Goal: Task Accomplishment & Management: Complete application form

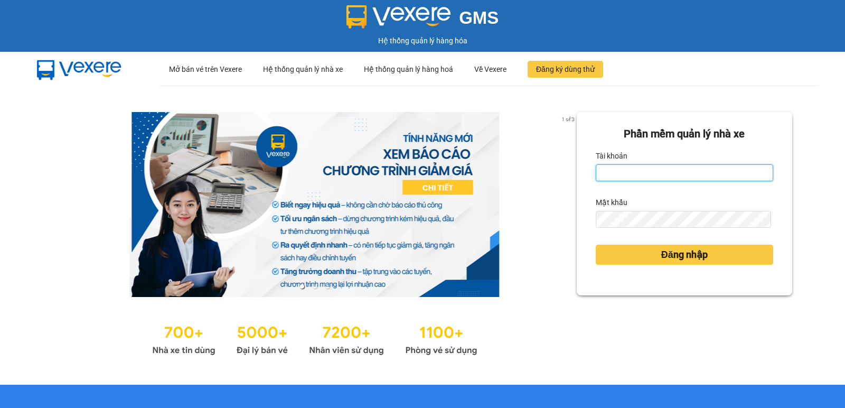
click at [612, 169] on input "Tài khoản" at bounding box center [684, 172] width 177 height 17
type input "diep.nhuquynh"
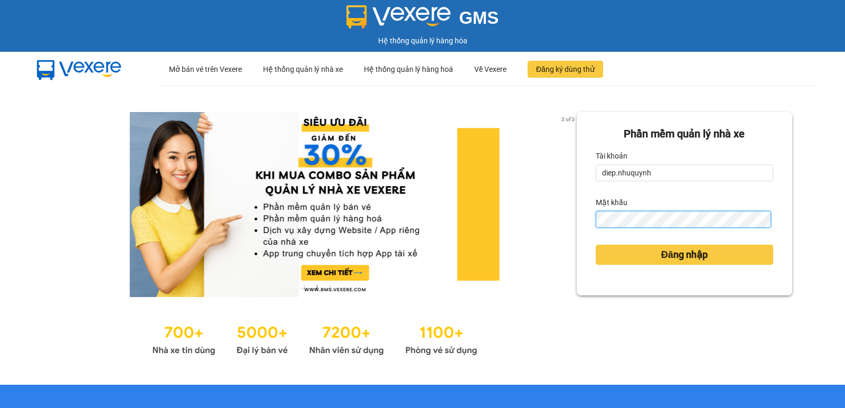
click at [596, 245] on button "Đăng nhập" at bounding box center [684, 255] width 177 height 20
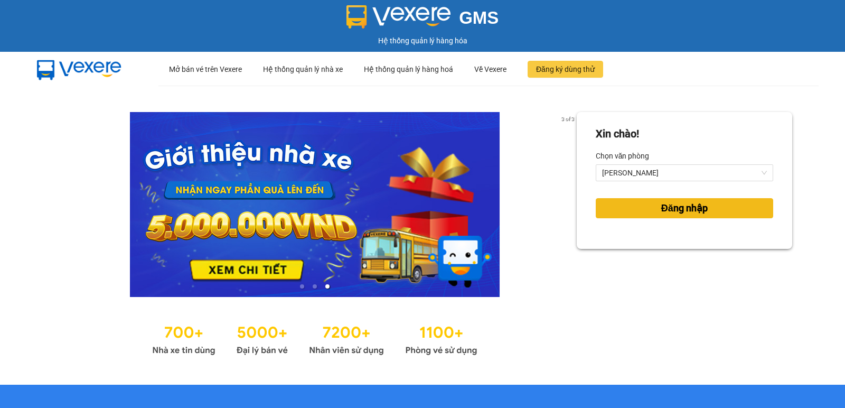
click at [656, 217] on button "Đăng nhập" at bounding box center [684, 208] width 177 height 20
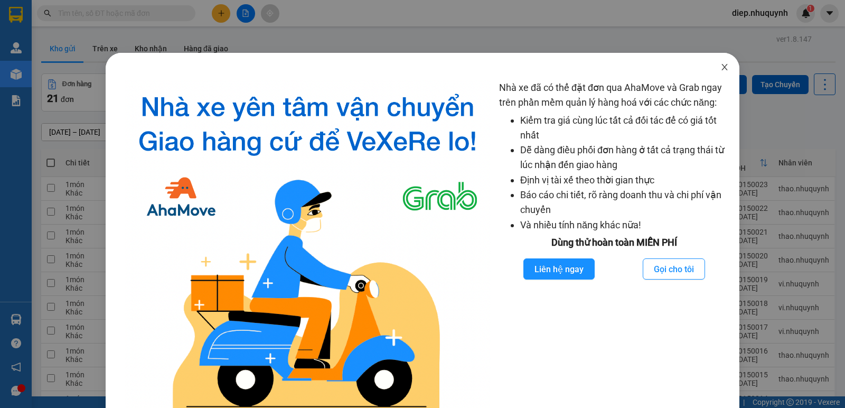
click at [721, 66] on icon "close" at bounding box center [724, 67] width 8 height 8
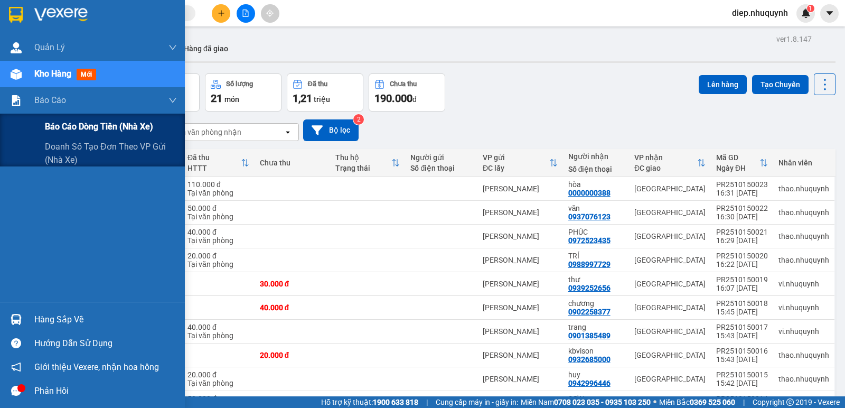
click at [81, 121] on span "Báo cáo dòng tiền (nhà xe)" at bounding box center [99, 126] width 108 height 13
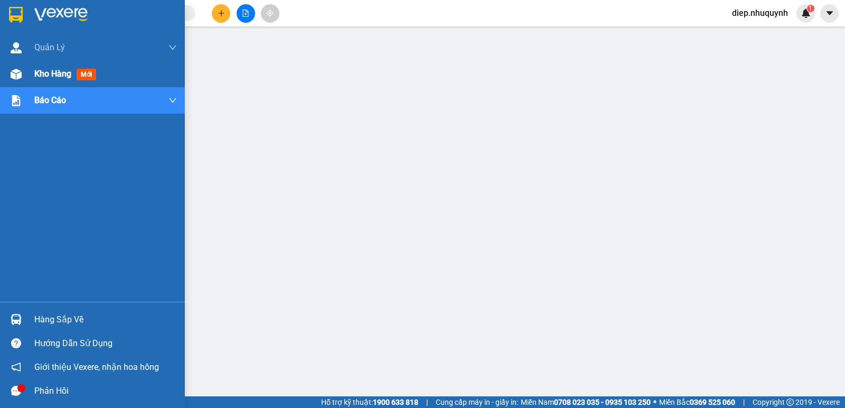
click at [58, 79] on span "Kho hàng" at bounding box center [52, 74] width 37 height 10
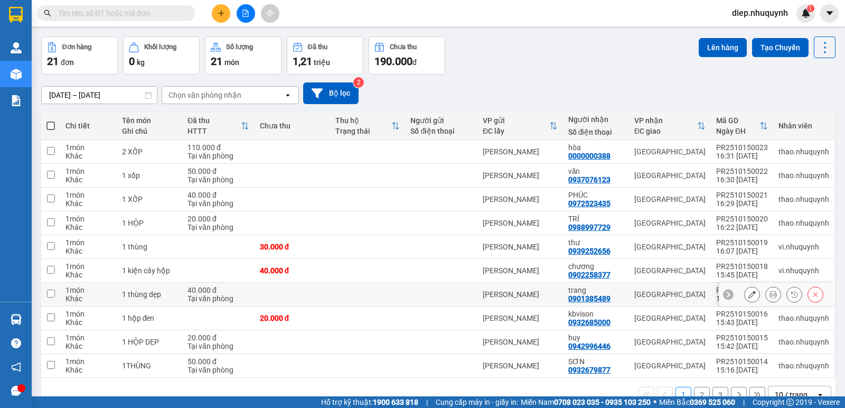
scroll to position [62, 0]
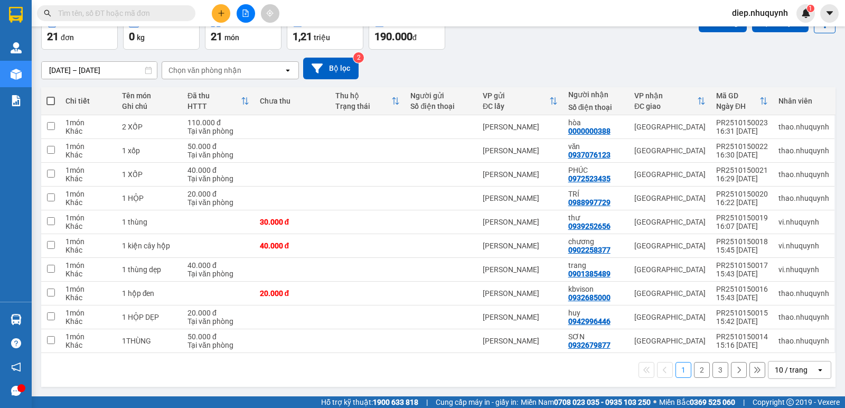
click at [694, 370] on button "2" at bounding box center [702, 370] width 16 height 16
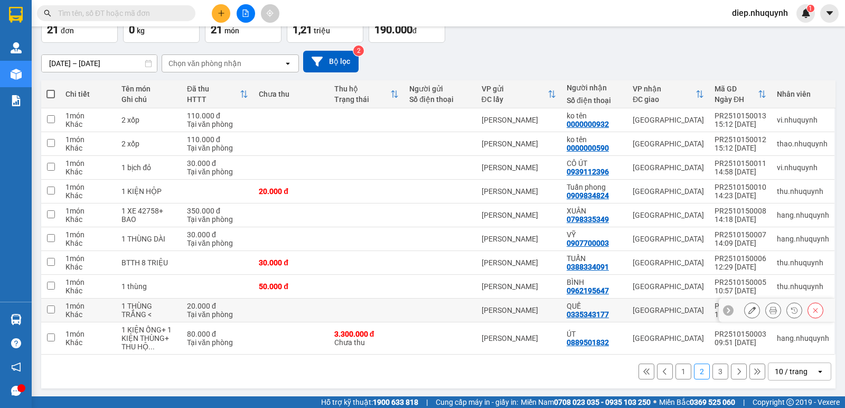
scroll to position [70, 0]
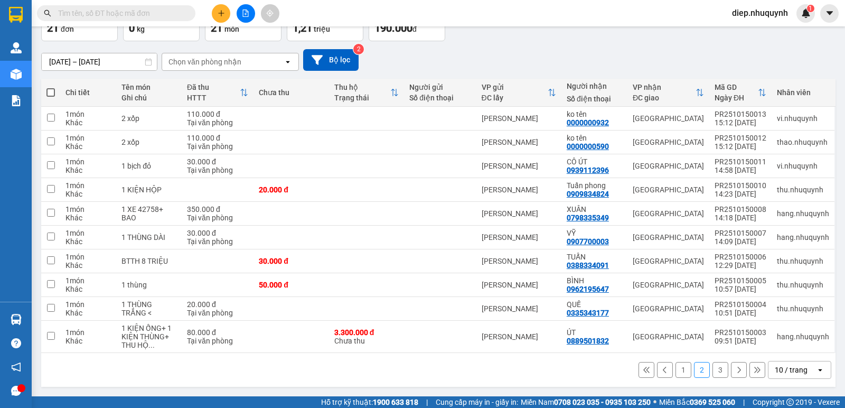
click at [715, 372] on button "3" at bounding box center [720, 370] width 16 height 16
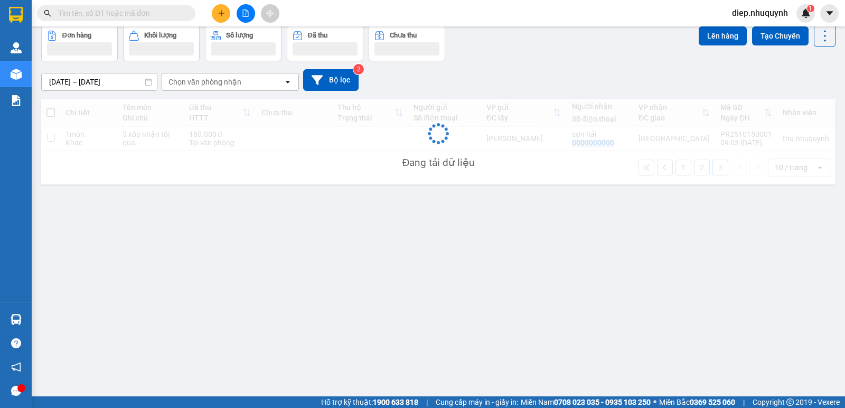
scroll to position [49, 0]
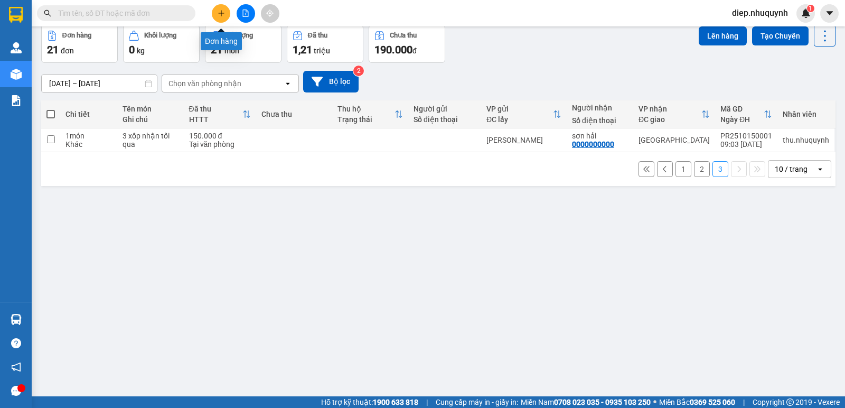
click at [218, 7] on button at bounding box center [221, 13] width 18 height 18
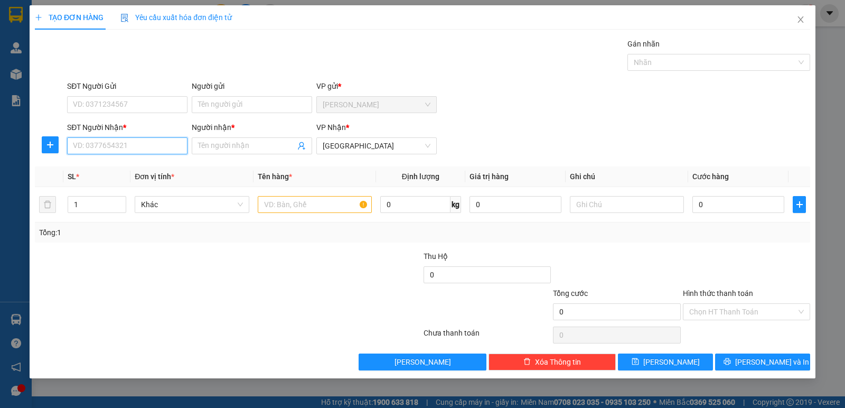
click at [136, 147] on input "SĐT Người Nhận *" at bounding box center [127, 145] width 120 height 17
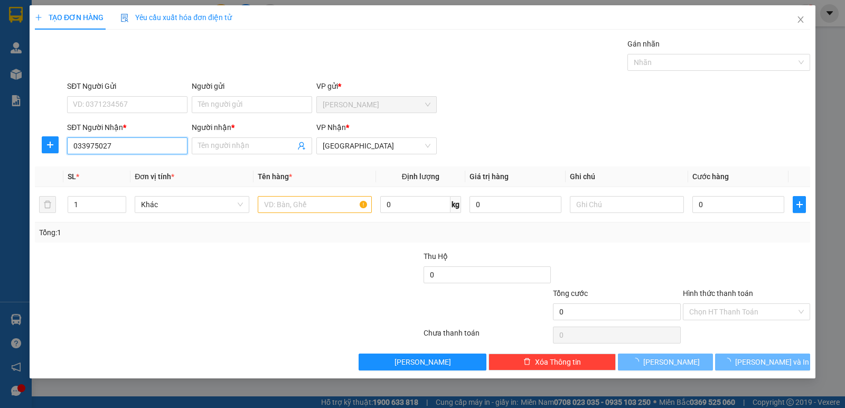
type input "0339750275"
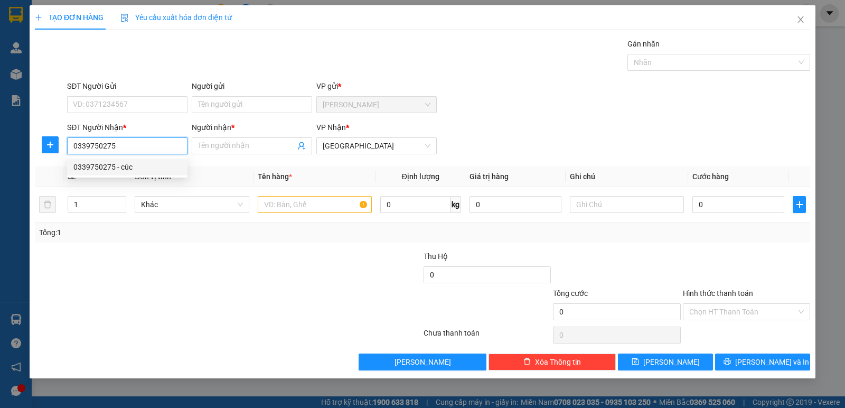
click at [157, 166] on div "0339750275 - cúc" at bounding box center [127, 167] width 108 height 12
type input "cúc"
type input "30.000"
type input "0339750275"
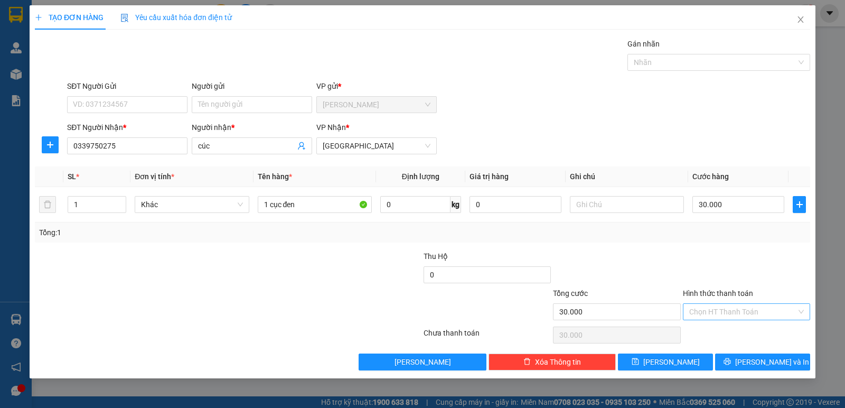
click at [742, 314] on input "Hình thức thanh toán" at bounding box center [742, 312] width 107 height 16
click at [736, 333] on div "Tại văn phòng" at bounding box center [746, 333] width 115 height 12
type input "0"
click at [748, 356] on button "[PERSON_NAME] và In" at bounding box center [762, 361] width 95 height 17
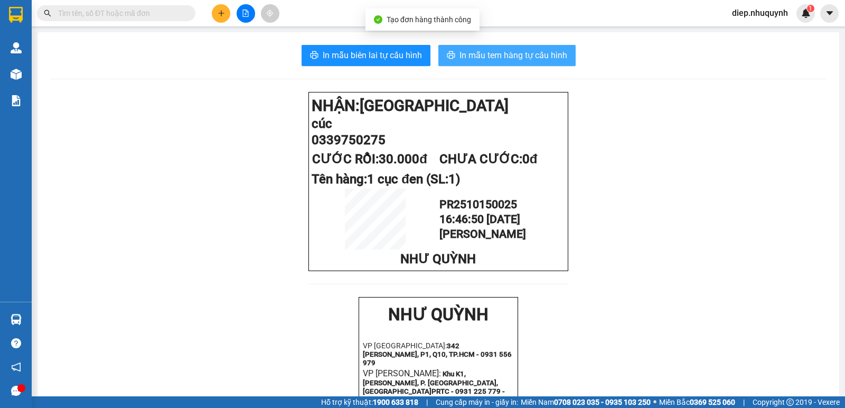
click at [540, 59] on span "In mẫu tem hàng tự cấu hình" at bounding box center [513, 55] width 108 height 13
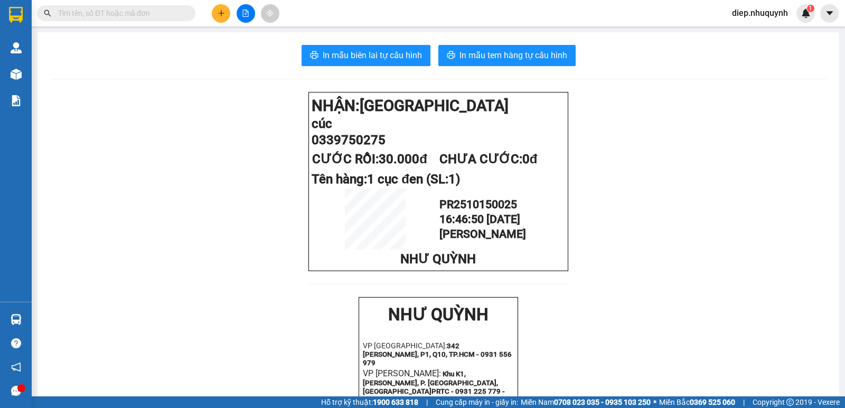
click at [338, 67] on div "In mẫu biên lai tự cấu hình In mẫu tem hàng tự cấu hình NHẬN: Sài Gòn cúc 03397…" at bounding box center [438, 399] width 802 height 735
click at [340, 63] on button "In mẫu biên lai tự cấu hình" at bounding box center [366, 55] width 129 height 21
click at [220, 12] on icon "plus" at bounding box center [221, 13] width 7 height 7
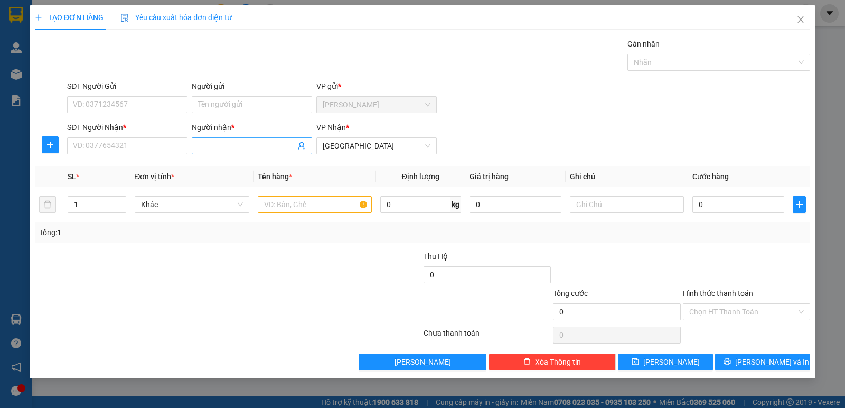
click at [234, 148] on input "Người nhận *" at bounding box center [246, 146] width 97 height 12
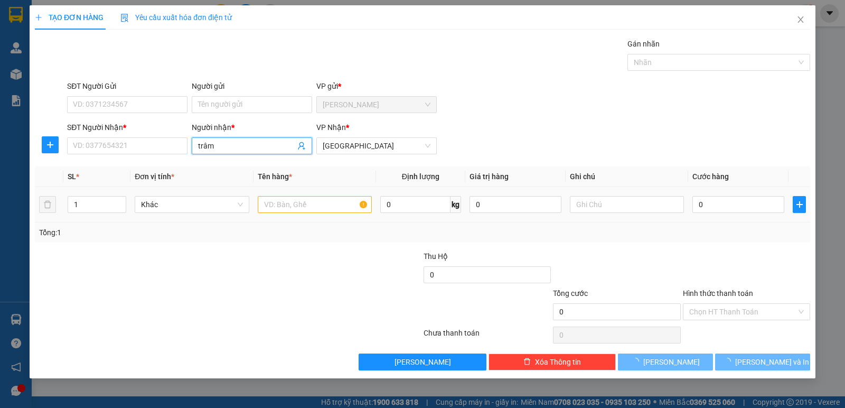
type input "trâm"
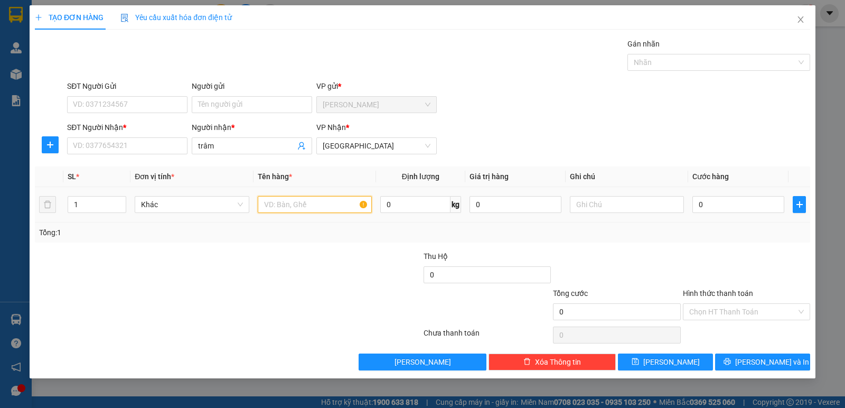
click at [298, 204] on body "Kết quả tìm kiếm ( 0 ) Bộ lọc No Data diep.nhuquynh 1 Quản [PERSON_NAME] lý khá…" at bounding box center [422, 204] width 845 height 408
type input "1 bịch"
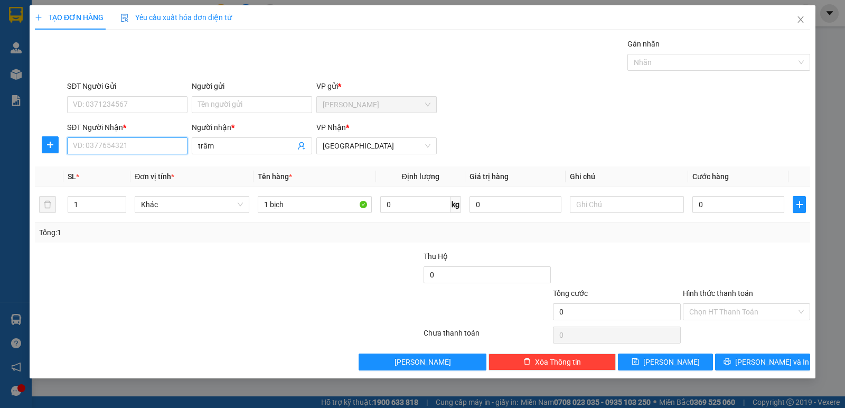
click at [155, 143] on input "SĐT Người Nhận *" at bounding box center [127, 145] width 120 height 17
type input "0902724565"
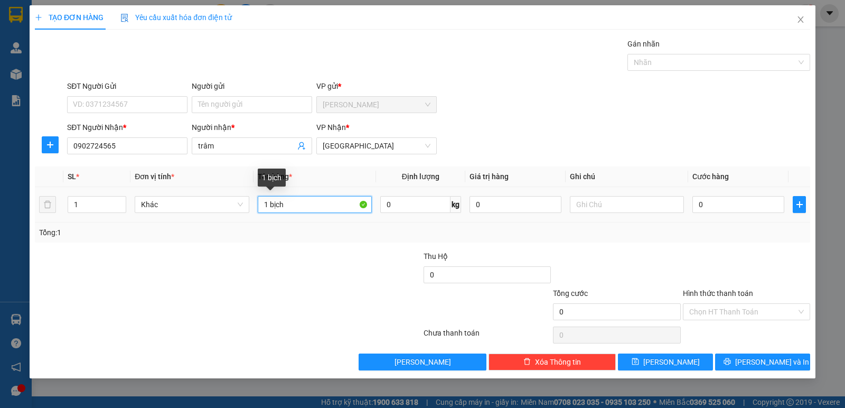
click at [314, 208] on input "1 bịch" at bounding box center [315, 204] width 114 height 17
type input "1 bịch vàng"
click at [721, 202] on input "0" at bounding box center [738, 204] width 92 height 17
type input "2"
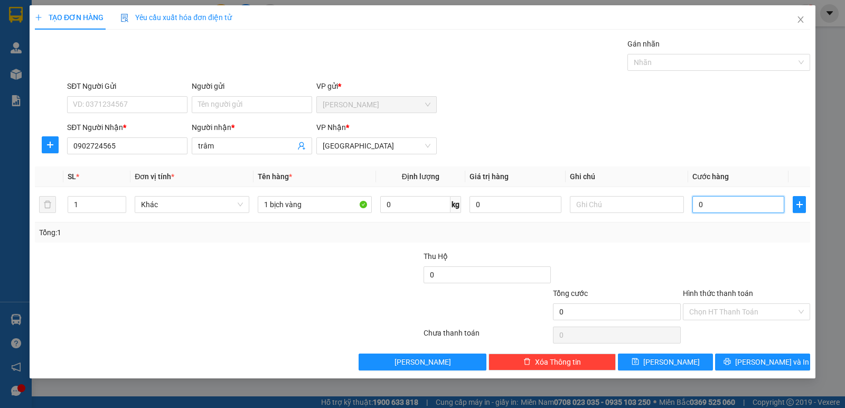
type input "2"
type input "20"
type input "20.000"
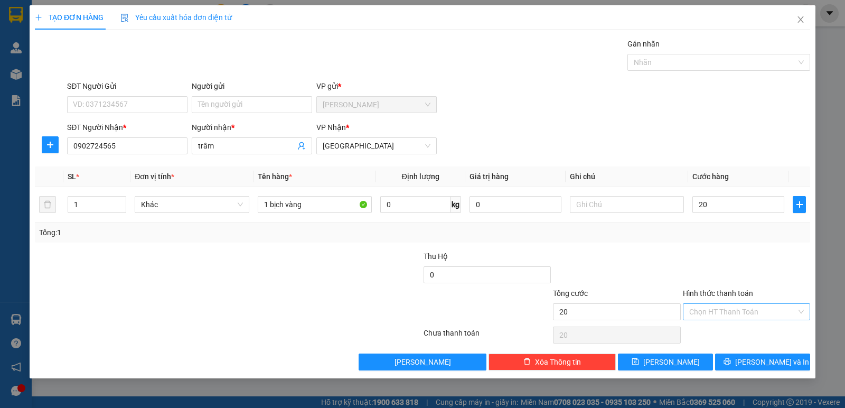
type input "20.000"
drag, startPoint x: 723, startPoint y: 311, endPoint x: 727, endPoint y: 321, distance: 11.0
click at [724, 312] on input "Hình thức thanh toán" at bounding box center [742, 312] width 107 height 16
click at [730, 328] on div "Tại văn phòng" at bounding box center [746, 333] width 115 height 12
type input "0"
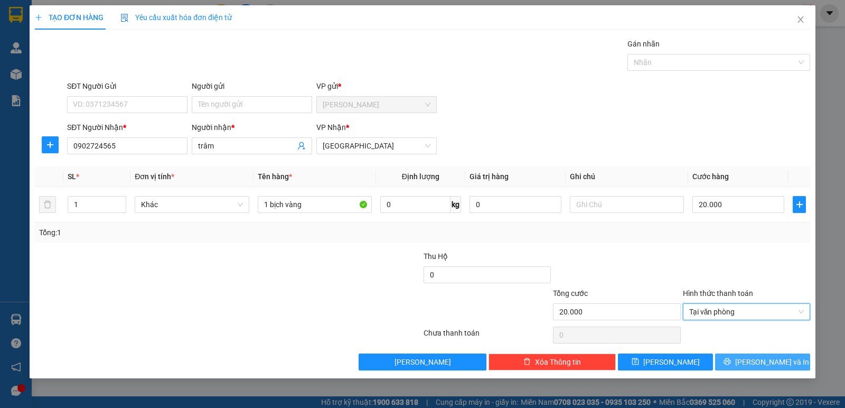
click at [731, 363] on icon "printer" at bounding box center [726, 361] width 7 height 7
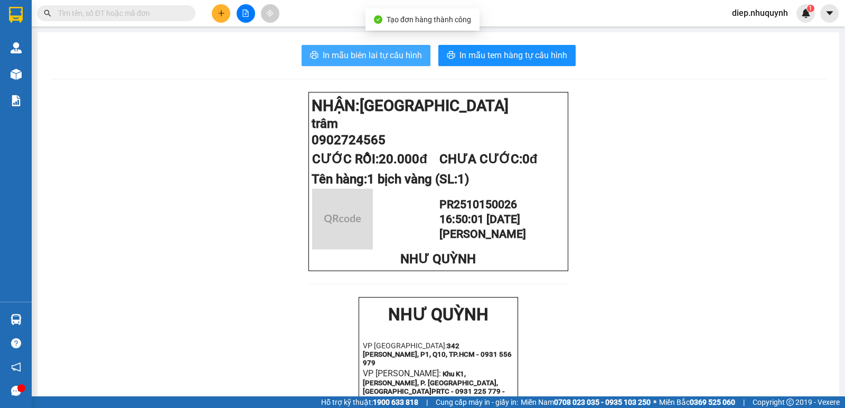
click at [403, 56] on span "In mẫu biên lai tự cấu hình" at bounding box center [372, 55] width 99 height 13
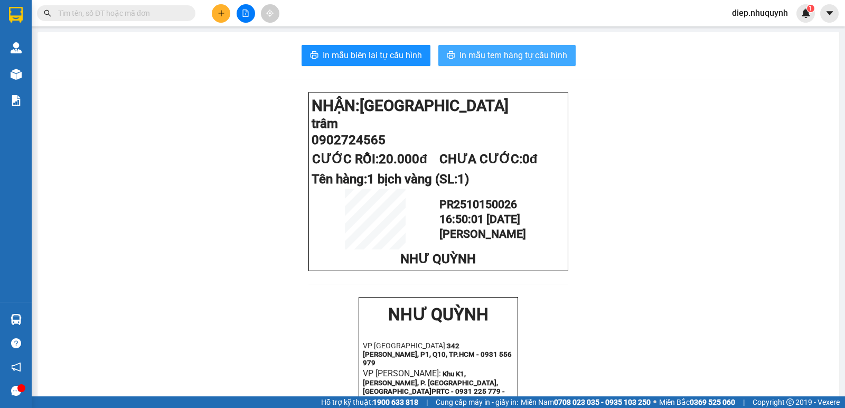
click at [497, 46] on button "In mẫu tem hàng tự cấu hình" at bounding box center [506, 55] width 137 height 21
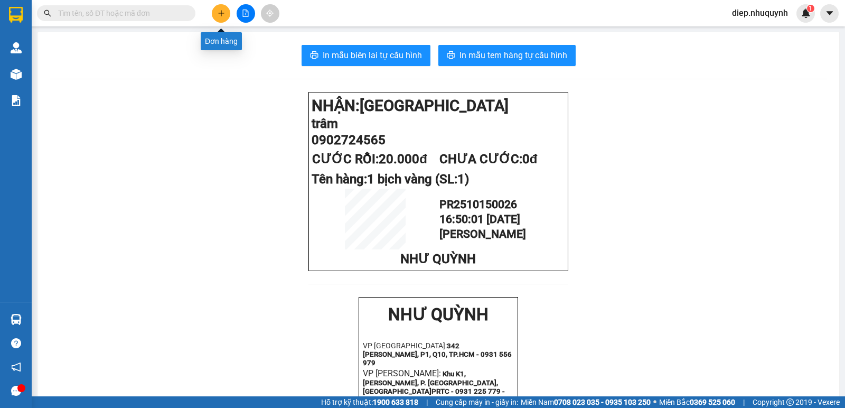
click at [215, 13] on button at bounding box center [221, 13] width 18 height 18
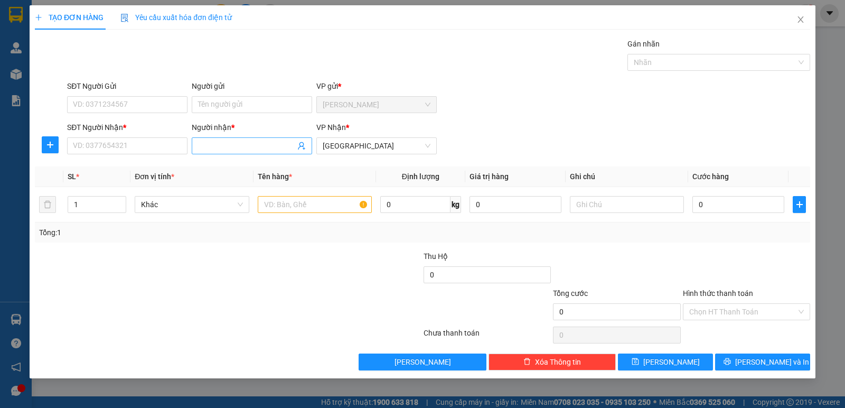
click at [250, 151] on input "Người nhận *" at bounding box center [246, 146] width 97 height 12
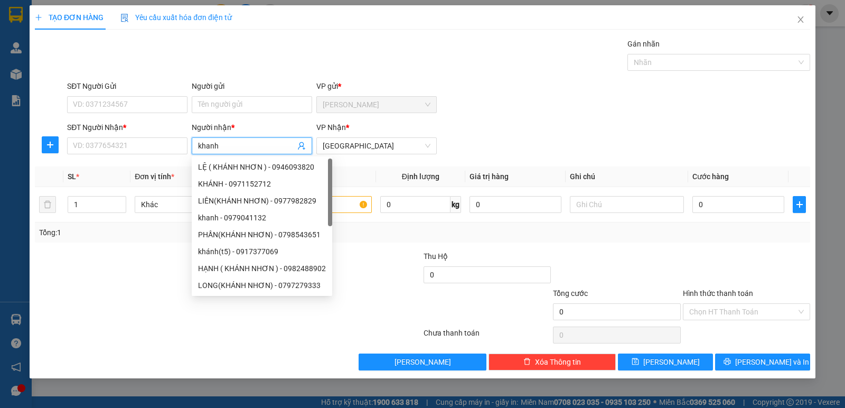
drag, startPoint x: 241, startPoint y: 149, endPoint x: 173, endPoint y: 158, distance: 68.6
click at [173, 158] on div "SĐT Người Nhận * VD: 0377654321 Người nhận * khanh VP Nhận * [GEOGRAPHIC_DATA]" at bounding box center [438, 139] width 747 height 37
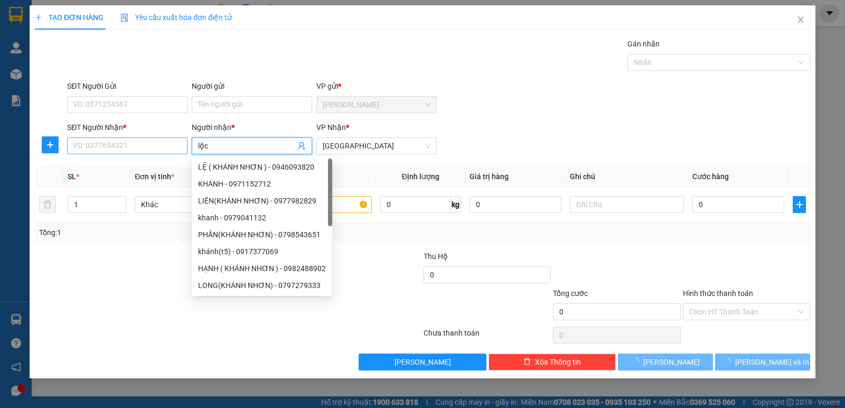
type input "lộc"
click at [137, 142] on input "SĐT Người Nhận *" at bounding box center [127, 145] width 120 height 17
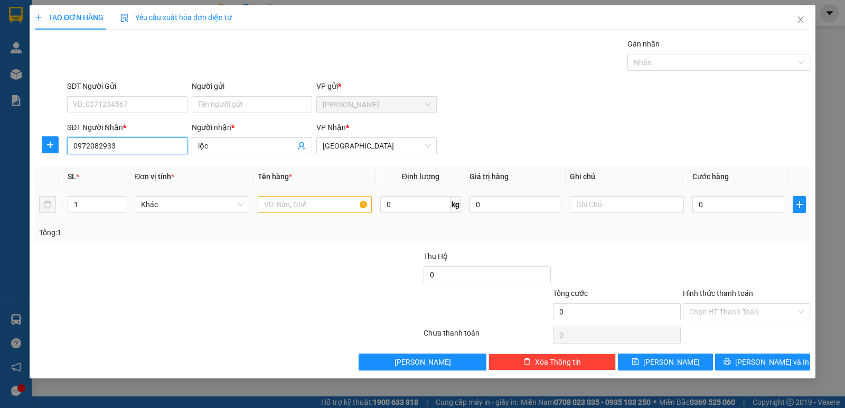
type input "0972082933"
click at [296, 212] on input "text" at bounding box center [315, 204] width 114 height 17
type input "1 thùng"
click at [733, 207] on input "0" at bounding box center [738, 204] width 92 height 17
type input "3"
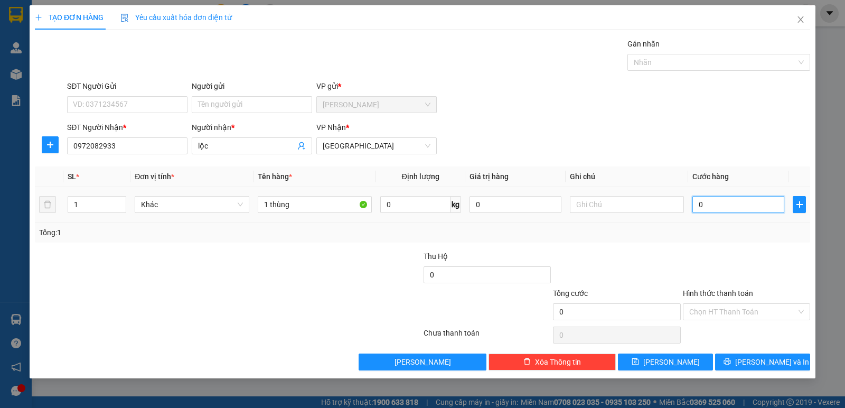
type input "3"
type input "30"
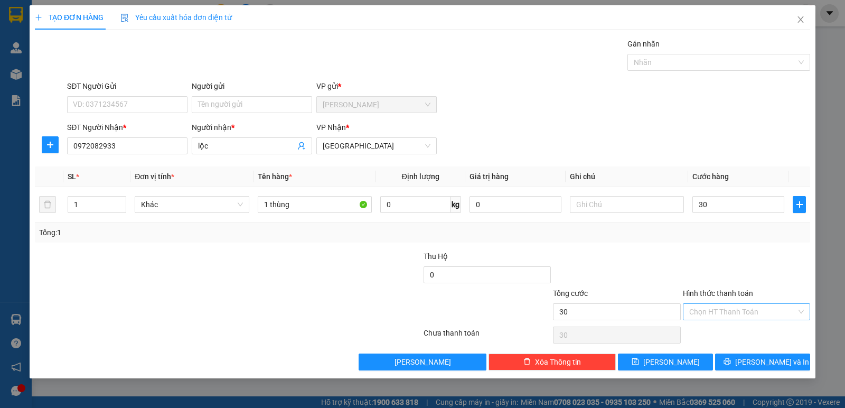
type input "30.000"
click at [729, 312] on input "Hình thức thanh toán" at bounding box center [742, 312] width 107 height 16
click at [734, 335] on div "Tại văn phòng" at bounding box center [746, 333] width 115 height 12
type input "0"
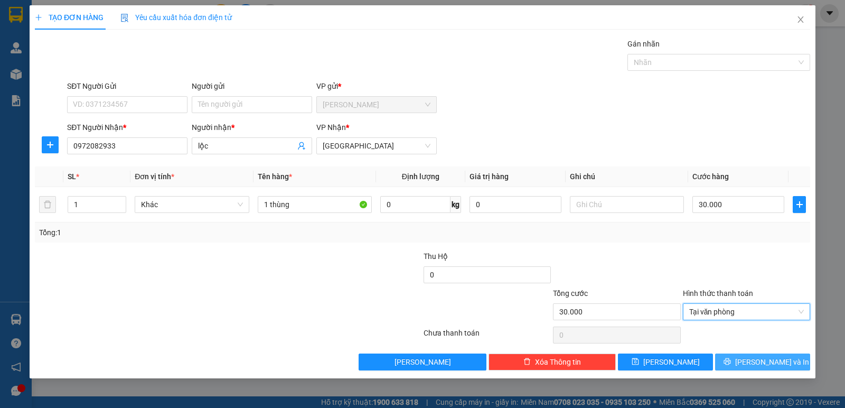
click at [744, 357] on button "[PERSON_NAME] và In" at bounding box center [762, 361] width 95 height 17
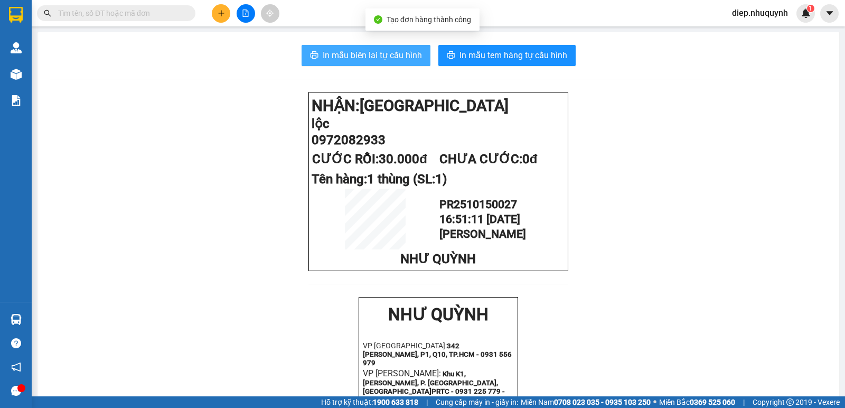
click at [406, 61] on span "In mẫu biên lai tự cấu hình" at bounding box center [372, 55] width 99 height 13
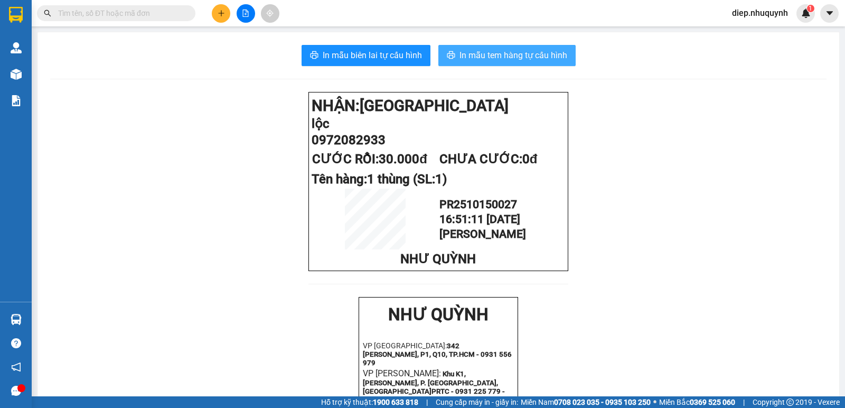
click at [495, 58] on span "In mẫu tem hàng tự cấu hình" at bounding box center [513, 55] width 108 height 13
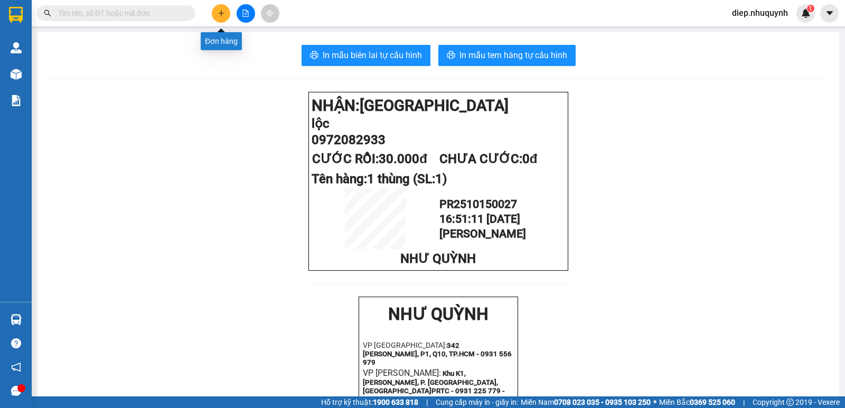
click at [222, 19] on button at bounding box center [221, 13] width 18 height 18
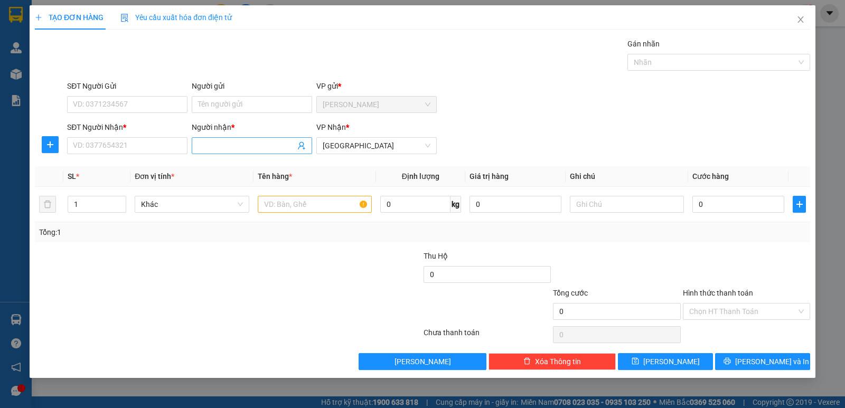
click at [252, 145] on input "Người nhận *" at bounding box center [246, 146] width 97 height 12
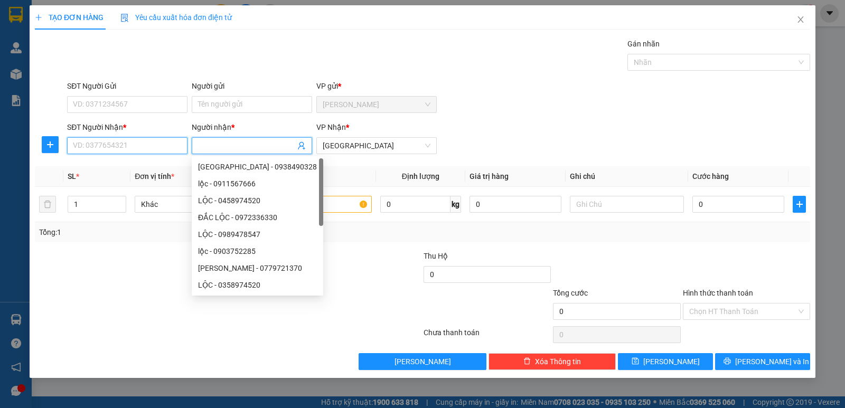
click at [170, 148] on input "SĐT Người Nhận *" at bounding box center [127, 145] width 120 height 17
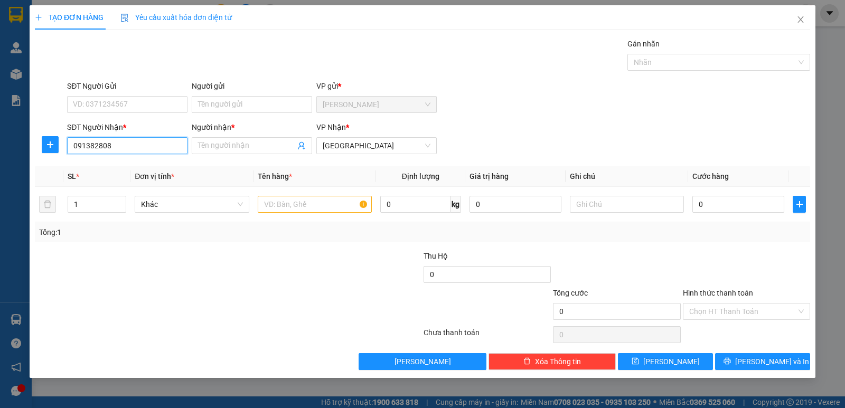
type input "0913828081"
click at [152, 167] on div "0913828081 - kHOA" at bounding box center [127, 167] width 108 height 12
type input "kHOA"
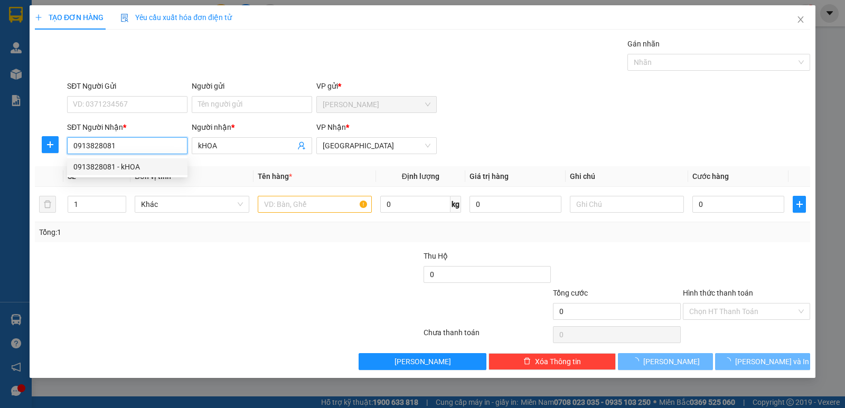
type input "20.000"
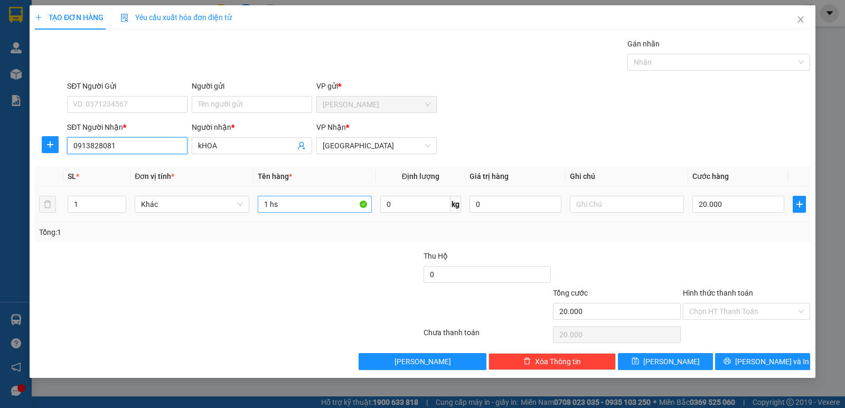
type input "0913828081"
drag, startPoint x: 292, startPoint y: 212, endPoint x: 271, endPoint y: 206, distance: 21.3
click at [271, 206] on input "1 hs" at bounding box center [315, 204] width 114 height 17
type input "1 kiện xốp"
click at [726, 205] on input "20.000" at bounding box center [738, 204] width 92 height 17
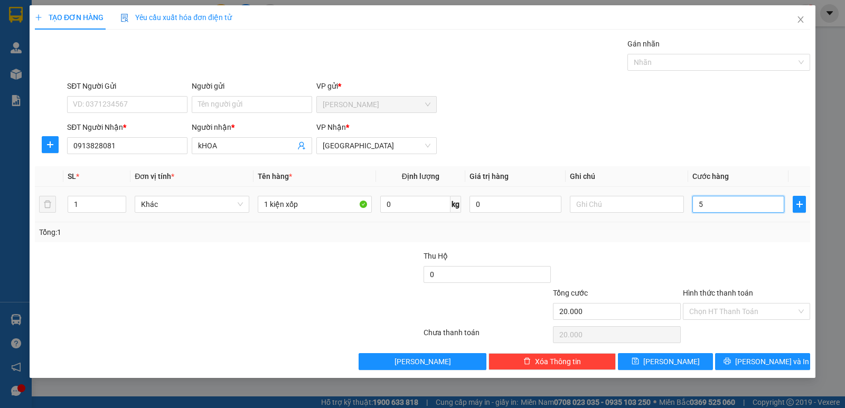
type input "5"
type input "50"
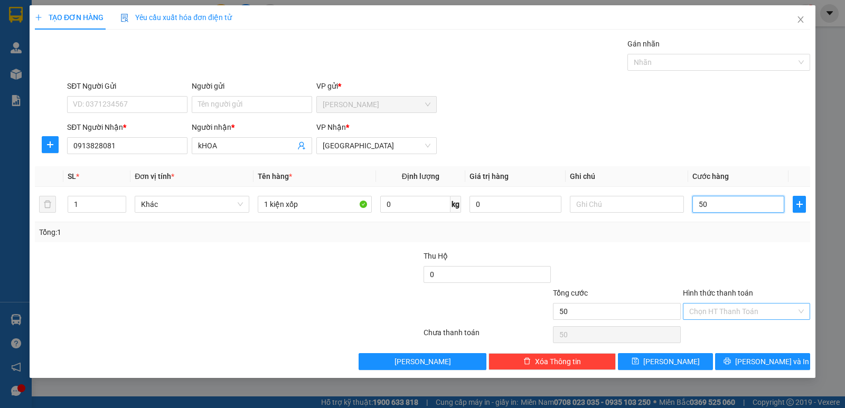
type input "50"
type input "50.000"
click at [721, 311] on input "Hình thức thanh toán" at bounding box center [742, 312] width 107 height 16
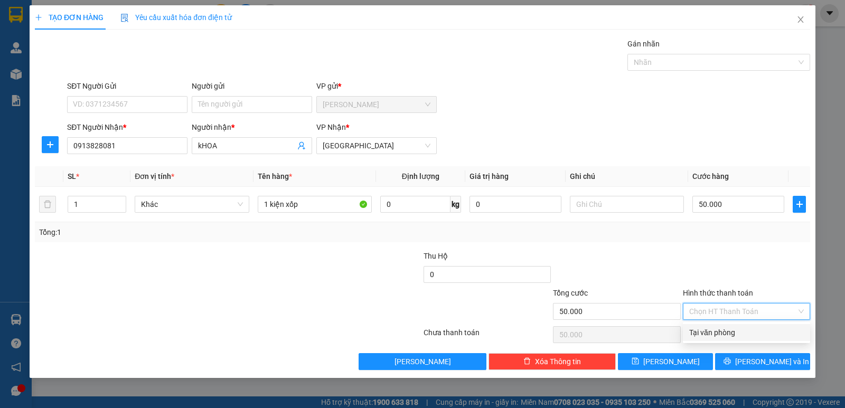
click at [715, 330] on div "Tại văn phòng" at bounding box center [746, 333] width 115 height 12
type input "0"
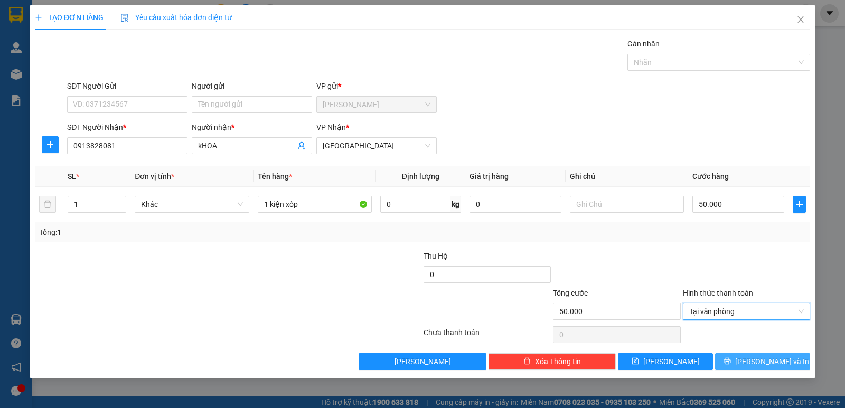
click at [731, 362] on icon "printer" at bounding box center [726, 361] width 7 height 7
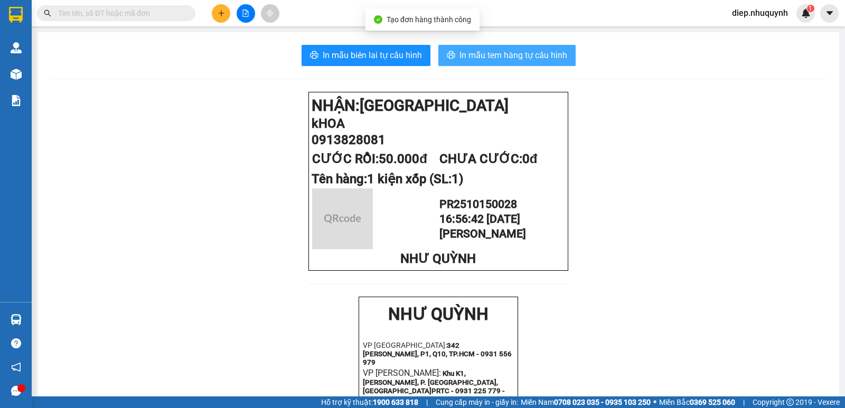
click at [519, 61] on span "In mẫu tem hàng tự cấu hình" at bounding box center [513, 55] width 108 height 13
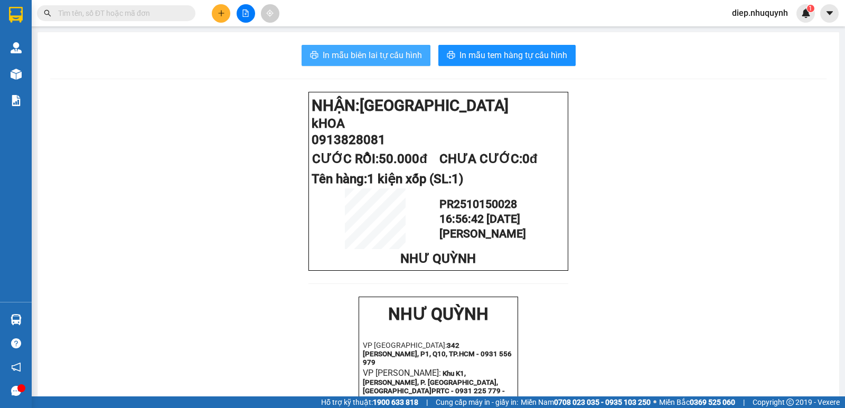
click at [392, 55] on span "In mẫu biên lai tự cấu hình" at bounding box center [372, 55] width 99 height 13
click at [114, 15] on input "text" at bounding box center [120, 13] width 125 height 12
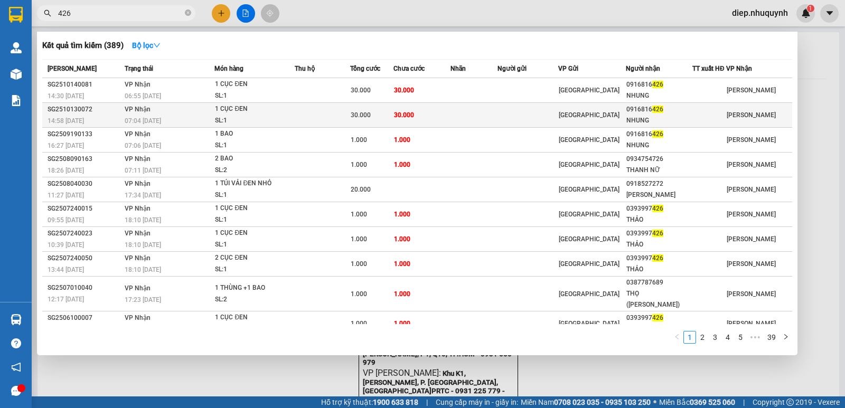
type input "426"
click at [405, 119] on span "30.000" at bounding box center [404, 114] width 20 height 8
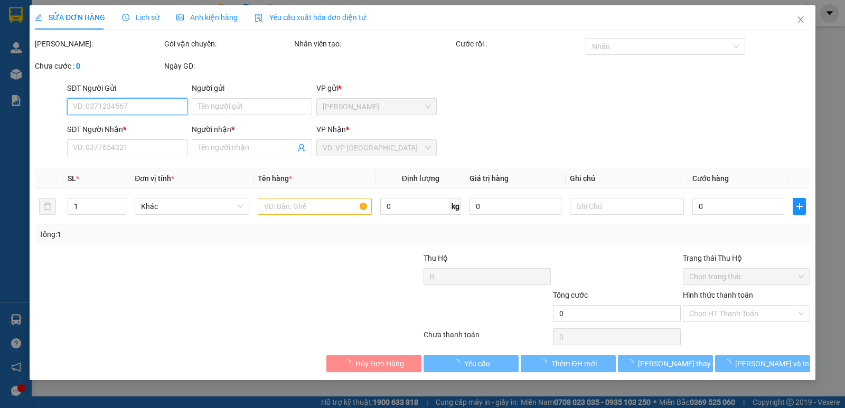
type input "0916816426"
type input "NHUNG"
type input "30.000"
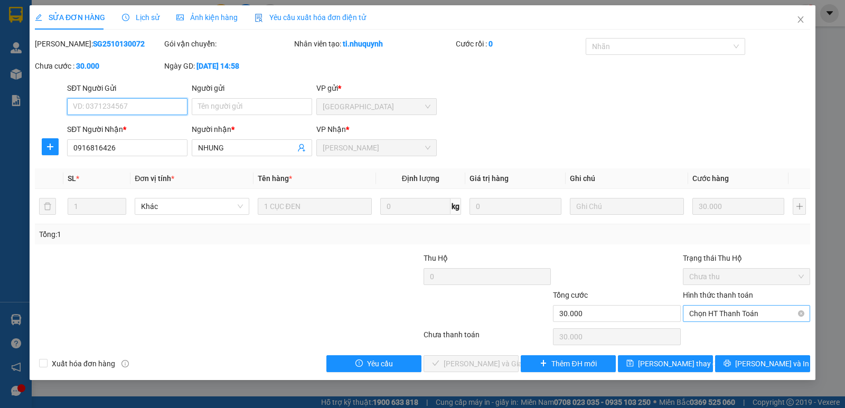
click at [736, 317] on span "Chọn HT Thanh Toán" at bounding box center [746, 314] width 115 height 16
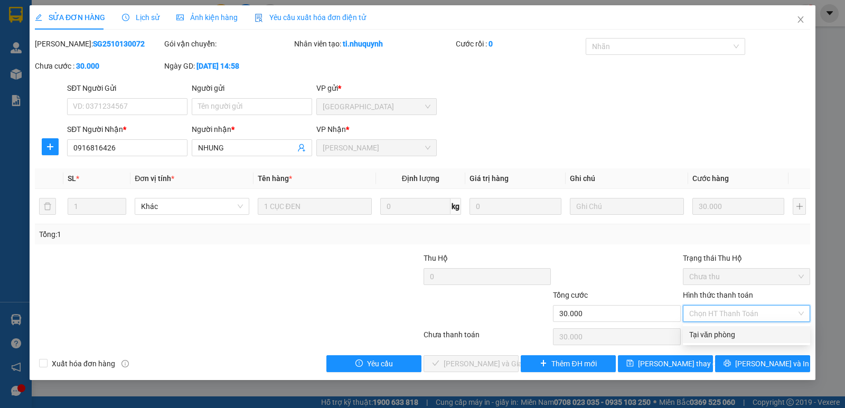
click at [728, 336] on div "Tại văn phòng" at bounding box center [746, 335] width 115 height 12
type input "0"
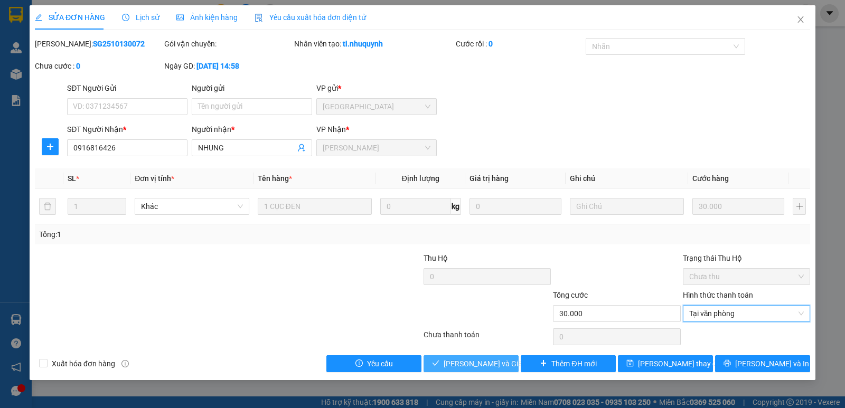
click at [481, 370] on button "[PERSON_NAME] và Giao hàng" at bounding box center [471, 363] width 95 height 17
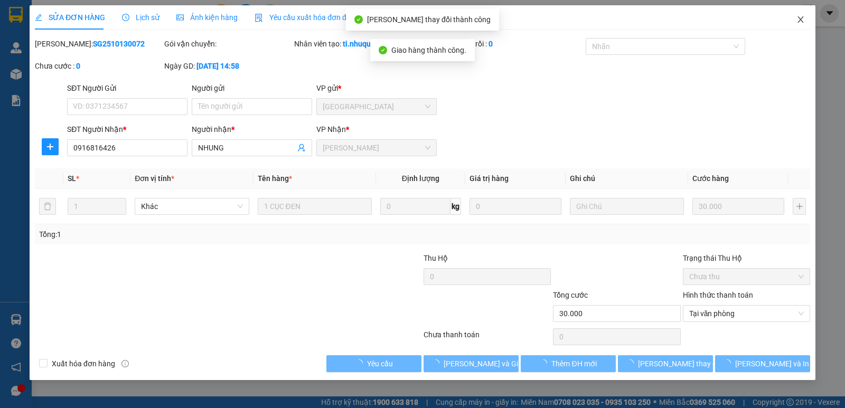
click at [804, 23] on icon "close" at bounding box center [800, 19] width 8 height 8
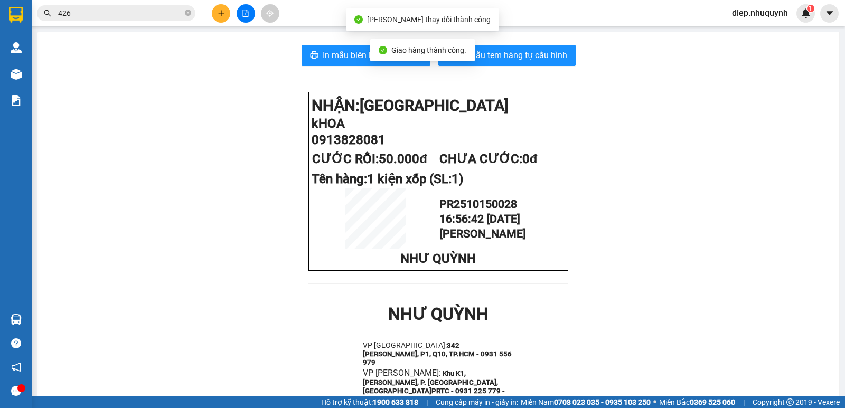
click at [128, 15] on input "426" at bounding box center [120, 13] width 125 height 12
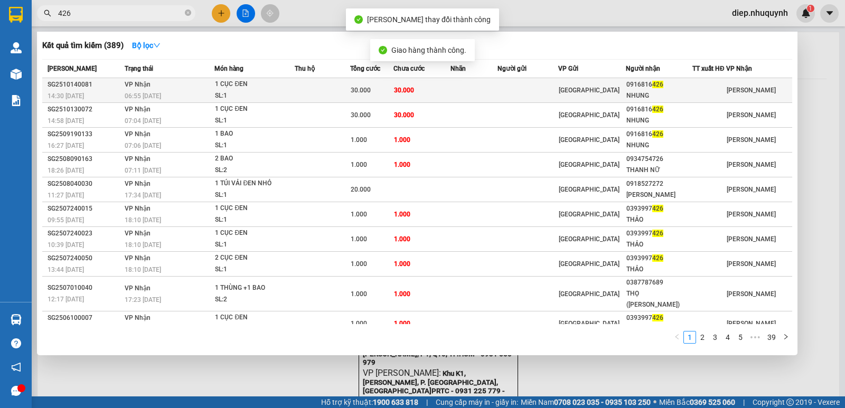
click at [383, 89] on div "30.000" at bounding box center [372, 90] width 42 height 12
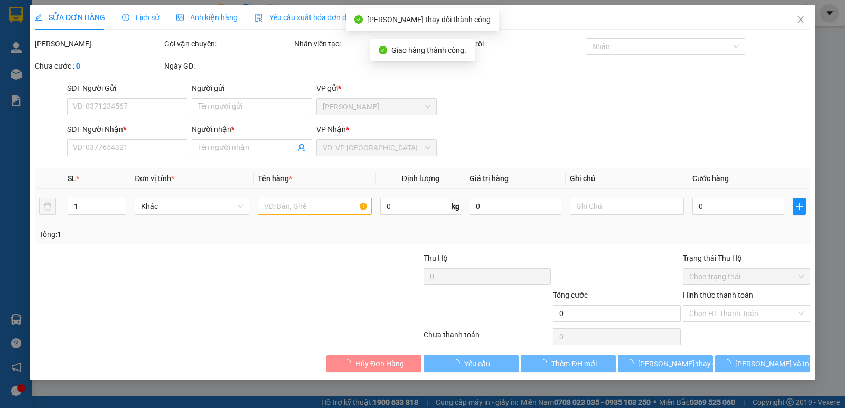
type input "0916816426"
type input "NHUNG"
type input "30.000"
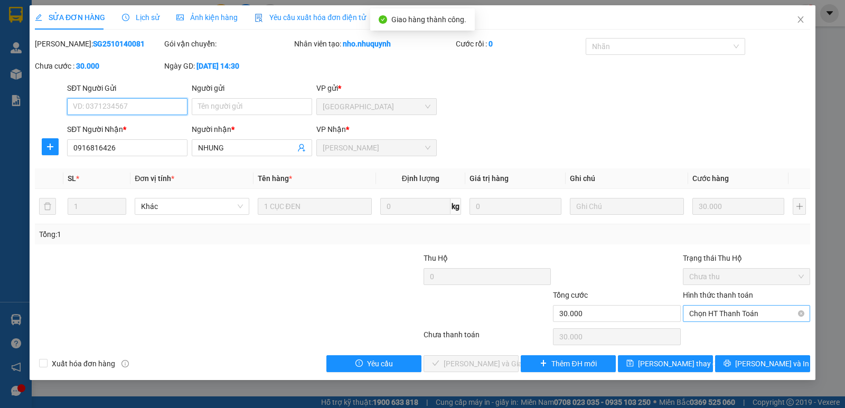
click at [723, 313] on span "Chọn HT Thanh Toán" at bounding box center [746, 314] width 115 height 16
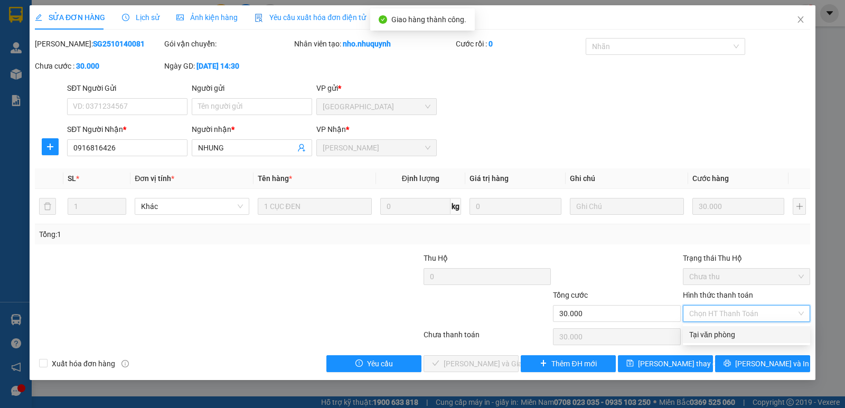
click at [720, 338] on div "Tại văn phòng" at bounding box center [746, 335] width 115 height 12
type input "0"
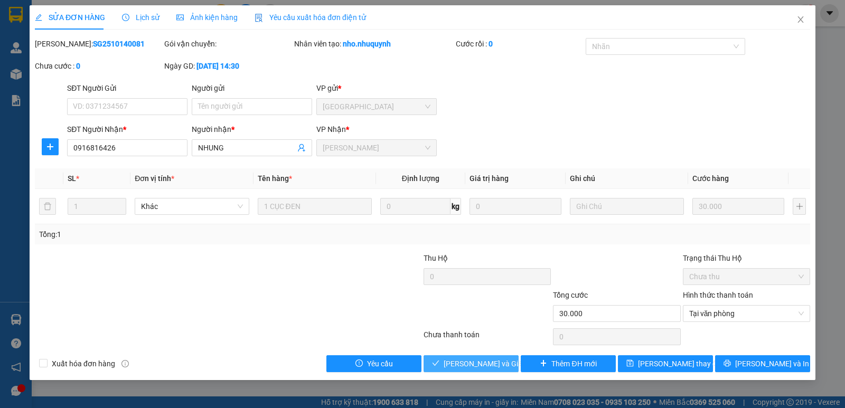
click at [488, 361] on span "[PERSON_NAME] và Giao hàng" at bounding box center [494, 364] width 101 height 12
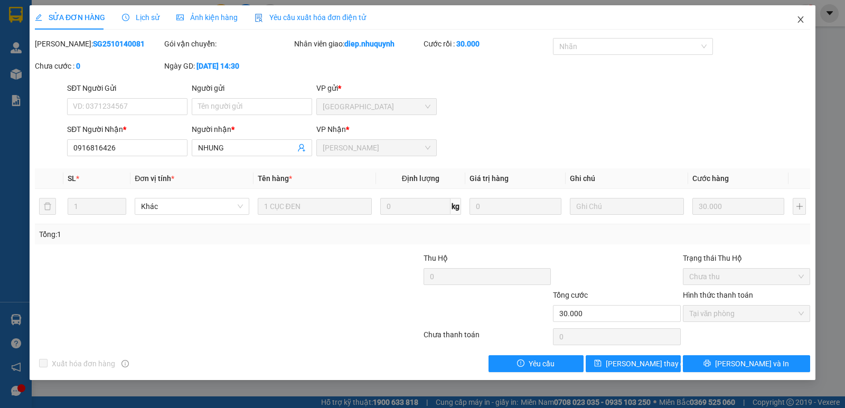
click at [805, 19] on span "Close" at bounding box center [801, 20] width 30 height 30
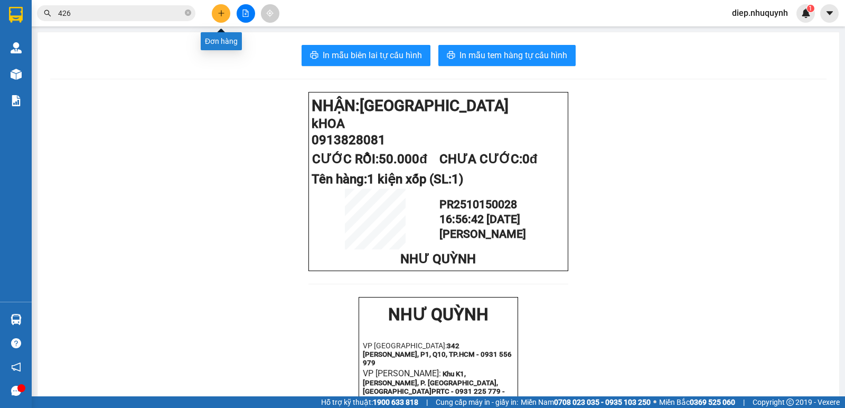
click at [216, 10] on button at bounding box center [221, 13] width 18 height 18
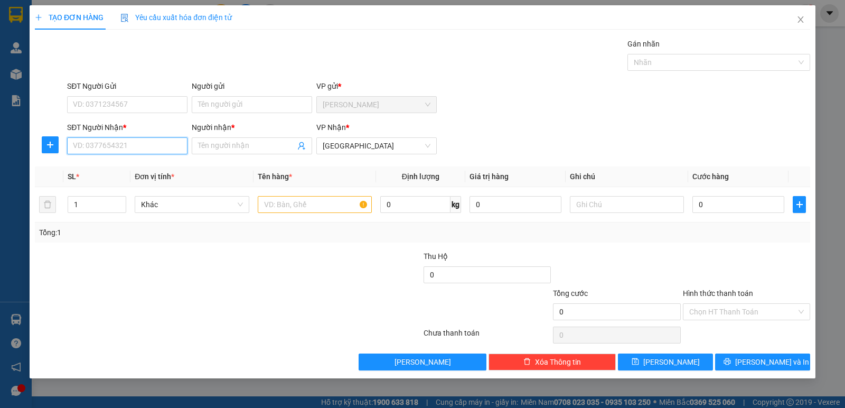
click at [123, 149] on input "SĐT Người Nhận *" at bounding box center [127, 145] width 120 height 17
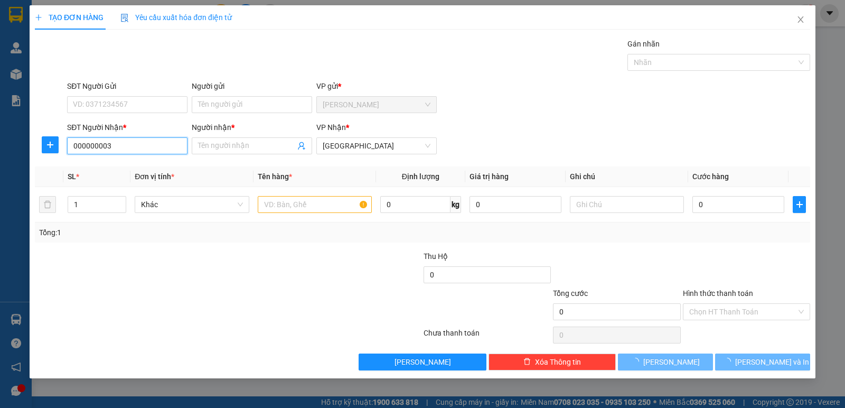
type input "0000000038"
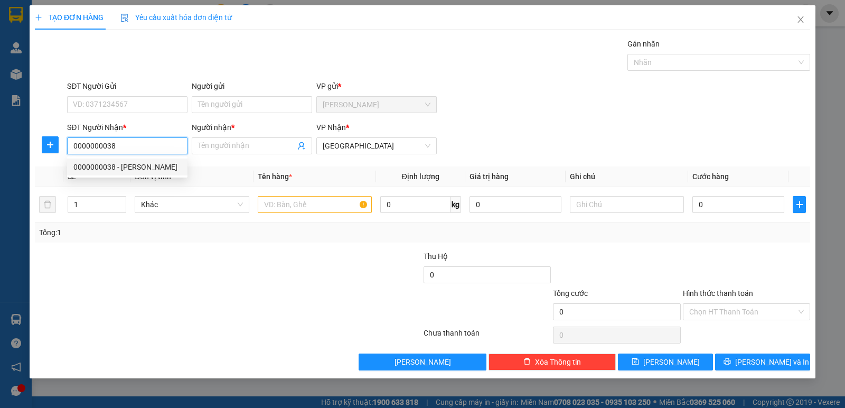
click at [127, 164] on div "0000000038 - [PERSON_NAME]" at bounding box center [127, 167] width 108 height 12
type input "[PERSON_NAME]"
type input "30.000"
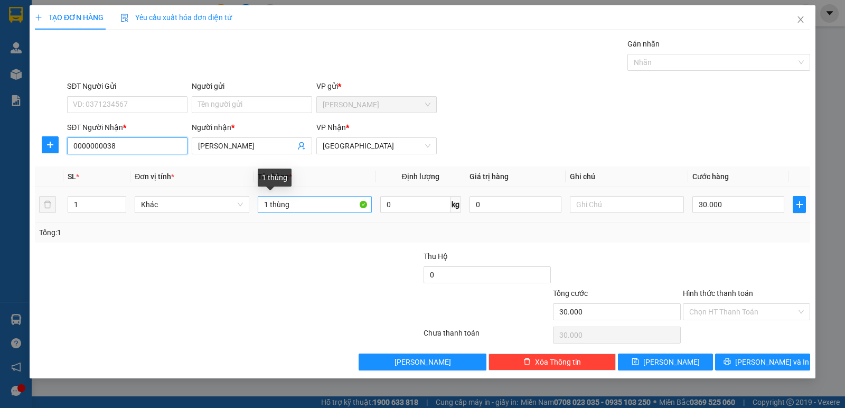
type input "0000000038"
click at [268, 209] on input "1 thùng" at bounding box center [315, 204] width 114 height 17
type input "12 thùng"
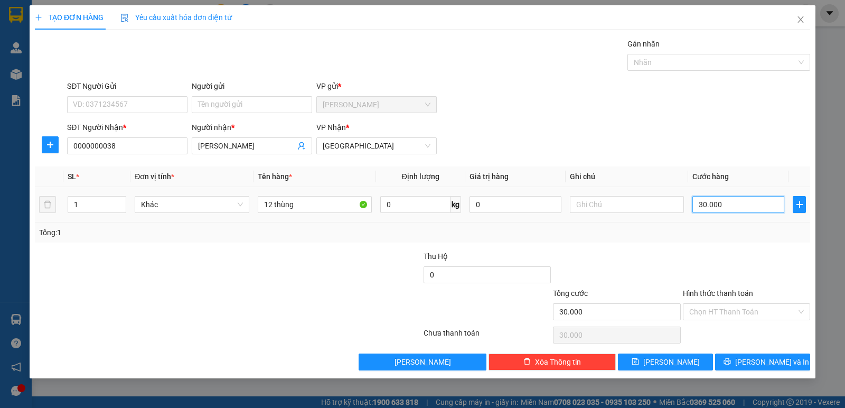
click at [726, 203] on input "30.000" at bounding box center [738, 204] width 92 height 17
type input "3"
type input "36"
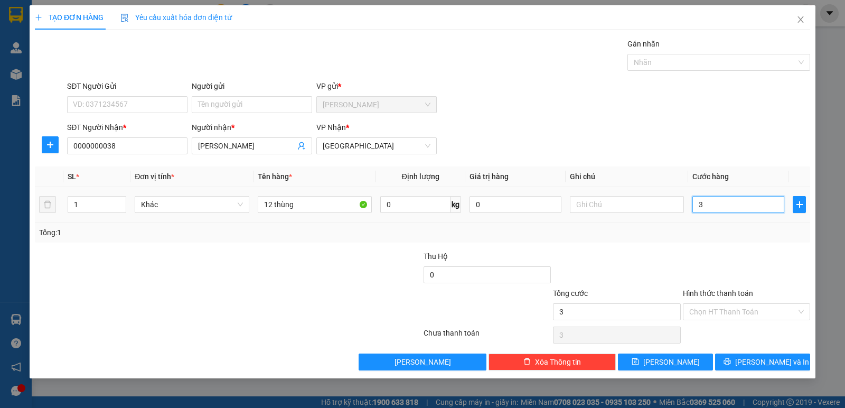
type input "36"
type input "36.000"
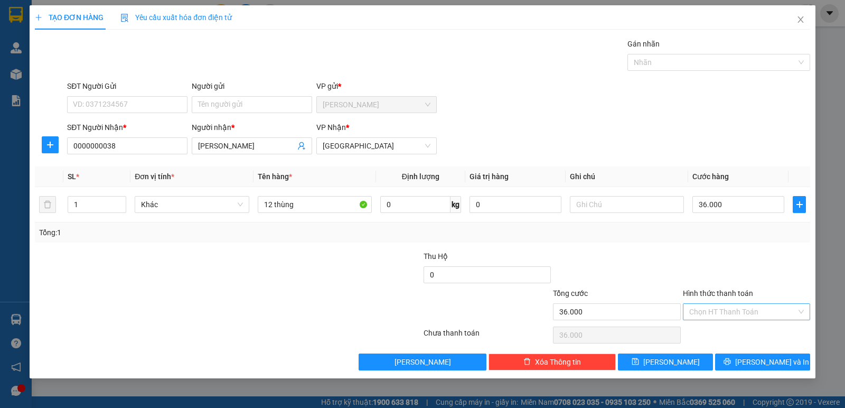
click at [723, 310] on input "Hình thức thanh toán" at bounding box center [742, 312] width 107 height 16
click at [723, 327] on div "Tại văn phòng" at bounding box center [746, 333] width 115 height 12
type input "0"
drag, startPoint x: 740, startPoint y: 358, endPoint x: 729, endPoint y: 350, distance: 13.6
click at [740, 358] on button "[PERSON_NAME] và In" at bounding box center [762, 361] width 95 height 17
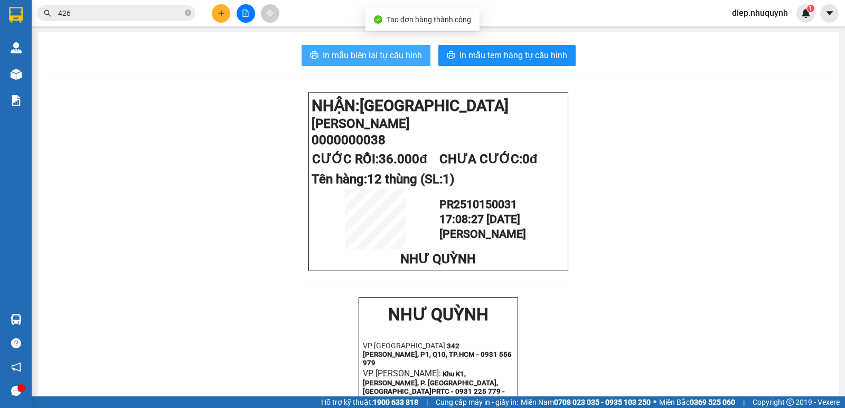
click at [349, 56] on span "In mẫu biên lai tự cấu hình" at bounding box center [372, 55] width 99 height 13
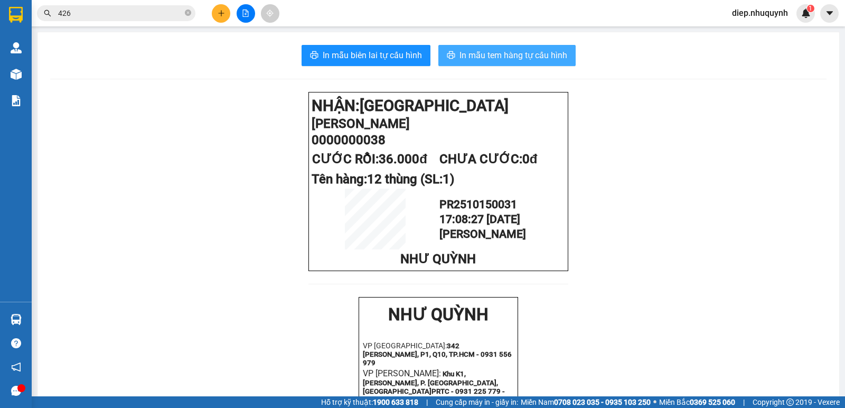
click at [509, 55] on span "In mẫu tem hàng tự cấu hình" at bounding box center [513, 55] width 108 height 13
click at [222, 15] on icon "plus" at bounding box center [221, 13] width 7 height 7
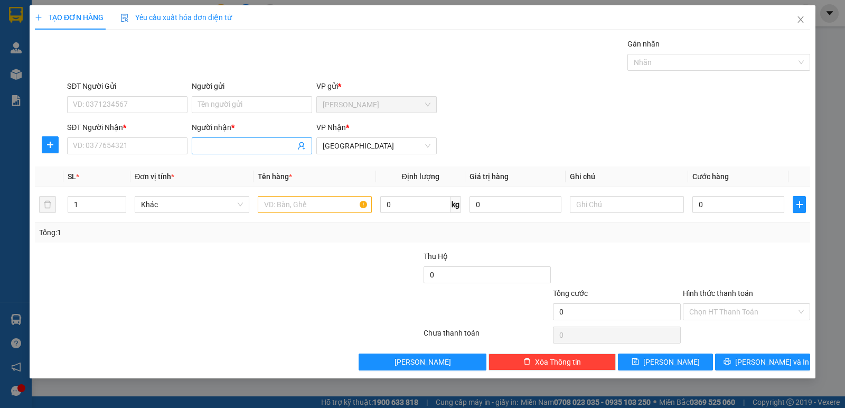
click at [240, 147] on input "Người nhận *" at bounding box center [246, 146] width 97 height 12
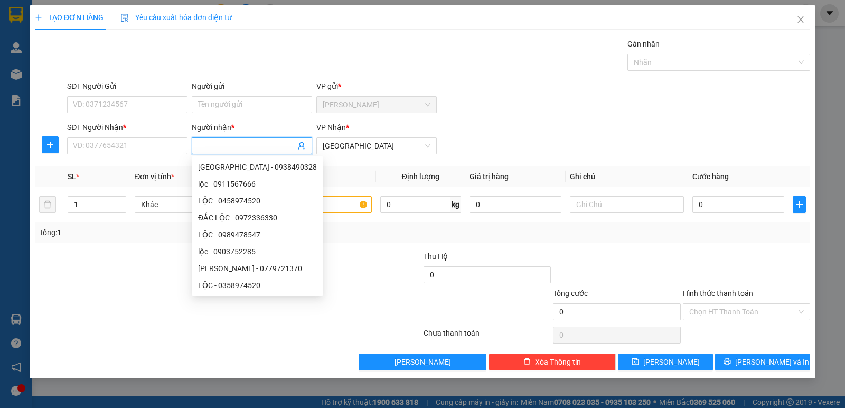
click at [224, 151] on input "Người nhận *" at bounding box center [246, 146] width 97 height 12
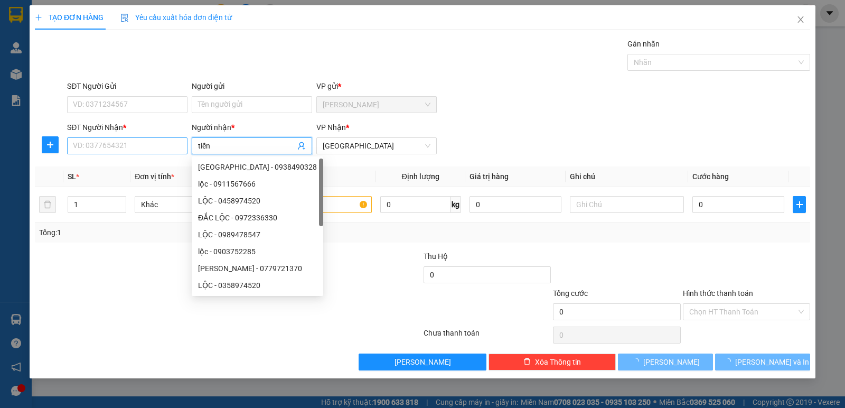
type input "tiến"
click at [138, 141] on input "SĐT Người Nhận *" at bounding box center [127, 145] width 120 height 17
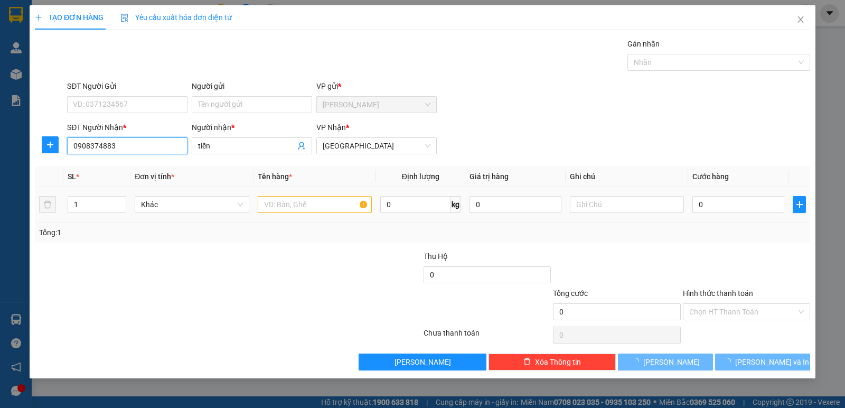
type input "0908374883"
click at [302, 205] on input "text" at bounding box center [315, 204] width 114 height 17
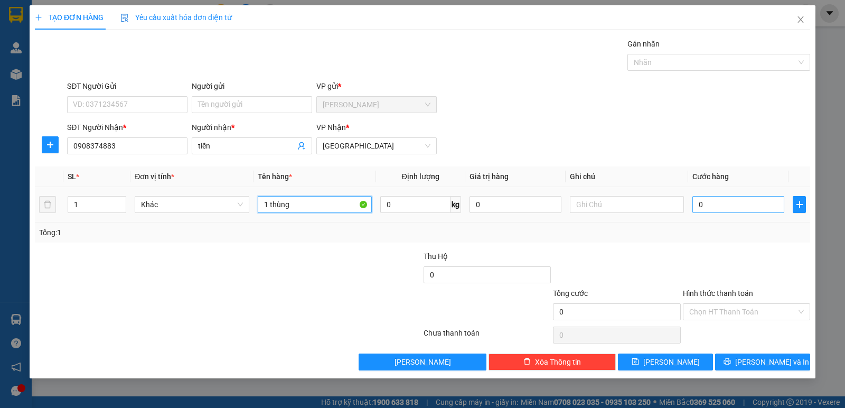
type input "1 thùng"
click at [720, 205] on input "0" at bounding box center [738, 204] width 92 height 17
type input "3"
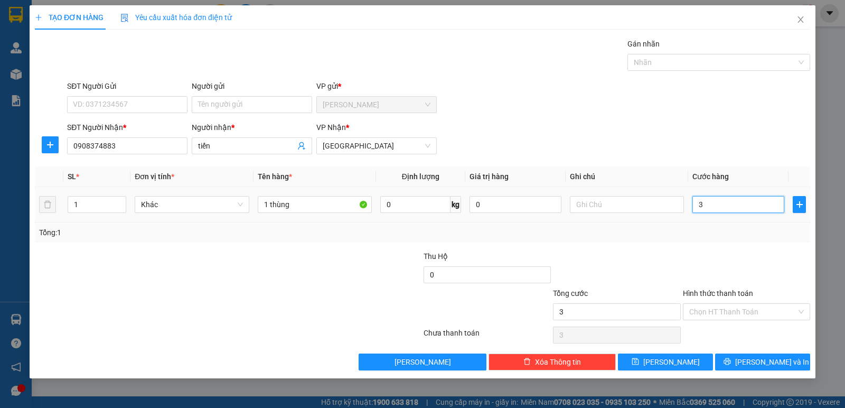
type input "30"
type input "30.000"
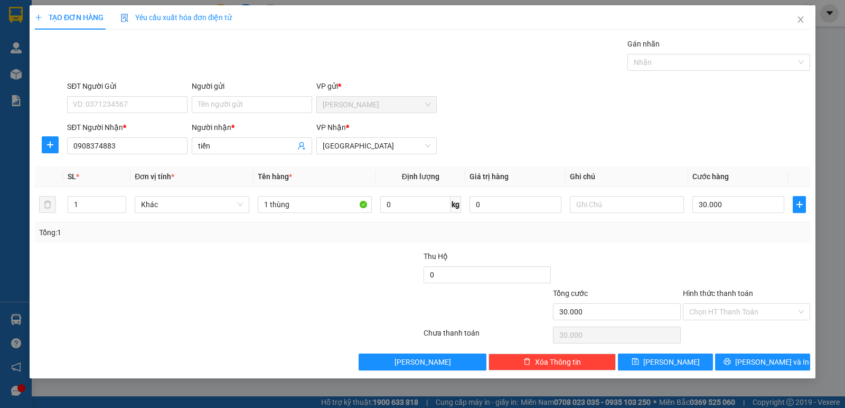
drag, startPoint x: 726, startPoint y: 312, endPoint x: 721, endPoint y: 321, distance: 10.9
click at [725, 312] on input "Hình thức thanh toán" at bounding box center [742, 312] width 107 height 16
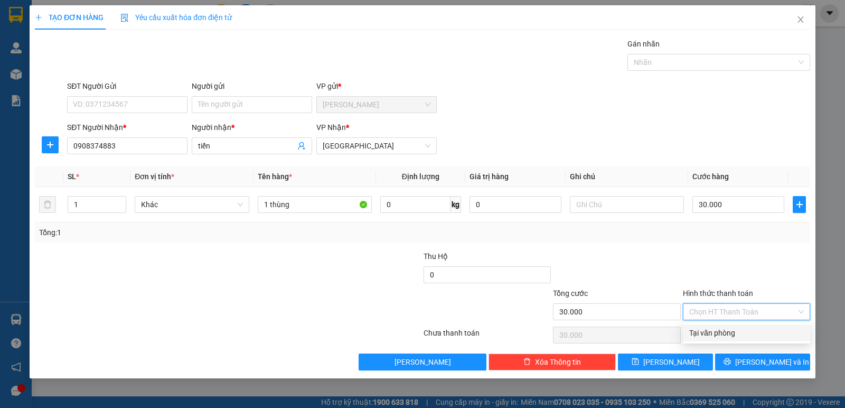
click at [721, 327] on div "Tại văn phòng" at bounding box center [746, 333] width 115 height 12
type input "0"
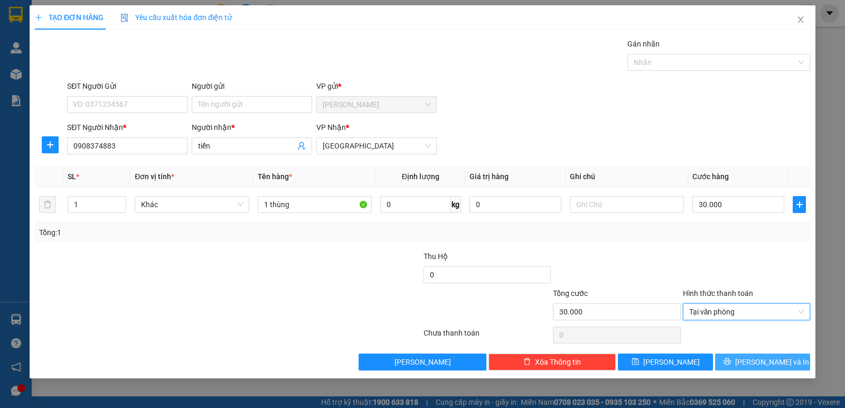
click at [738, 360] on button "[PERSON_NAME] và In" at bounding box center [762, 361] width 95 height 17
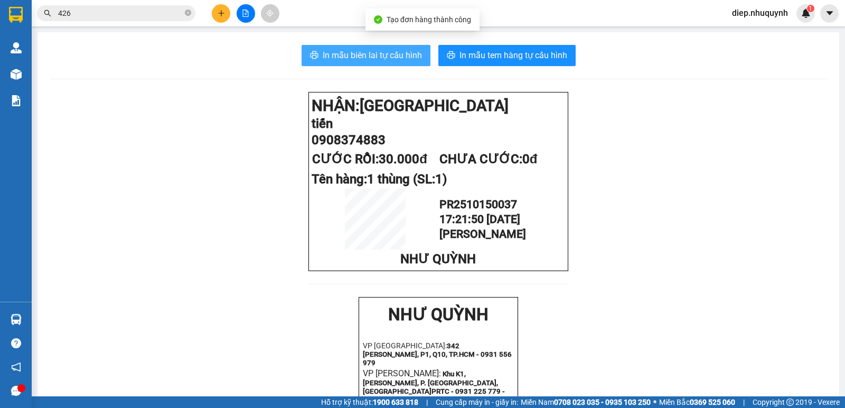
click at [375, 60] on span "In mẫu biên lai tự cấu hình" at bounding box center [372, 55] width 99 height 13
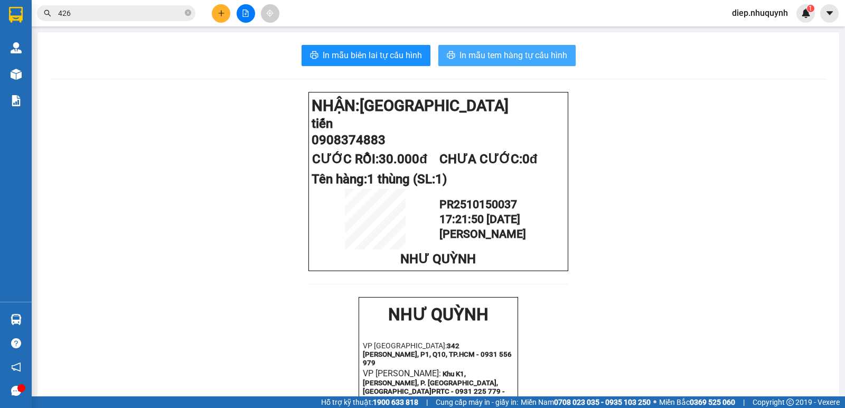
drag, startPoint x: 513, startPoint y: 52, endPoint x: 496, endPoint y: 58, distance: 18.4
click at [514, 53] on span "In mẫu tem hàng tự cấu hình" at bounding box center [513, 55] width 108 height 13
click at [222, 20] on button at bounding box center [221, 13] width 18 height 18
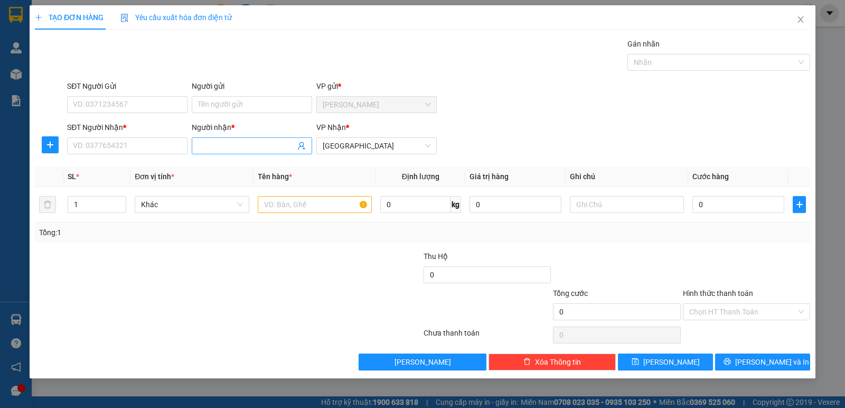
click at [241, 149] on input "Người nhận *" at bounding box center [246, 146] width 97 height 12
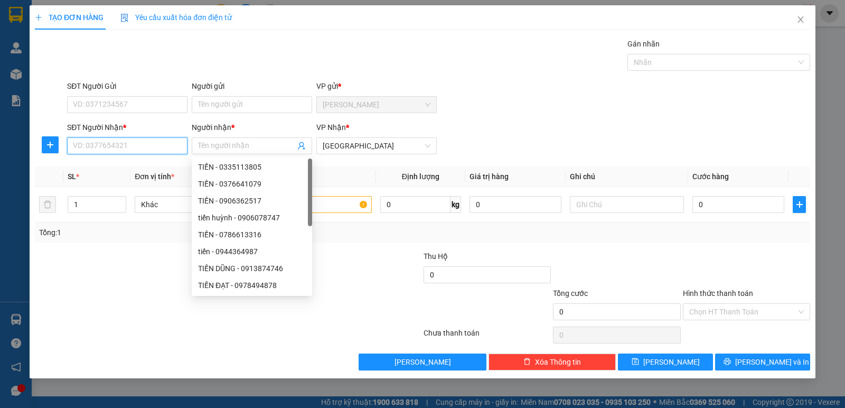
click at [119, 142] on input "SĐT Người Nhận *" at bounding box center [127, 145] width 120 height 17
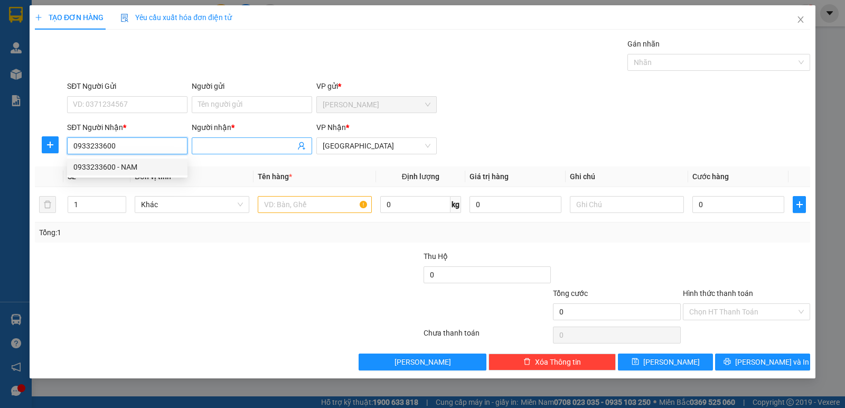
type input "0933233600"
click at [244, 145] on input "Người nhận *" at bounding box center [246, 146] width 97 height 12
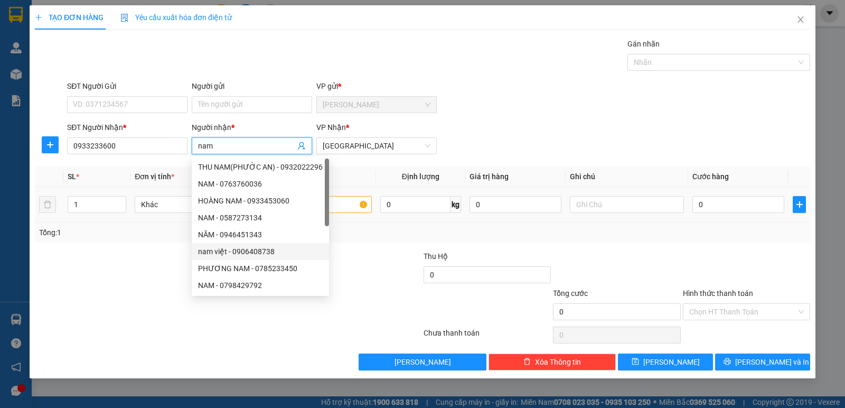
type input "nam"
click at [347, 208] on input "text" at bounding box center [315, 204] width 114 height 17
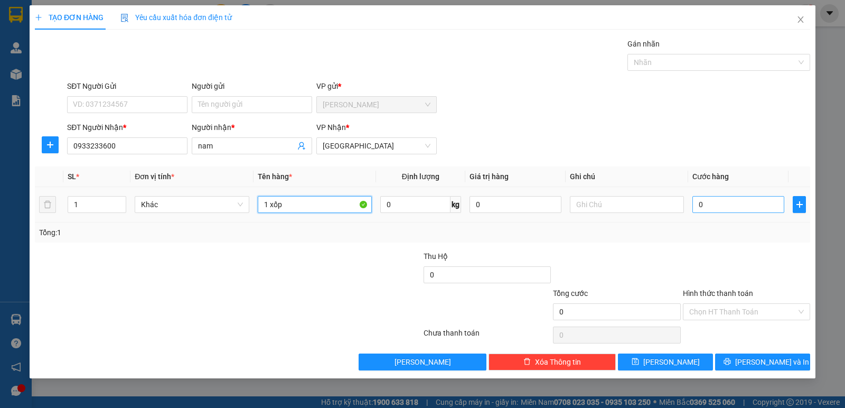
type input "1 xốp"
click at [713, 202] on input "0" at bounding box center [738, 204] width 92 height 17
type input "5"
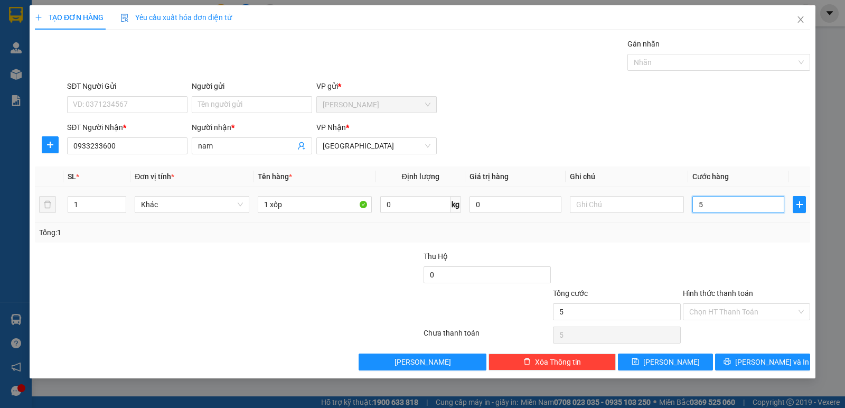
type input "50"
type input "50.000"
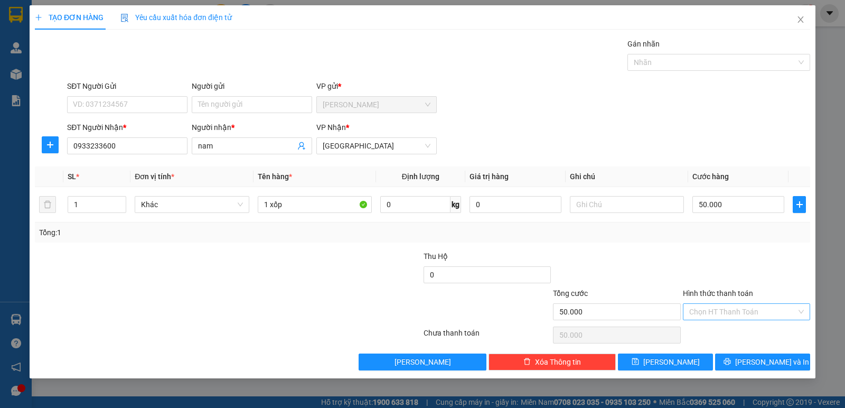
click at [758, 312] on input "Hình thức thanh toán" at bounding box center [742, 312] width 107 height 16
click at [744, 336] on div "Tại văn phòng" at bounding box center [746, 333] width 115 height 12
type input "0"
click at [761, 363] on span "[PERSON_NAME] và In" at bounding box center [772, 362] width 74 height 12
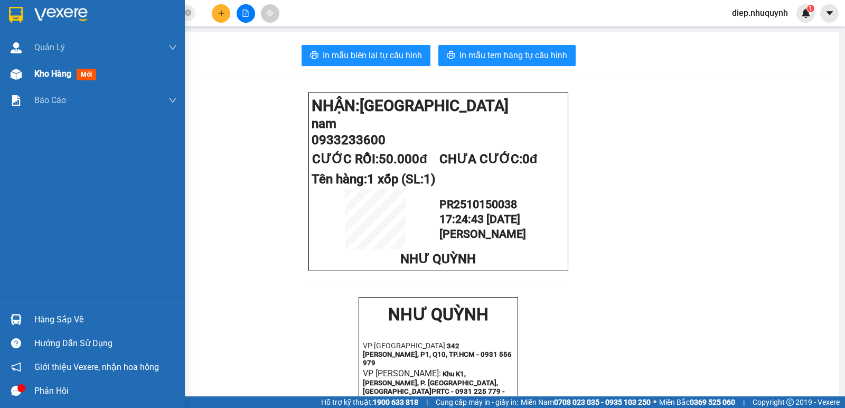
click at [64, 76] on span "Kho hàng" at bounding box center [52, 74] width 37 height 10
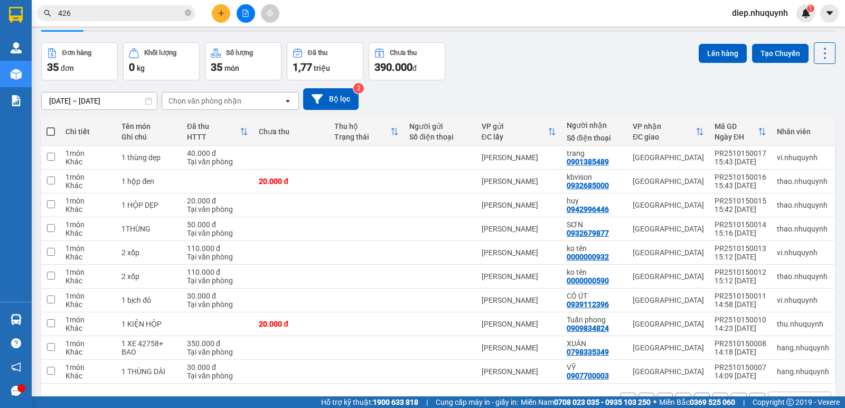
scroll to position [62, 0]
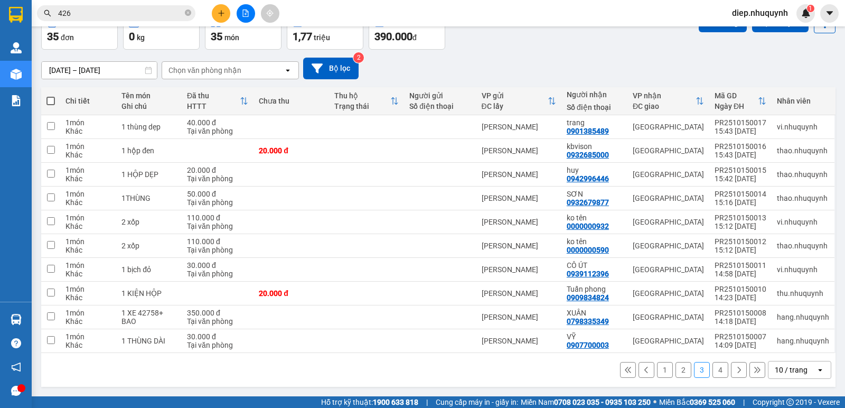
click at [657, 371] on button "1" at bounding box center [665, 370] width 16 height 16
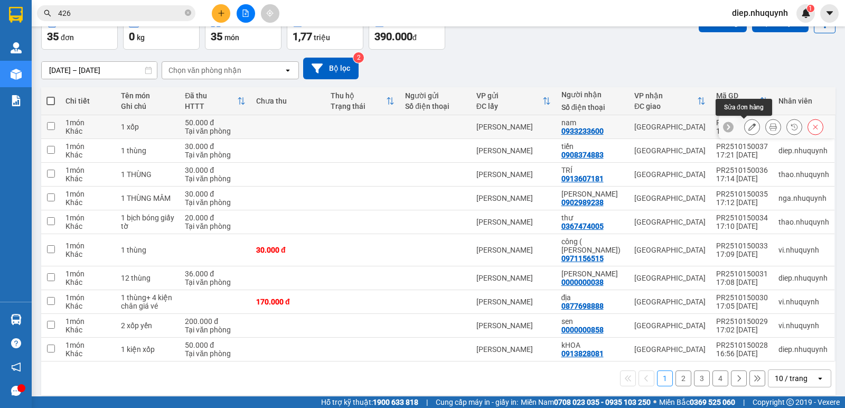
click at [748, 128] on icon at bounding box center [751, 126] width 7 height 7
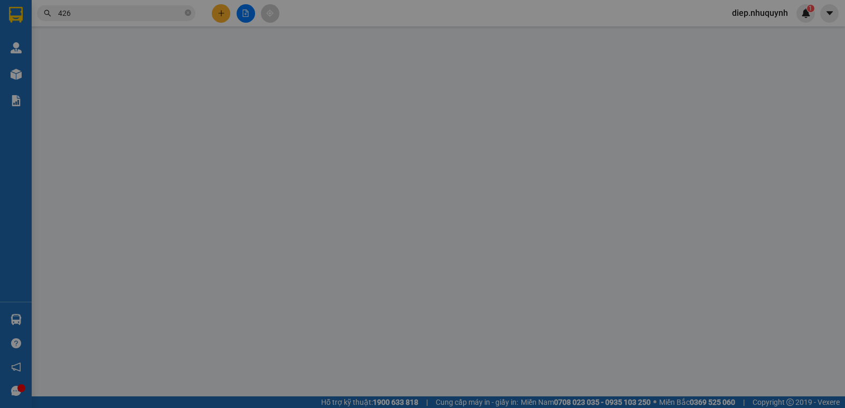
type input "0933233600"
type input "nam"
type input "50.000"
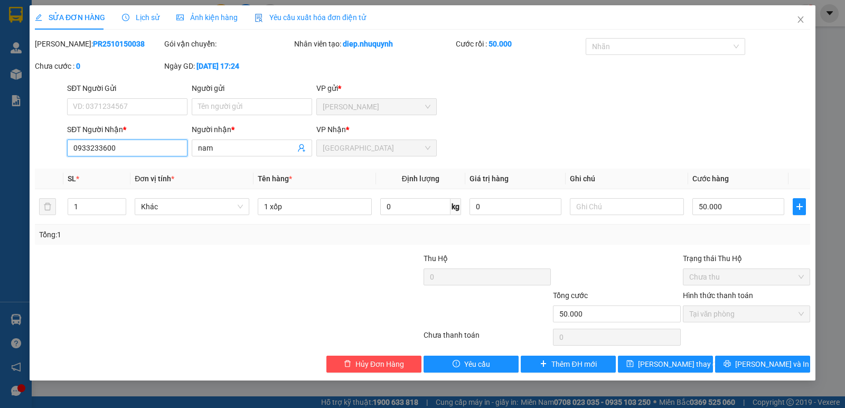
drag, startPoint x: 133, startPoint y: 148, endPoint x: 86, endPoint y: 158, distance: 48.2
click at [45, 150] on div "SĐT Người Nhận * 0933233600 0933233600 Người nhận * nam VP Nhận * [GEOGRAPHIC_D…" at bounding box center [422, 142] width 777 height 37
click at [385, 364] on span "Hủy Đơn Hàng" at bounding box center [379, 364] width 49 height 12
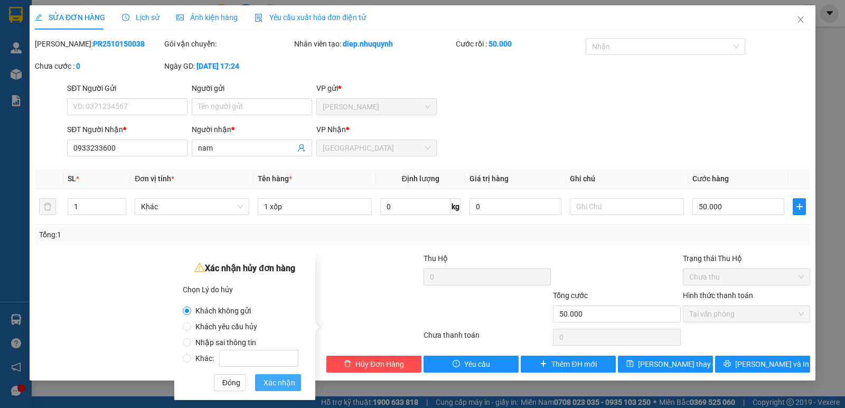
click at [266, 384] on span "Xác nhận" at bounding box center [280, 383] width 32 height 12
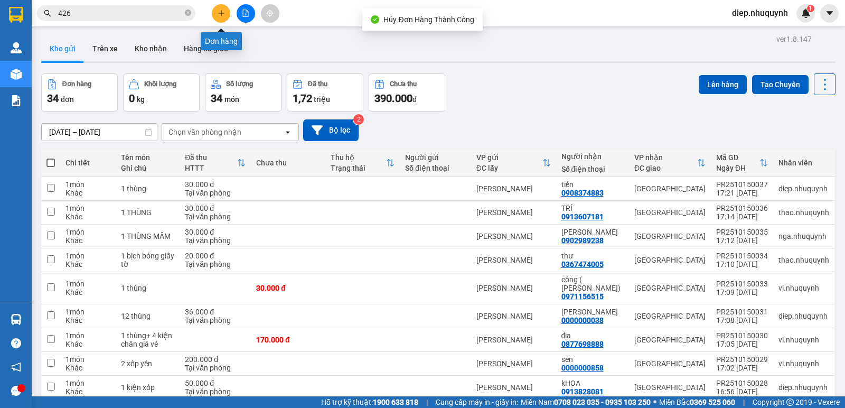
click at [223, 16] on icon "plus" at bounding box center [221, 13] width 7 height 7
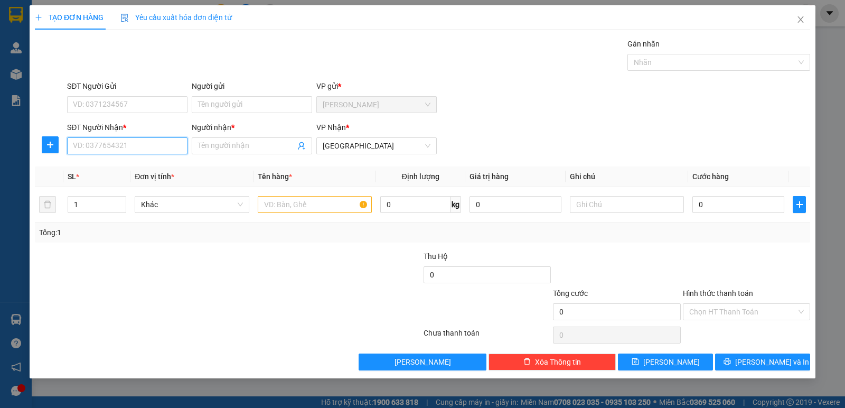
paste input "0933233600"
type input "0933233600"
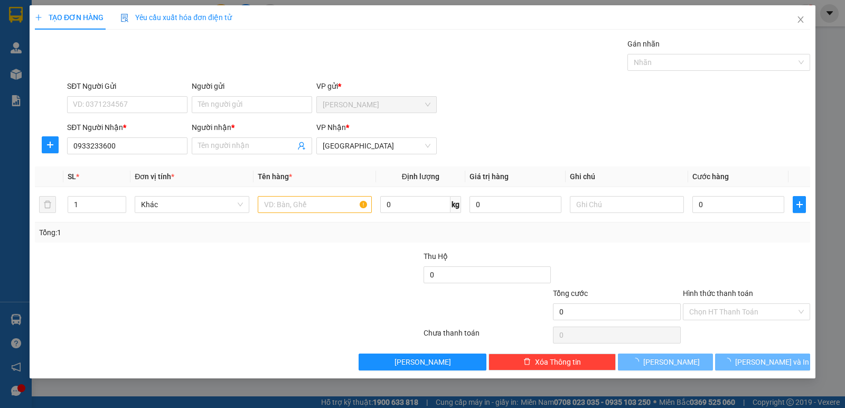
click at [238, 135] on div "Người nhận *" at bounding box center [252, 129] width 120 height 16
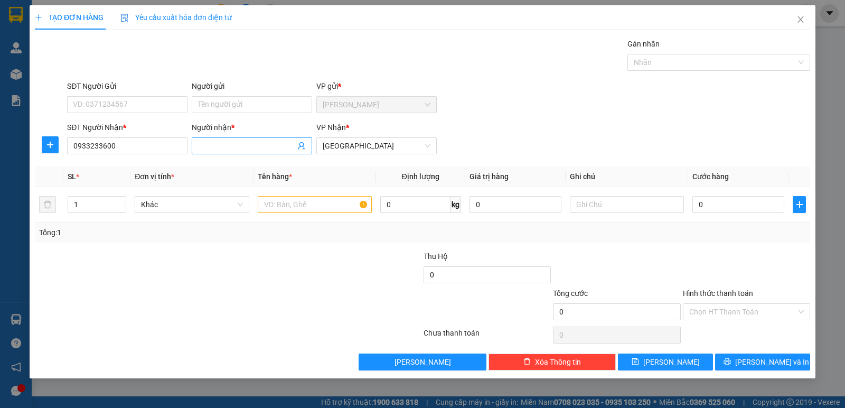
click at [238, 140] on input "Người nhận *" at bounding box center [246, 146] width 97 height 12
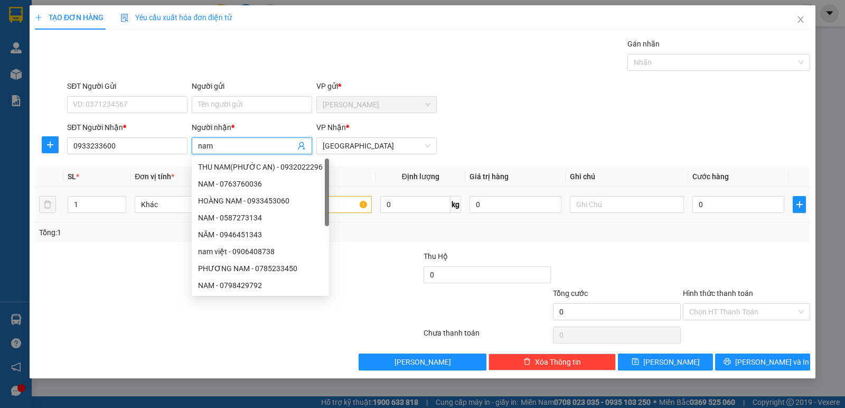
type input "nam"
click at [348, 209] on input "text" at bounding box center [315, 204] width 114 height 17
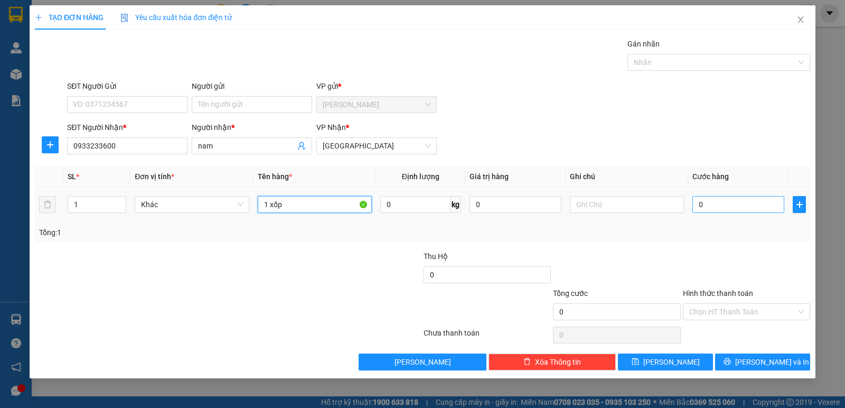
type input "1 xốp"
click at [717, 204] on input "0" at bounding box center [738, 204] width 92 height 17
type input "5"
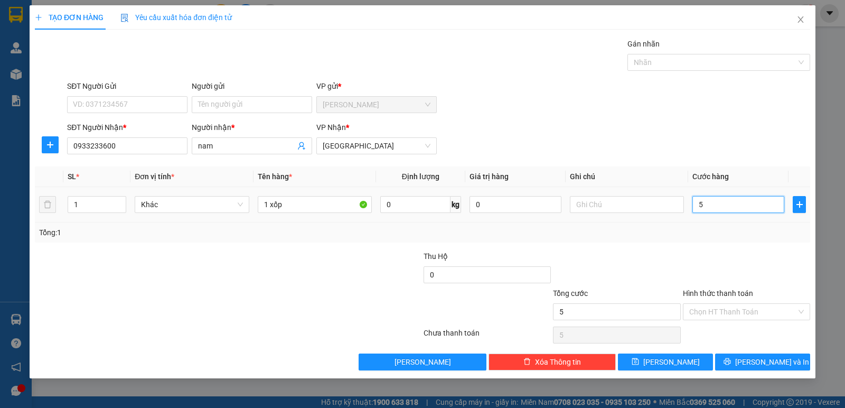
type input "50"
type input "50.000"
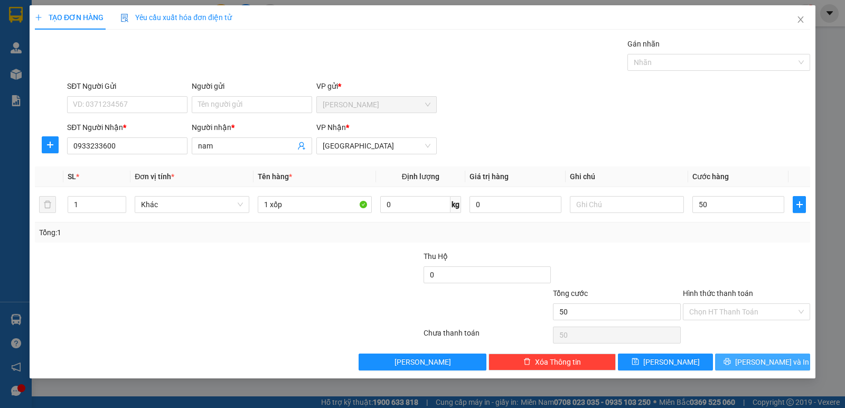
type input "50.000"
click at [755, 367] on span "[PERSON_NAME] và In" at bounding box center [772, 362] width 74 height 12
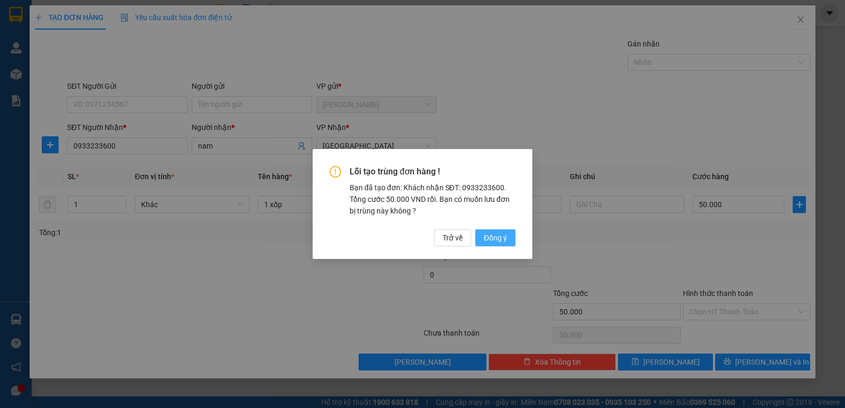
click at [499, 242] on span "Đồng ý" at bounding box center [495, 238] width 23 height 12
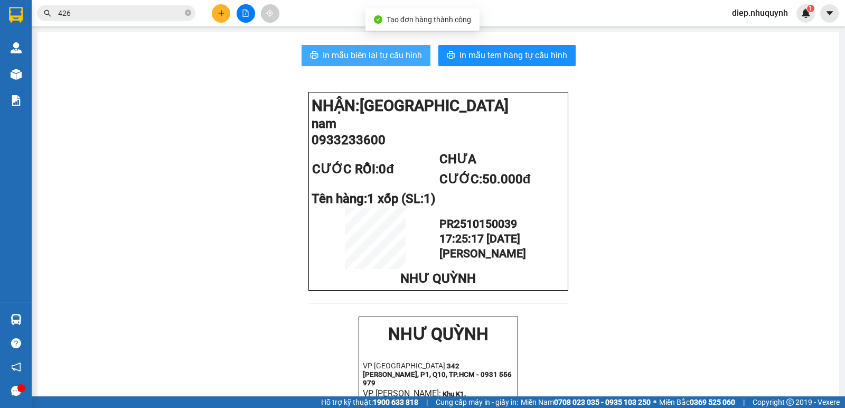
click at [379, 57] on span "In mẫu biên lai tự cấu hình" at bounding box center [372, 55] width 99 height 13
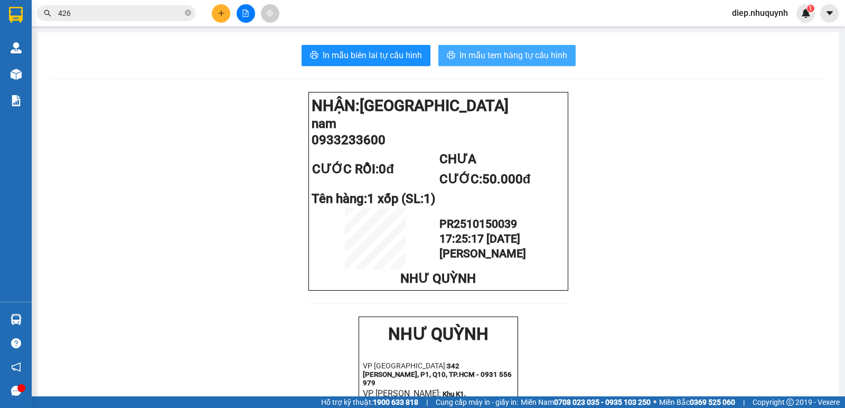
click at [496, 59] on span "In mẫu tem hàng tự cấu hình" at bounding box center [513, 55] width 108 height 13
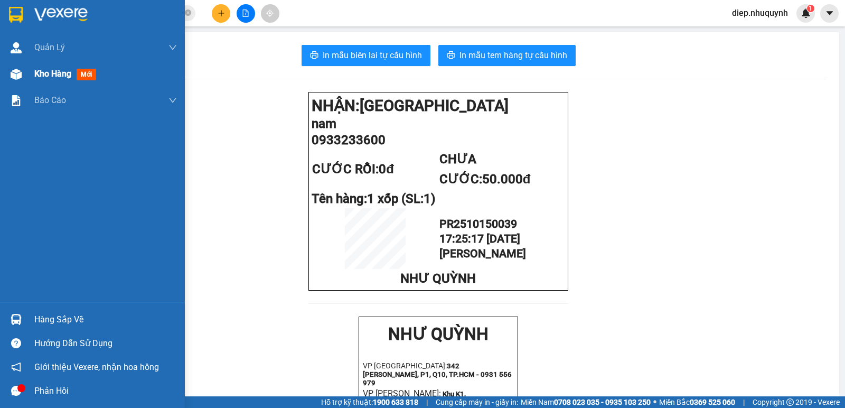
click at [34, 73] on div "Kho hàng mới" at bounding box center [92, 74] width 185 height 26
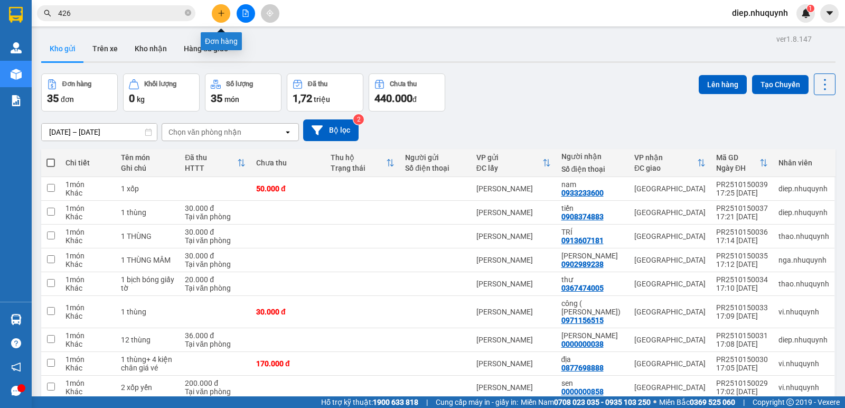
click at [223, 20] on button at bounding box center [221, 13] width 18 height 18
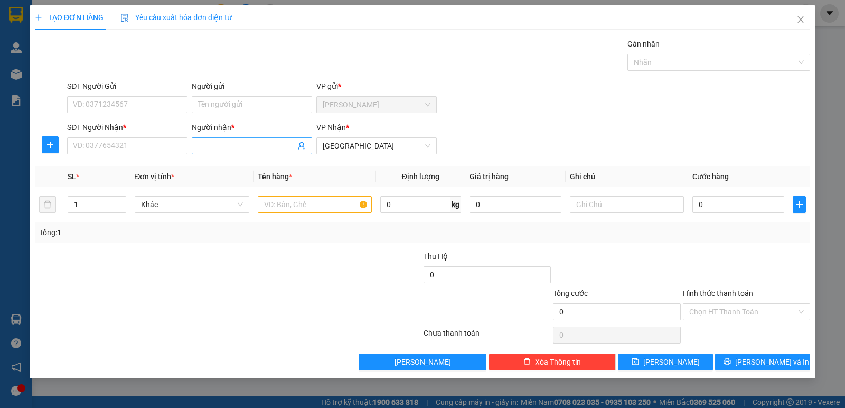
click at [229, 145] on input "Người nhận *" at bounding box center [246, 146] width 97 height 12
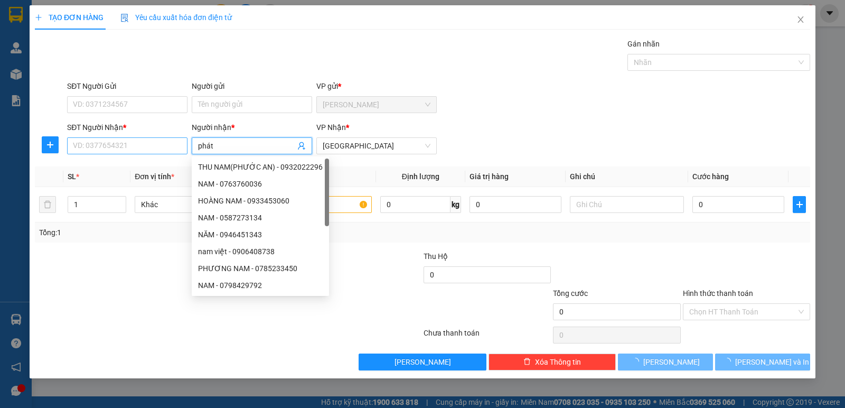
type input "phát"
click at [146, 149] on input "SĐT Người Nhận *" at bounding box center [127, 145] width 120 height 17
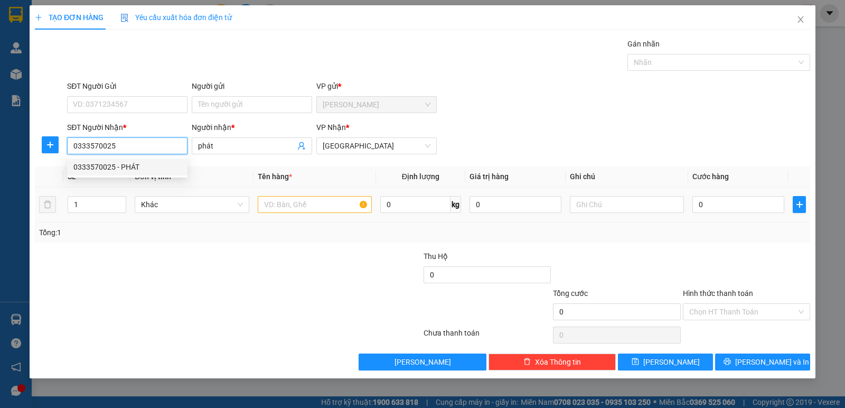
type input "0333570025"
click at [309, 204] on input "text" at bounding box center [315, 204] width 114 height 17
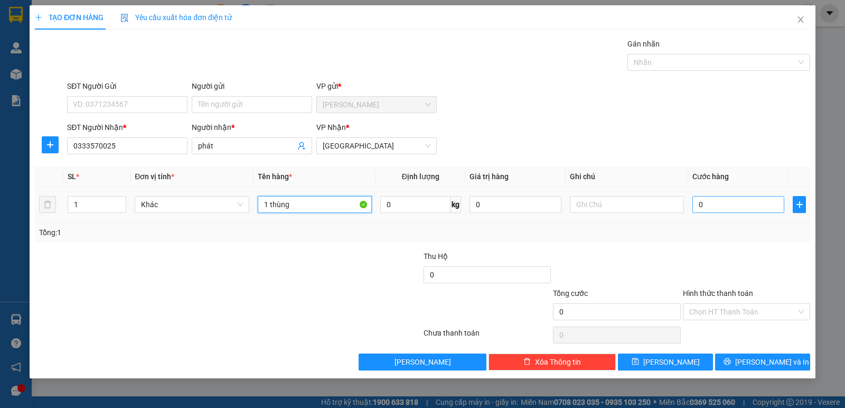
type input "1 thùng"
click at [728, 203] on input "0" at bounding box center [738, 204] width 92 height 17
type input "3"
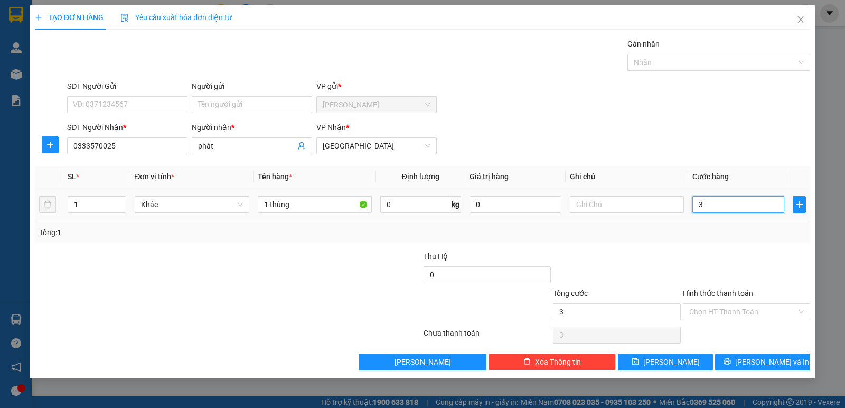
type input "30"
type input "30.000"
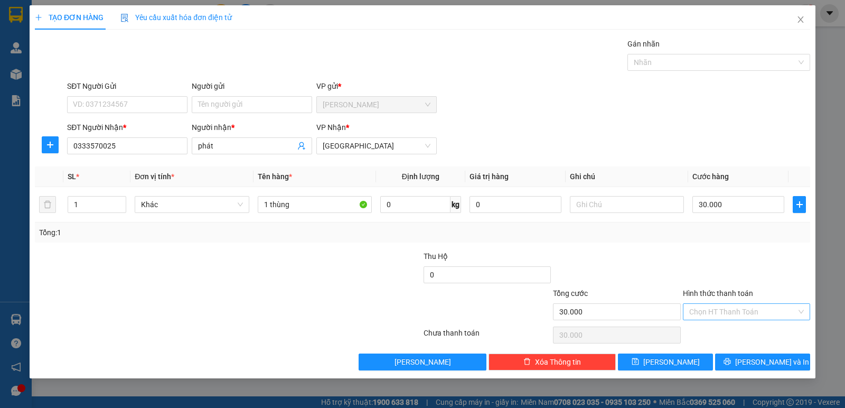
click at [742, 314] on input "Hình thức thanh toán" at bounding box center [742, 312] width 107 height 16
click at [740, 333] on div "Tại văn phòng" at bounding box center [746, 333] width 115 height 12
type input "0"
click at [753, 358] on button "[PERSON_NAME] và In" at bounding box center [762, 361] width 95 height 17
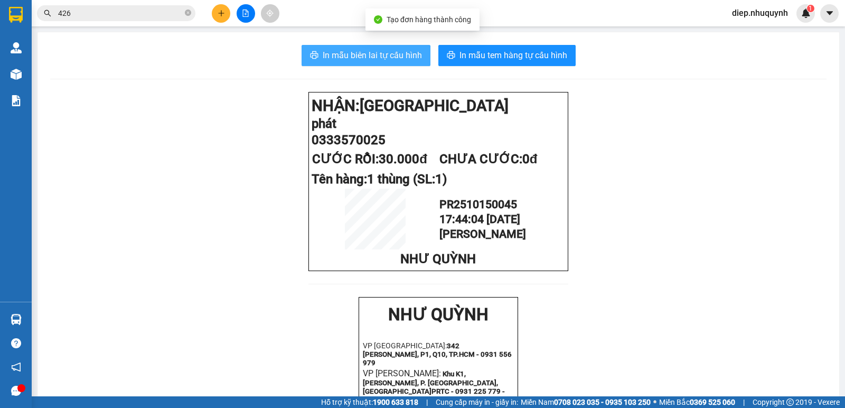
click at [377, 59] on span "In mẫu biên lai tự cấu hình" at bounding box center [372, 55] width 99 height 13
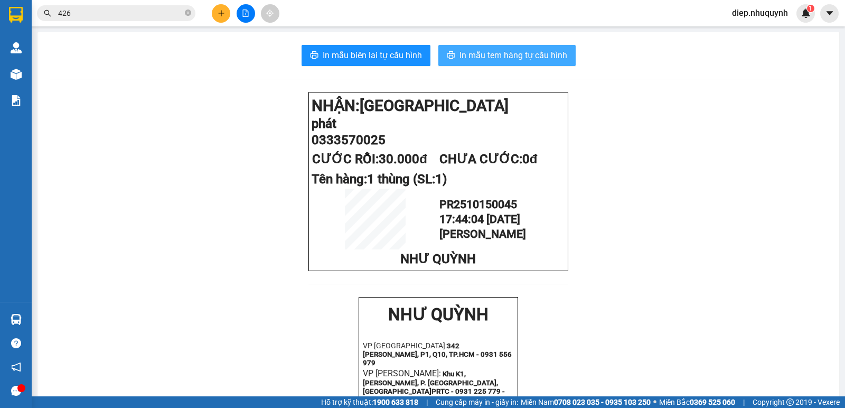
click at [477, 62] on span "In mẫu tem hàng tự cấu hình" at bounding box center [513, 55] width 108 height 13
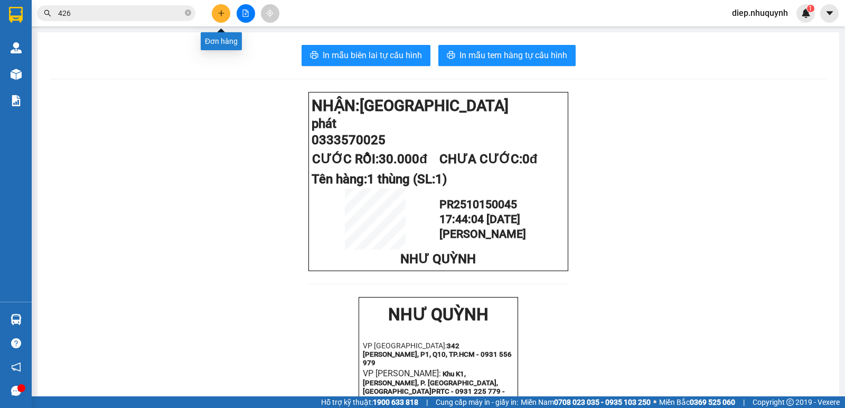
click at [221, 14] on icon "plus" at bounding box center [221, 13] width 7 height 7
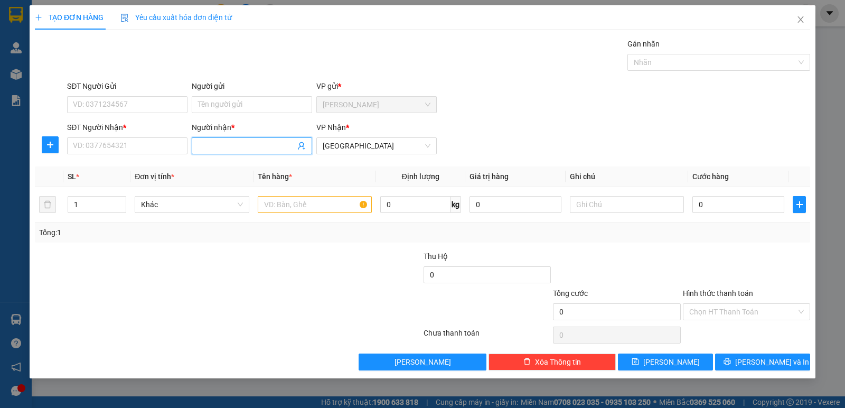
click at [252, 144] on input "Người nhận *" at bounding box center [246, 146] width 97 height 12
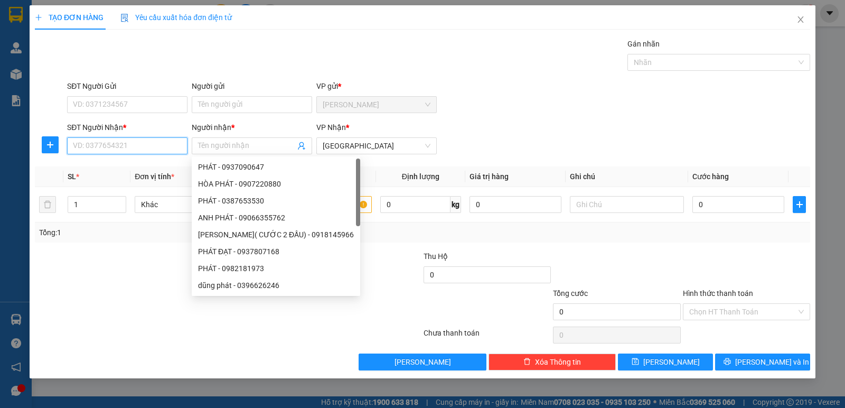
click at [154, 140] on input "SĐT Người Nhận *" at bounding box center [127, 145] width 120 height 17
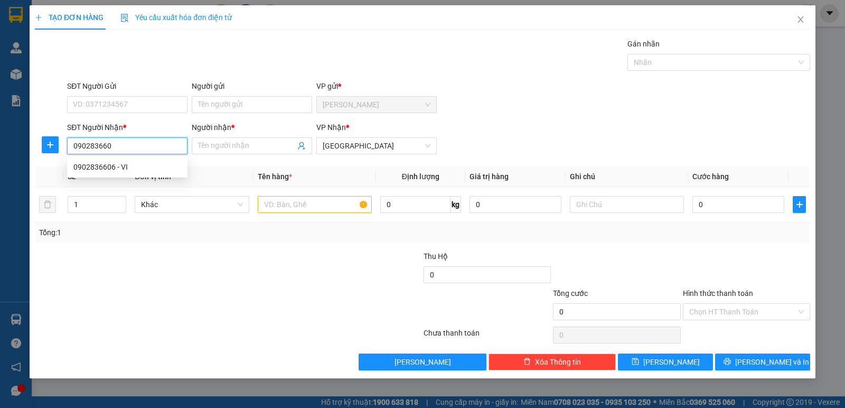
type input "0902836606"
drag, startPoint x: 159, startPoint y: 166, endPoint x: 146, endPoint y: 173, distance: 14.9
click at [159, 166] on div "0902836606 - VI" at bounding box center [127, 167] width 108 height 12
type input "VI"
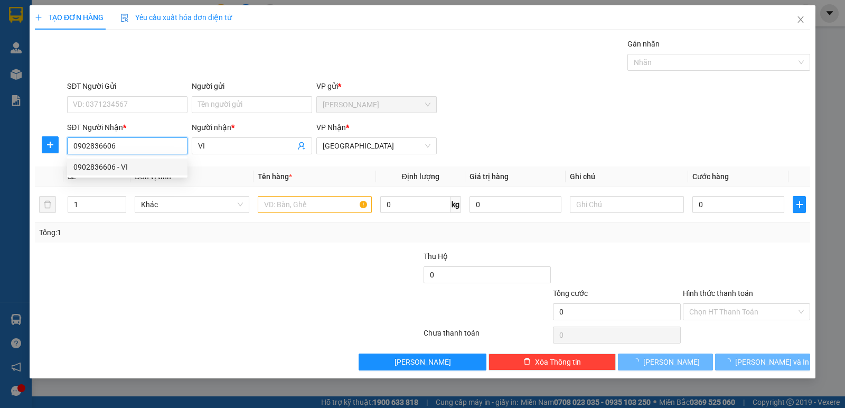
type input "50.000"
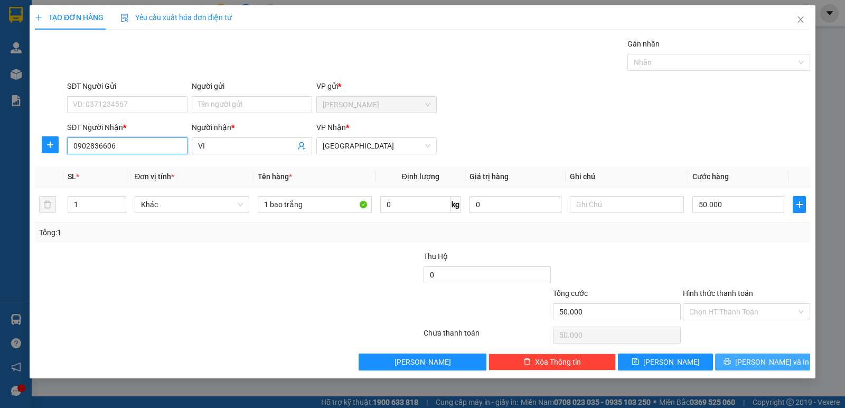
type input "0902836606"
click at [731, 361] on icon "printer" at bounding box center [726, 361] width 7 height 7
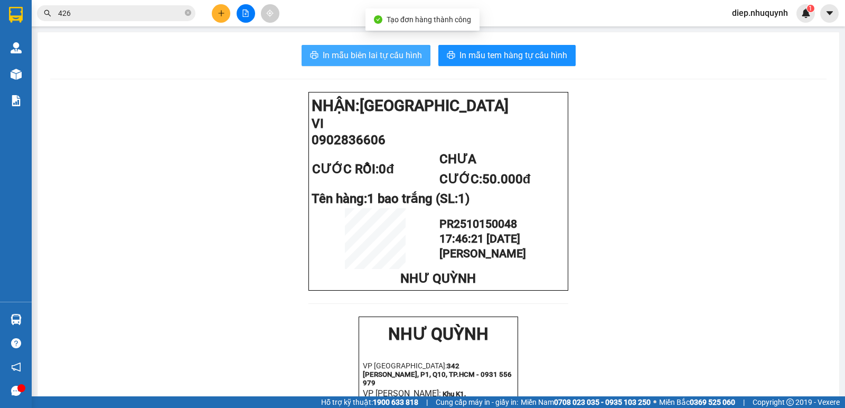
click at [387, 60] on span "In mẫu biên lai tự cấu hình" at bounding box center [372, 55] width 99 height 13
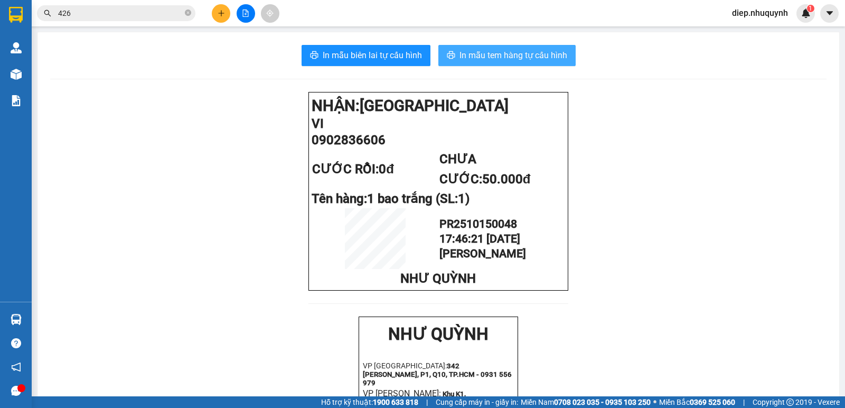
drag, startPoint x: 476, startPoint y: 54, endPoint x: 469, endPoint y: 57, distance: 7.6
click at [476, 54] on span "In mẫu tem hàng tự cấu hình" at bounding box center [513, 55] width 108 height 13
click at [92, 11] on input "426" at bounding box center [120, 13] width 125 height 12
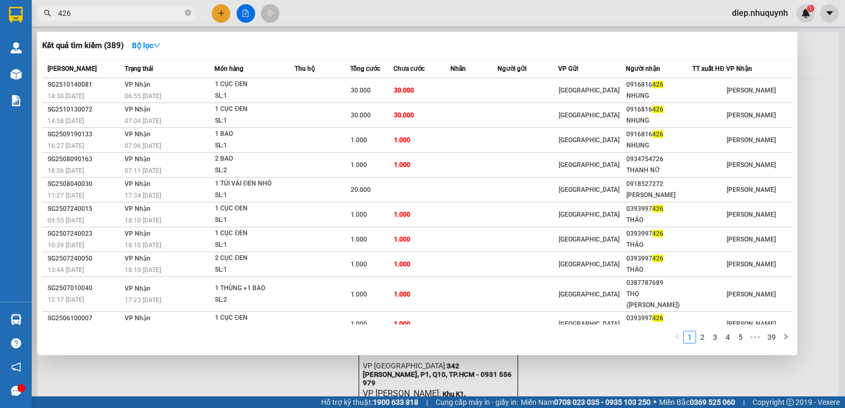
drag, startPoint x: 78, startPoint y: 11, endPoint x: 48, endPoint y: 11, distance: 30.6
click at [48, 11] on div "426" at bounding box center [103, 13] width 206 height 16
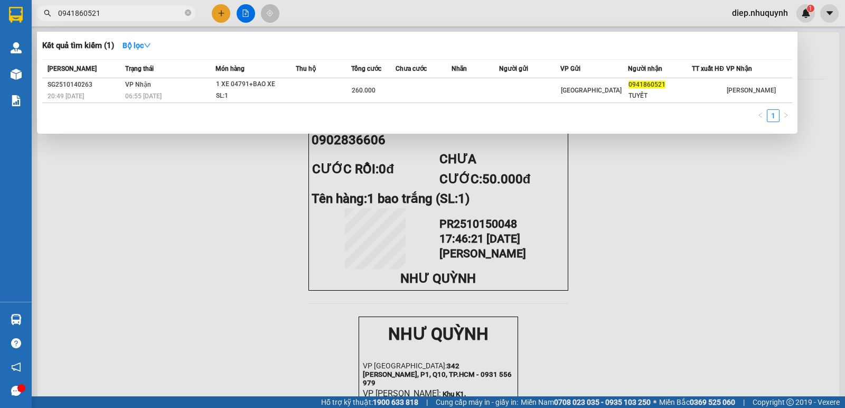
type input "0941860521"
click at [217, 22] on div at bounding box center [422, 204] width 845 height 408
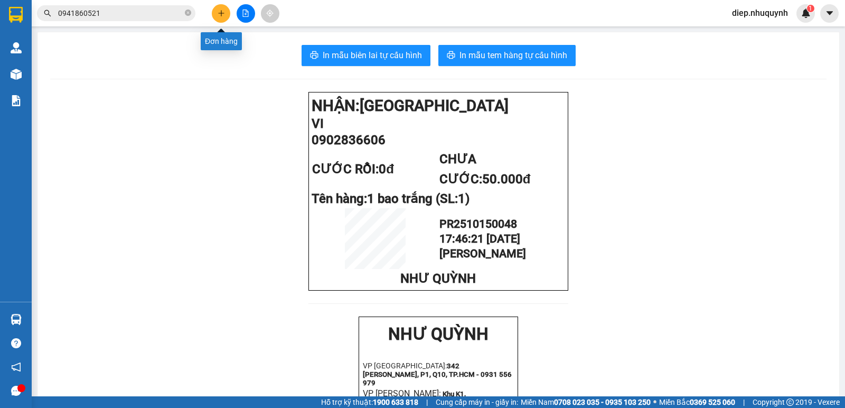
click at [221, 17] on button at bounding box center [221, 13] width 18 height 18
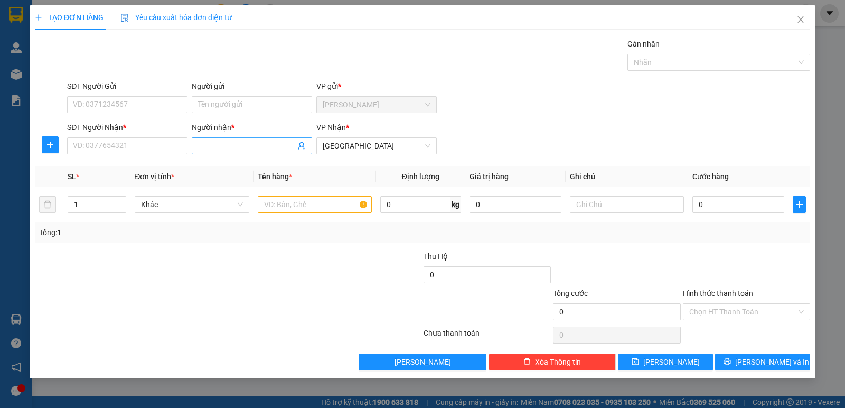
click at [255, 148] on input "Người nhận *" at bounding box center [246, 146] width 97 height 12
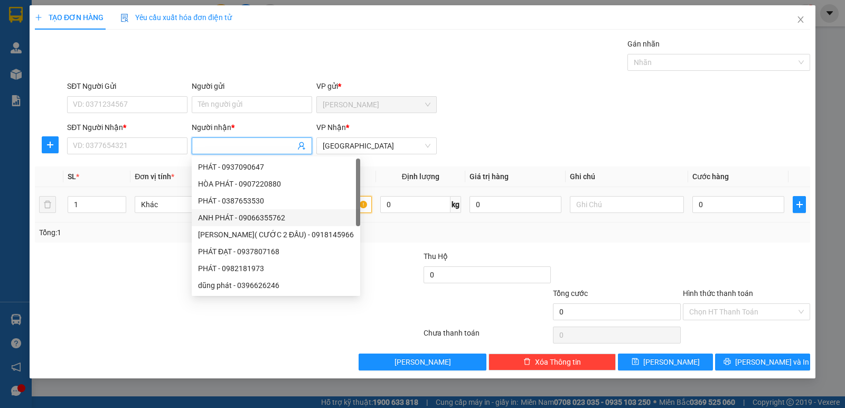
click at [350, 208] on input "text" at bounding box center [315, 204] width 114 height 17
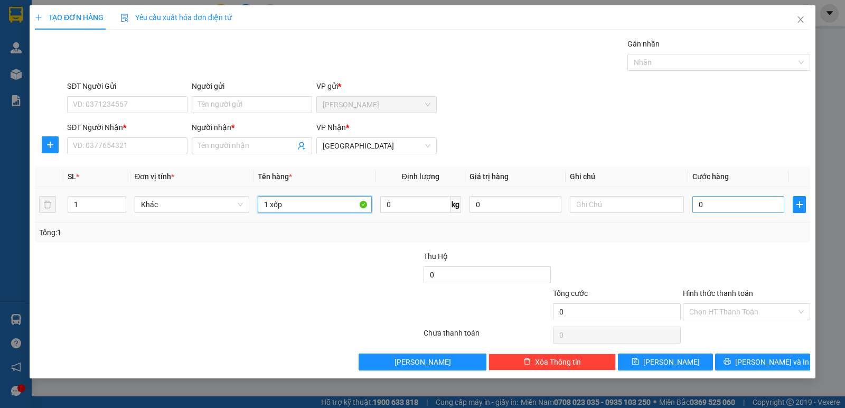
type input "1 xốp"
click at [718, 208] on input "0" at bounding box center [738, 204] width 92 height 17
type input "5"
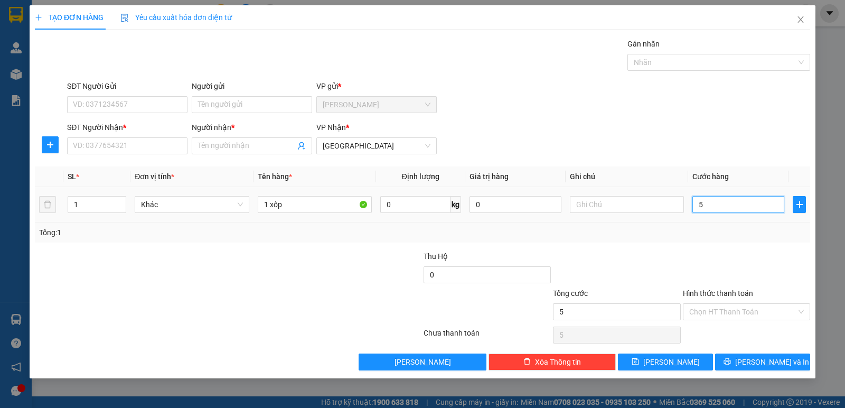
type input "50"
type input "50.000"
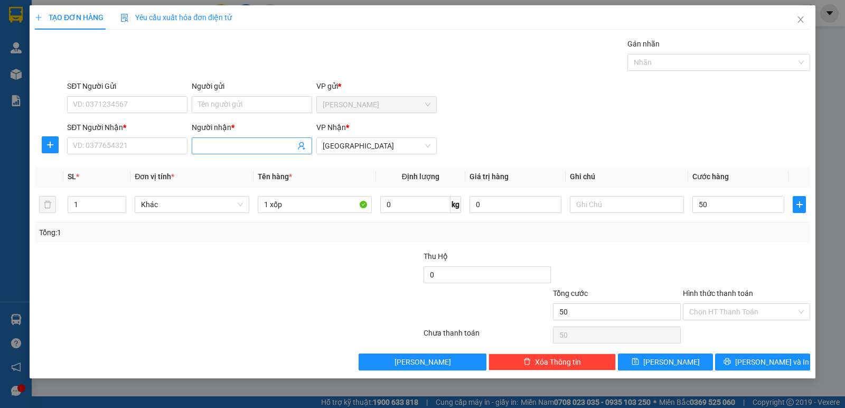
type input "50.000"
click at [213, 145] on input "Người nhận *" at bounding box center [246, 146] width 97 height 12
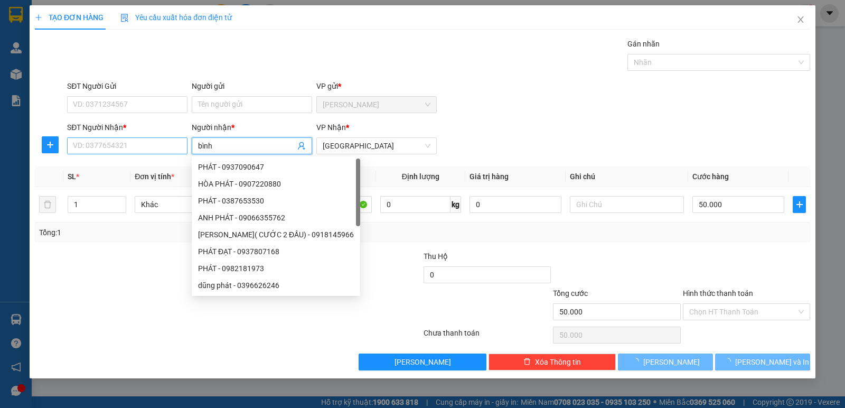
type input "bình"
click at [144, 152] on input "SĐT Người Nhận *" at bounding box center [127, 145] width 120 height 17
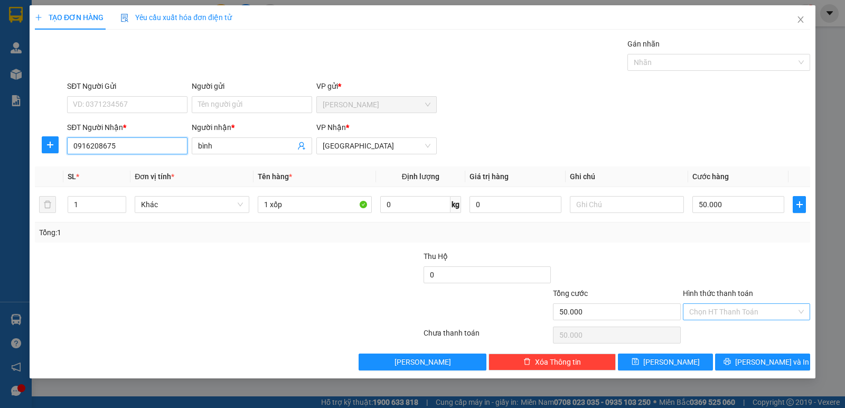
type input "0916208675"
click at [746, 313] on input "Hình thức thanh toán" at bounding box center [742, 312] width 107 height 16
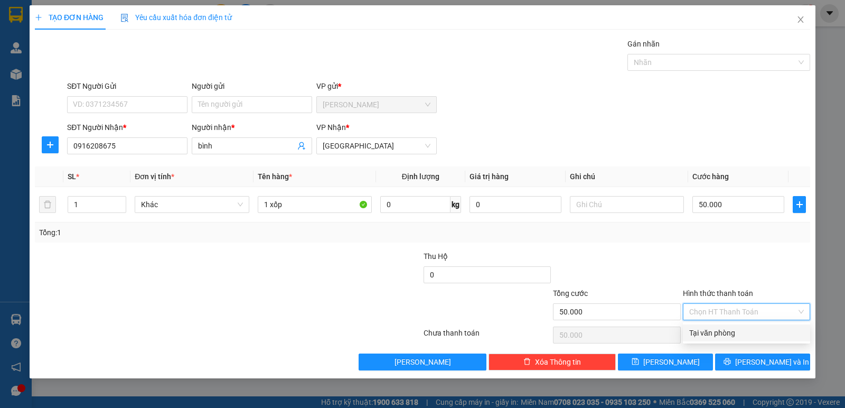
click at [741, 330] on div "Tại văn phòng" at bounding box center [746, 333] width 115 height 12
type input "0"
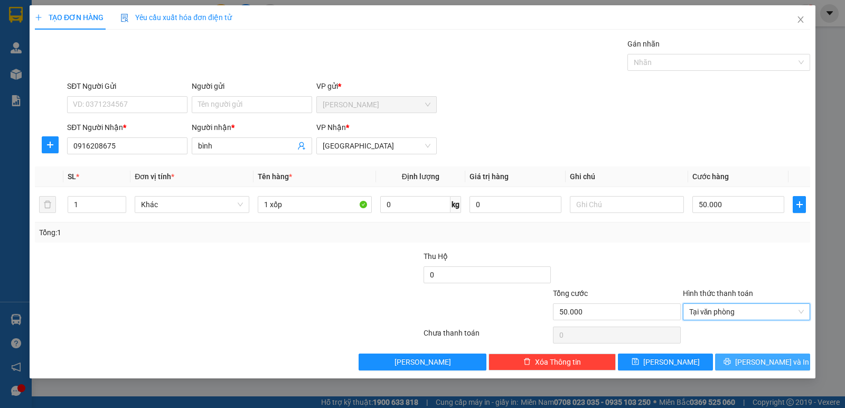
click at [759, 360] on span "[PERSON_NAME] và In" at bounding box center [772, 362] width 74 height 12
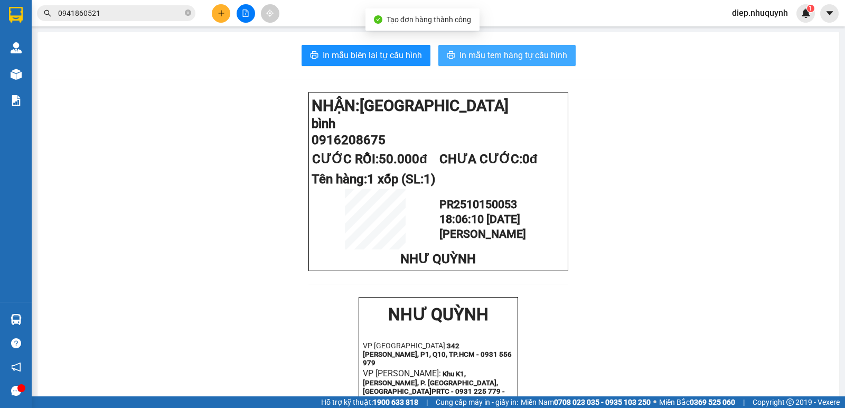
click at [483, 56] on span "In mẫu tem hàng tự cấu hình" at bounding box center [513, 55] width 108 height 13
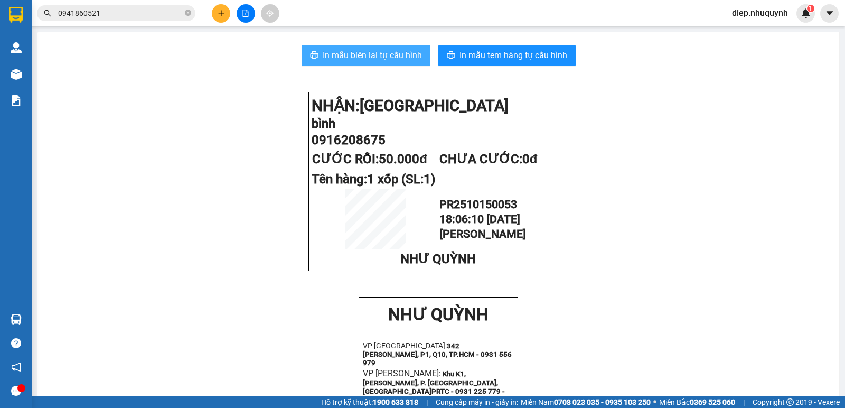
click at [393, 54] on span "In mẫu biên lai tự cấu hình" at bounding box center [372, 55] width 99 height 13
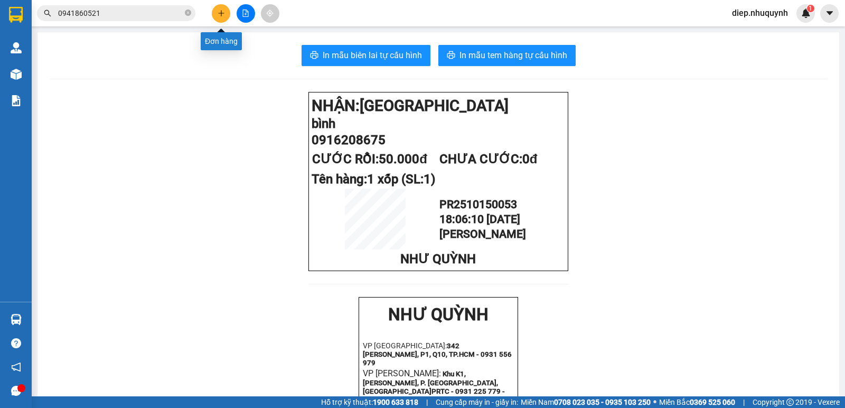
click at [219, 18] on button at bounding box center [221, 13] width 18 height 18
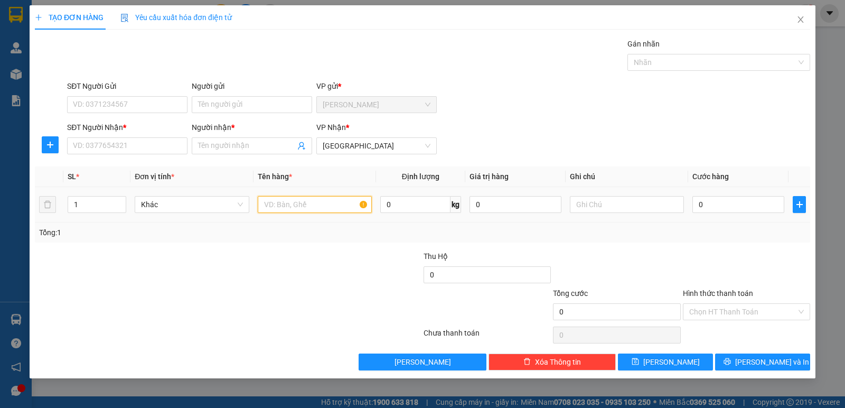
click at [325, 206] on input "text" at bounding box center [315, 204] width 114 height 17
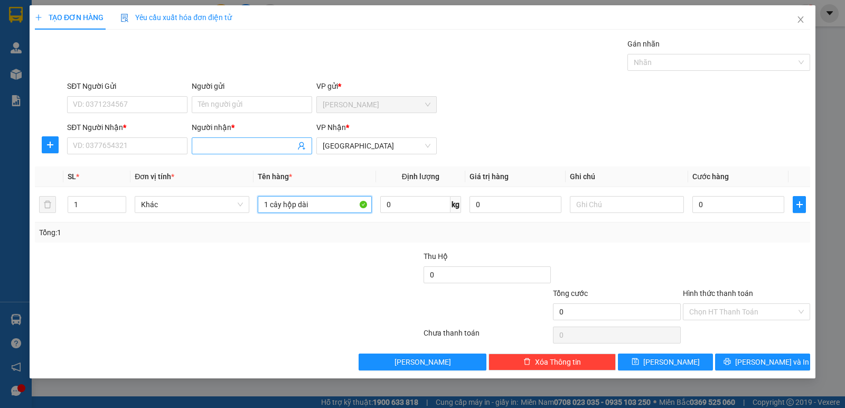
type input "1 cây hộp dài"
click at [227, 140] on input "Người nhận *" at bounding box center [246, 146] width 97 height 12
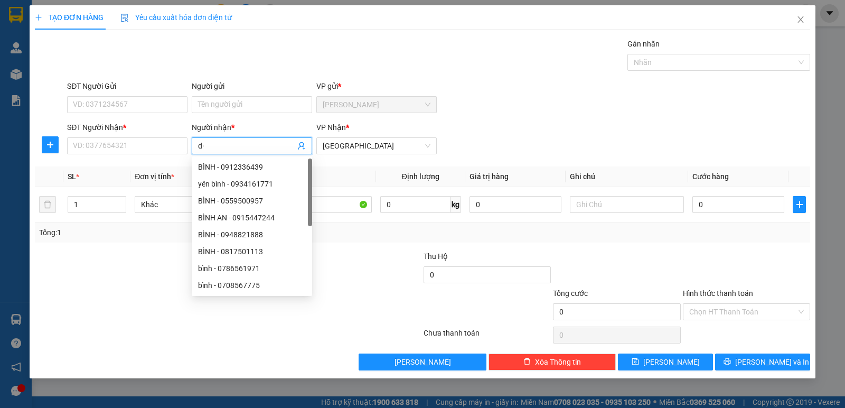
type input "d"
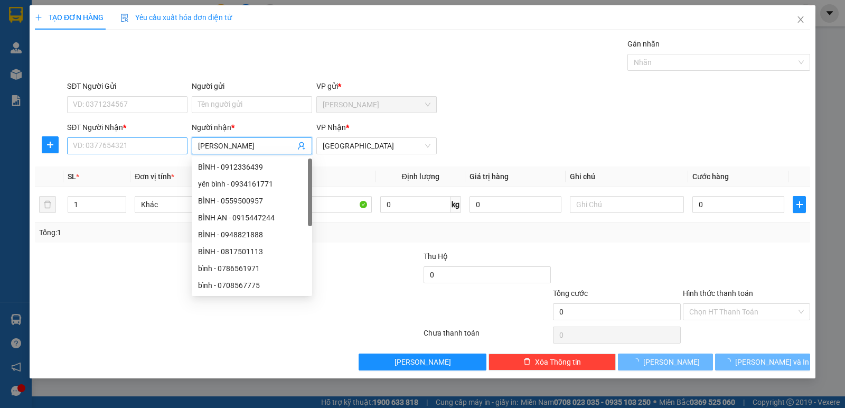
type input "[PERSON_NAME]"
click at [129, 150] on input "SĐT Người Nhận *" at bounding box center [127, 145] width 120 height 17
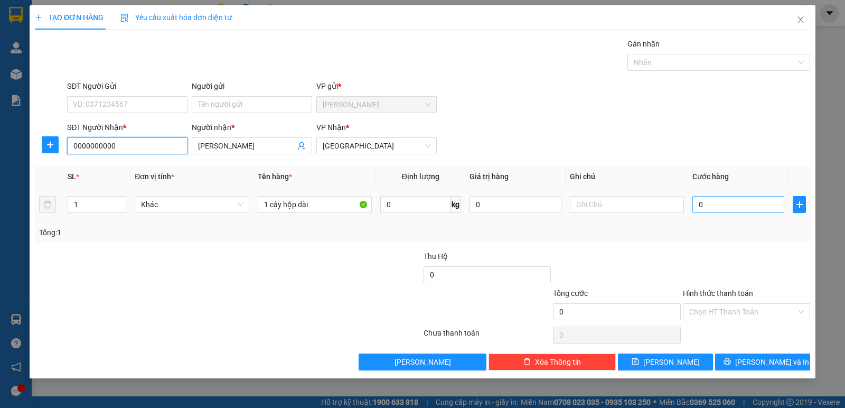
type input "0000000000"
click at [735, 203] on input "0" at bounding box center [738, 204] width 92 height 17
type input "3"
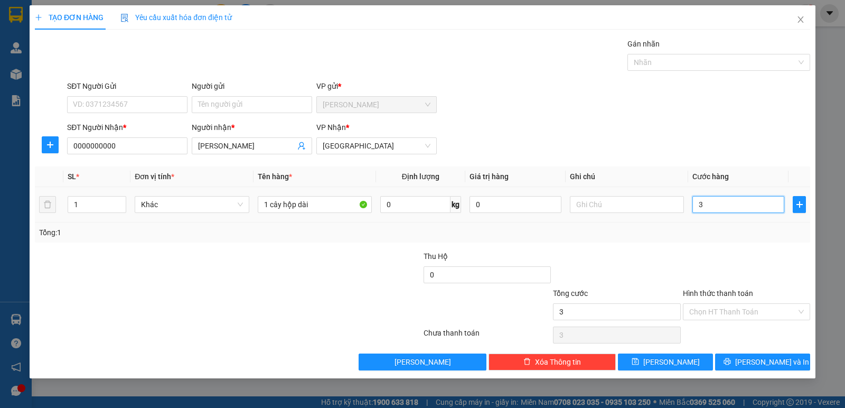
type input "30"
type input "30.000"
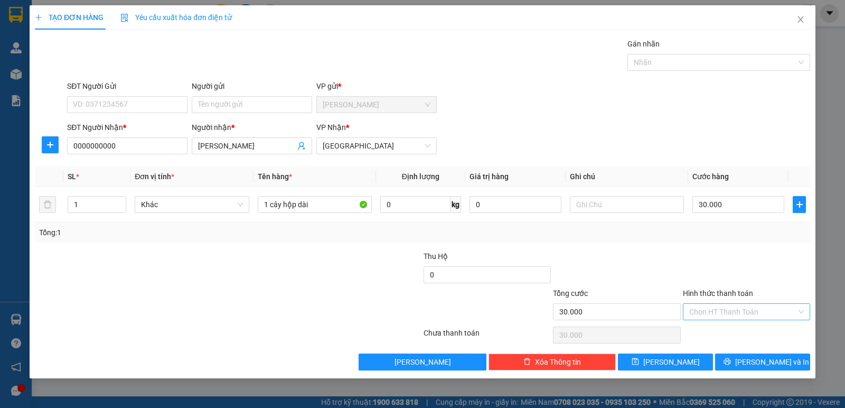
click at [741, 315] on input "Hình thức thanh toán" at bounding box center [742, 312] width 107 height 16
drag, startPoint x: 727, startPoint y: 332, endPoint x: 736, endPoint y: 351, distance: 21.5
click at [727, 332] on div "Tại văn phòng" at bounding box center [746, 333] width 115 height 12
type input "0"
drag, startPoint x: 753, startPoint y: 362, endPoint x: 739, endPoint y: 362, distance: 13.7
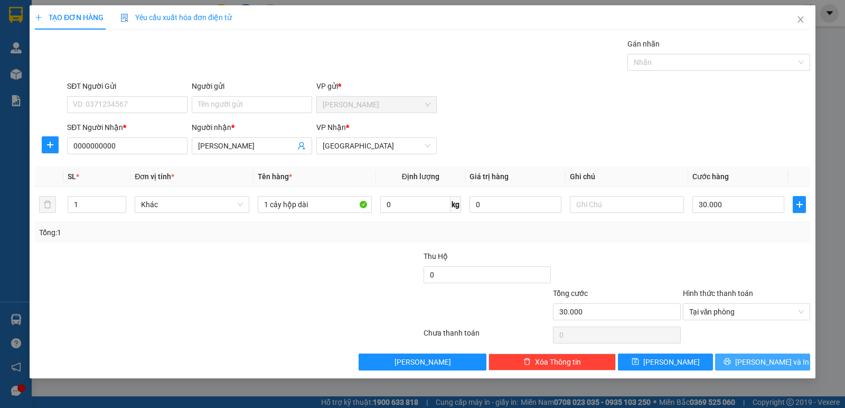
click at [753, 362] on button "[PERSON_NAME] và In" at bounding box center [762, 361] width 95 height 17
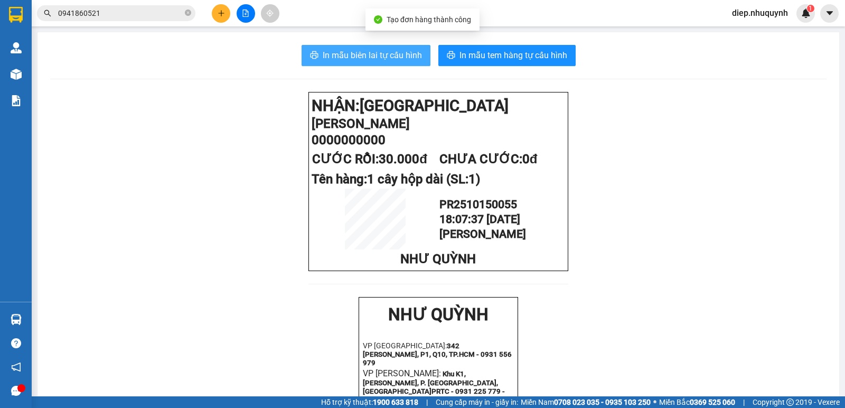
click at [337, 60] on span "In mẫu biên lai tự cấu hình" at bounding box center [372, 55] width 99 height 13
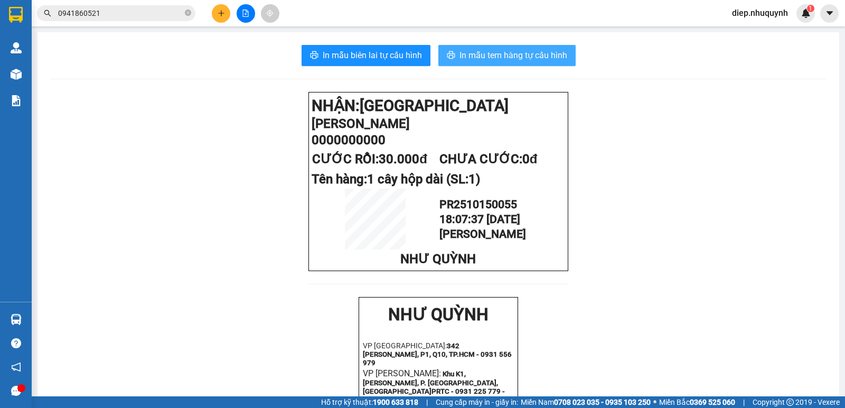
drag, startPoint x: 544, startPoint y: 58, endPoint x: 542, endPoint y: 68, distance: 10.4
click at [544, 58] on span "In mẫu tem hàng tự cấu hình" at bounding box center [513, 55] width 108 height 13
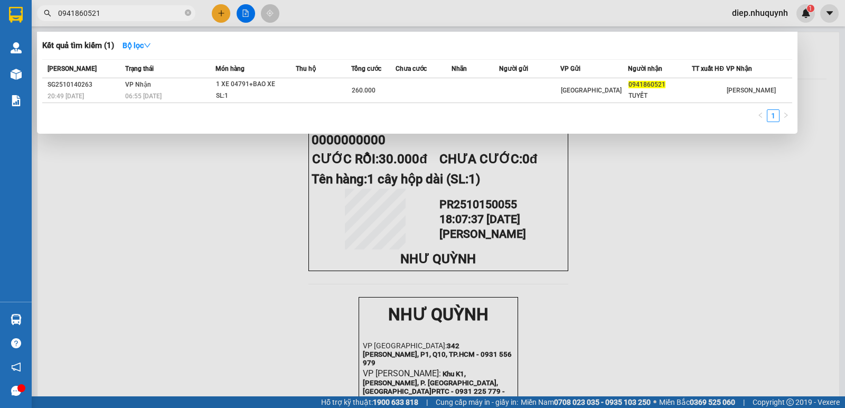
drag, startPoint x: 106, startPoint y: 15, endPoint x: 55, endPoint y: 17, distance: 50.2
click at [55, 17] on span "0941860521" at bounding box center [116, 13] width 158 height 16
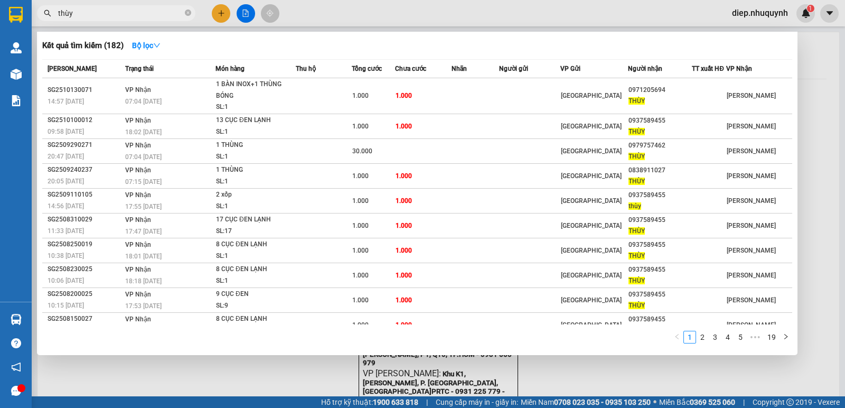
drag, startPoint x: 96, startPoint y: 16, endPoint x: 48, endPoint y: 12, distance: 48.2
click at [48, 12] on div "thùy" at bounding box center [103, 13] width 206 height 16
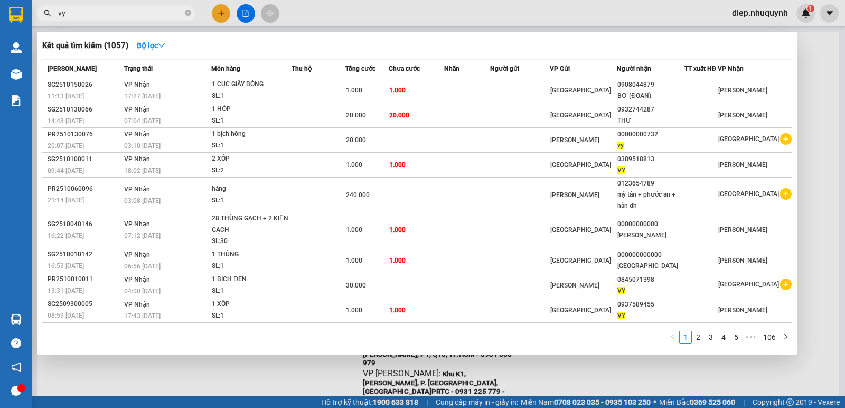
drag, startPoint x: 75, startPoint y: 14, endPoint x: 34, endPoint y: 9, distance: 41.0
click at [34, 9] on div "vy" at bounding box center [103, 13] width 206 height 16
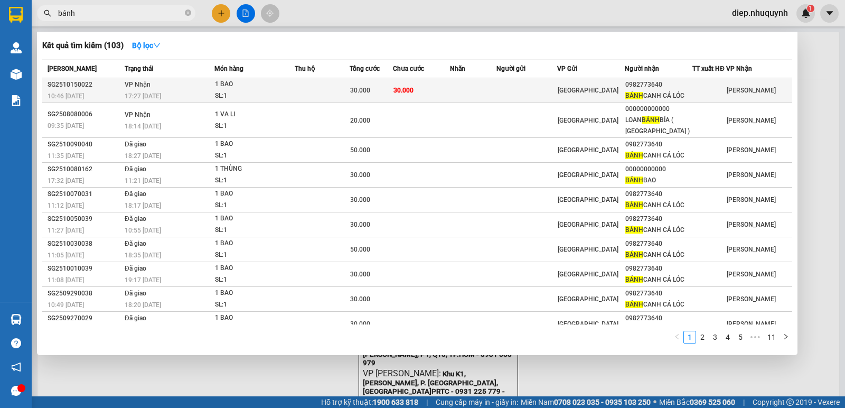
type input "bánh"
click at [361, 90] on span "30.000" at bounding box center [360, 90] width 20 height 7
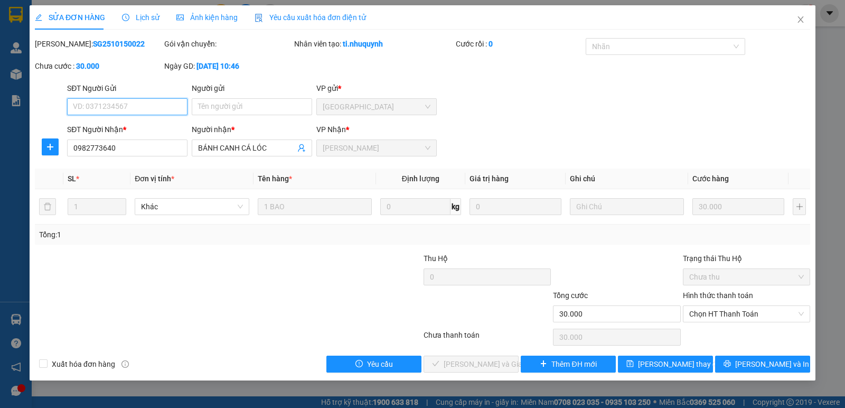
type input "0982773640"
type input "BÁNH CANH CÁ LÓC"
type input "30.000"
drag, startPoint x: 724, startPoint y: 319, endPoint x: 724, endPoint y: 330, distance: 11.1
click at [725, 318] on span "Chọn HT Thanh Toán" at bounding box center [746, 314] width 115 height 16
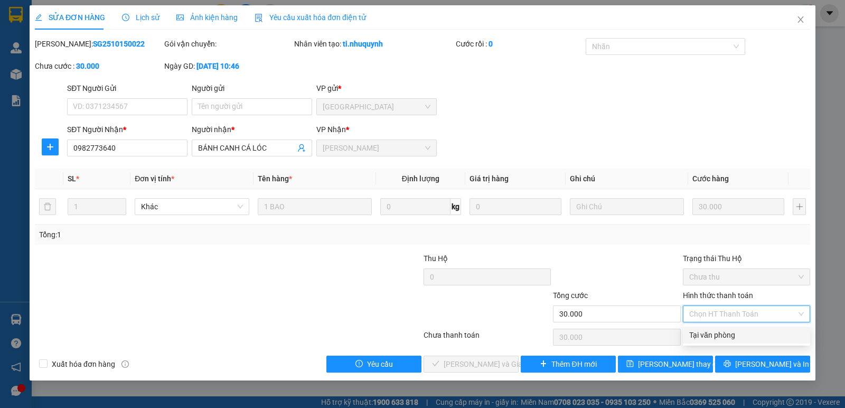
click at [721, 337] on div "Tại văn phòng" at bounding box center [746, 335] width 115 height 12
type input "0"
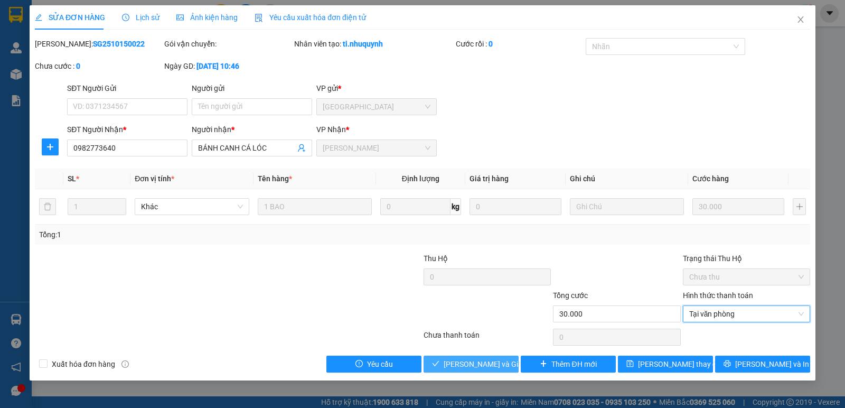
click at [502, 368] on span "[PERSON_NAME] và Giao hàng" at bounding box center [494, 364] width 101 height 12
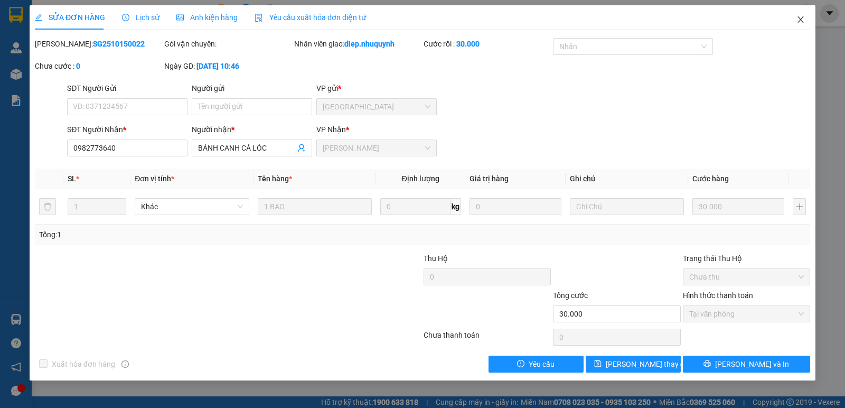
click at [806, 14] on span "Close" at bounding box center [801, 20] width 30 height 30
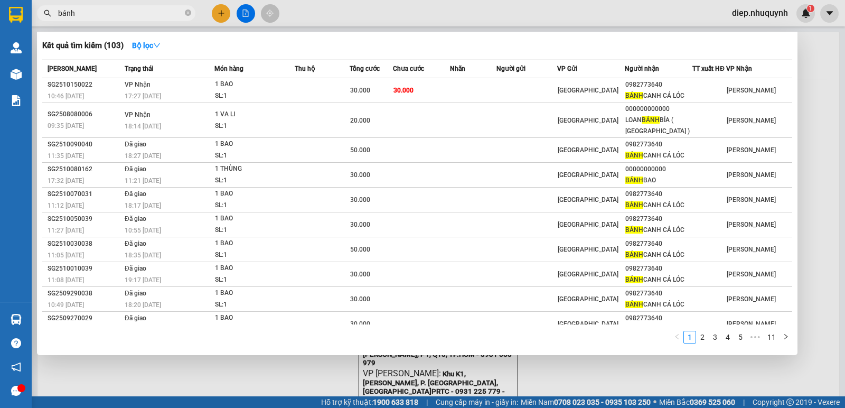
drag, startPoint x: 78, startPoint y: 16, endPoint x: 55, endPoint y: 14, distance: 22.8
click at [47, 18] on span "bánh" at bounding box center [116, 13] width 158 height 16
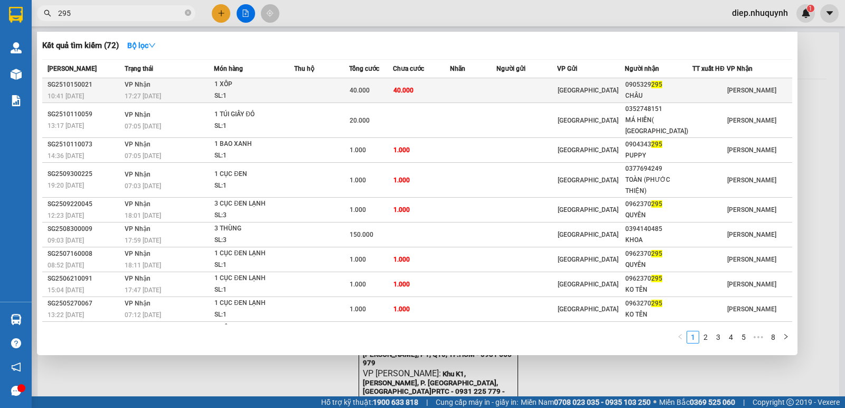
type input "295"
click at [362, 95] on div "40.000" at bounding box center [371, 90] width 43 height 12
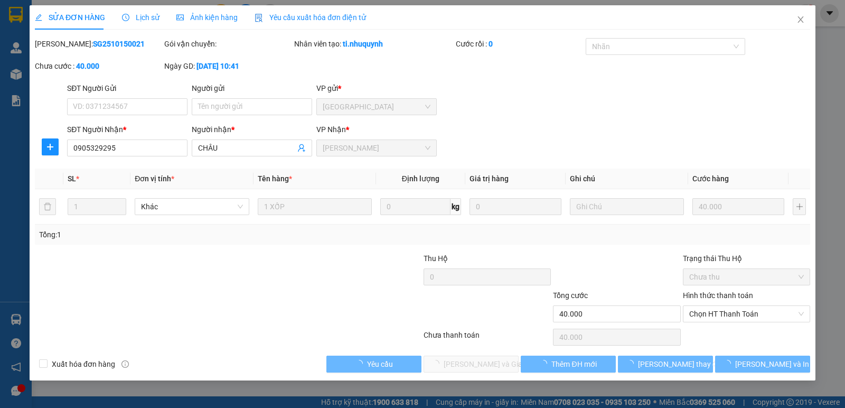
type input "0905329295"
type input "CHÂU"
type input "40.000"
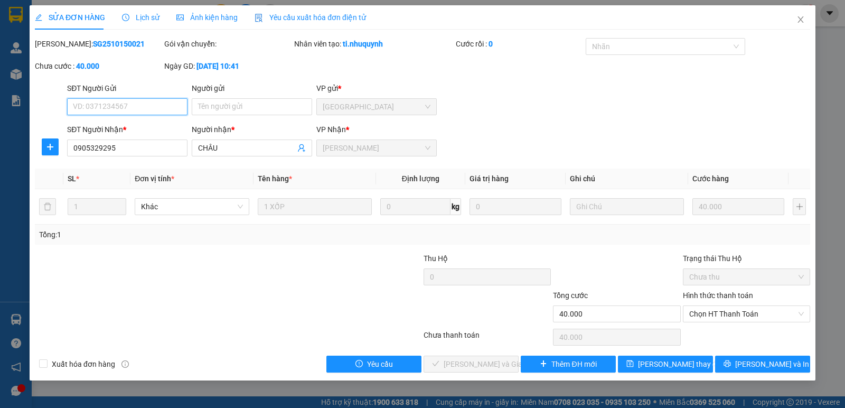
drag, startPoint x: 721, startPoint y: 315, endPoint x: 723, endPoint y: 327, distance: 12.4
click at [721, 315] on span "Chọn HT Thanh Toán" at bounding box center [746, 314] width 115 height 16
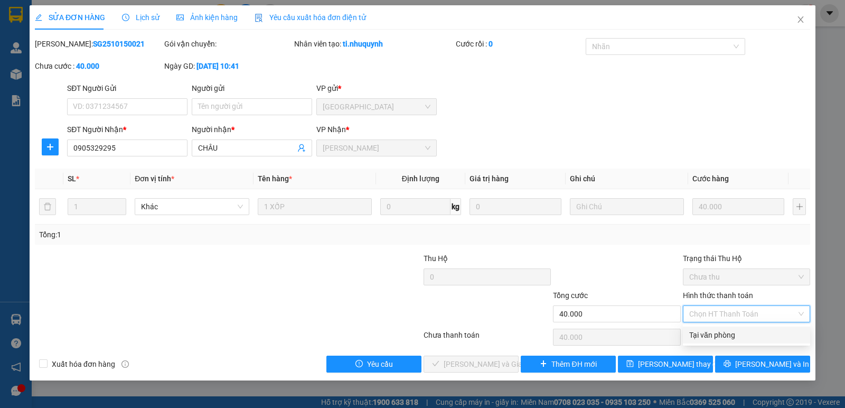
click at [720, 335] on div "Tại văn phòng" at bounding box center [746, 335] width 115 height 12
type input "0"
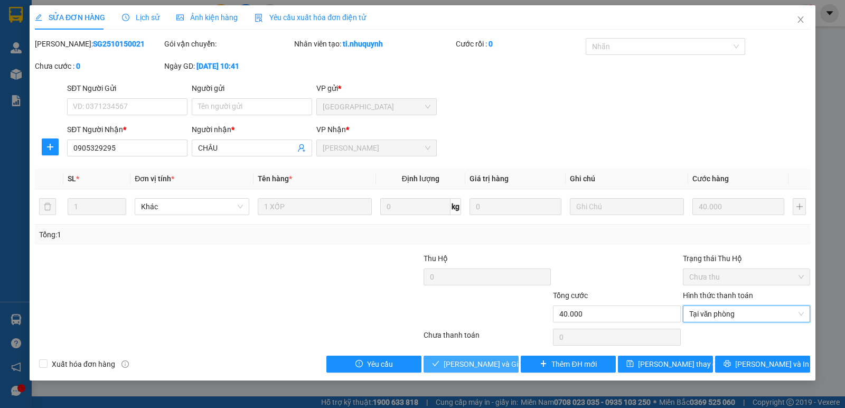
click at [500, 361] on span "[PERSON_NAME] và Giao hàng" at bounding box center [494, 364] width 101 height 12
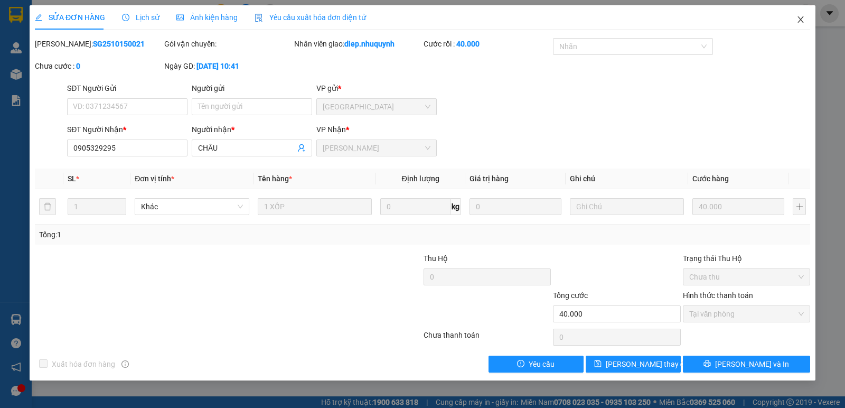
click at [795, 23] on span "Close" at bounding box center [801, 20] width 30 height 30
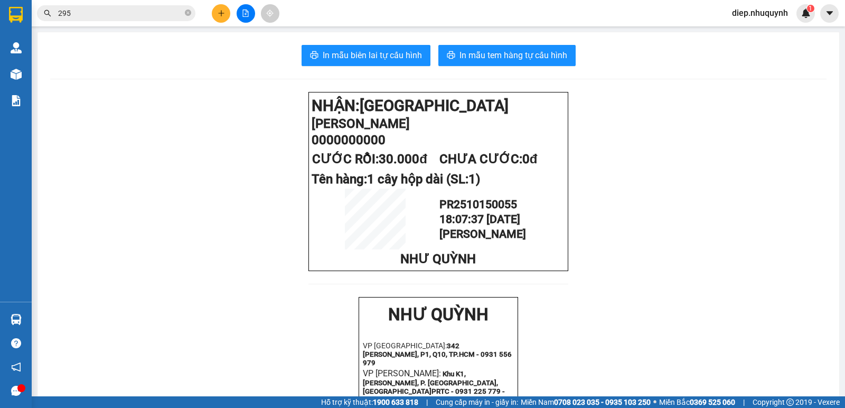
click at [78, 15] on input "295" at bounding box center [120, 13] width 125 height 12
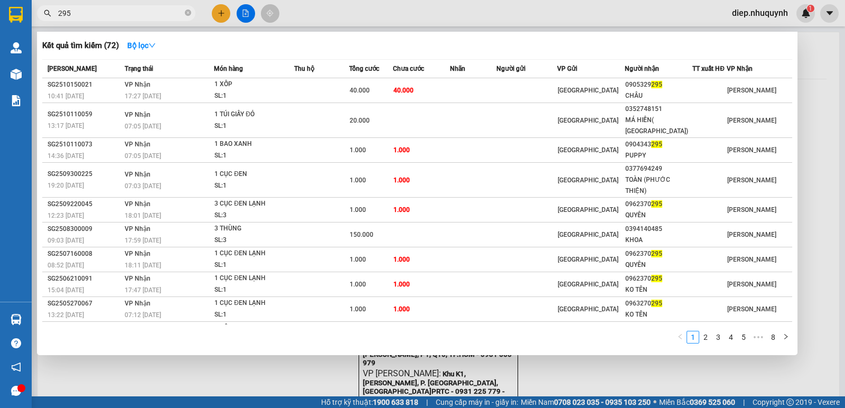
drag, startPoint x: 77, startPoint y: 15, endPoint x: 53, endPoint y: 18, distance: 24.6
click at [53, 18] on span "295" at bounding box center [116, 13] width 158 height 16
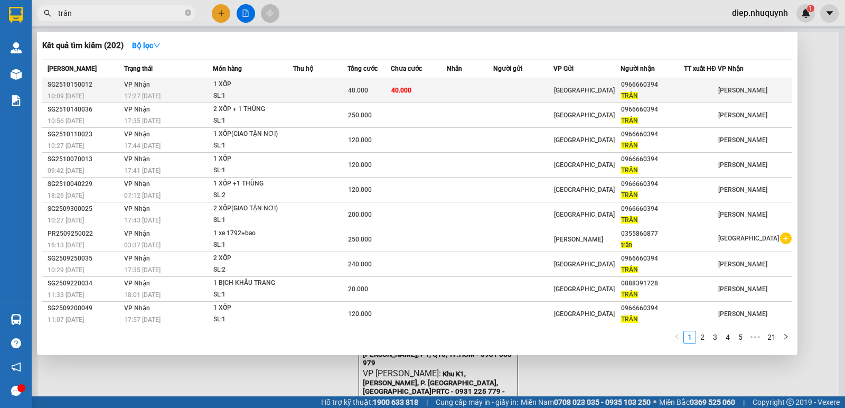
type input "trân"
click at [385, 90] on div "40.000" at bounding box center [369, 90] width 43 height 12
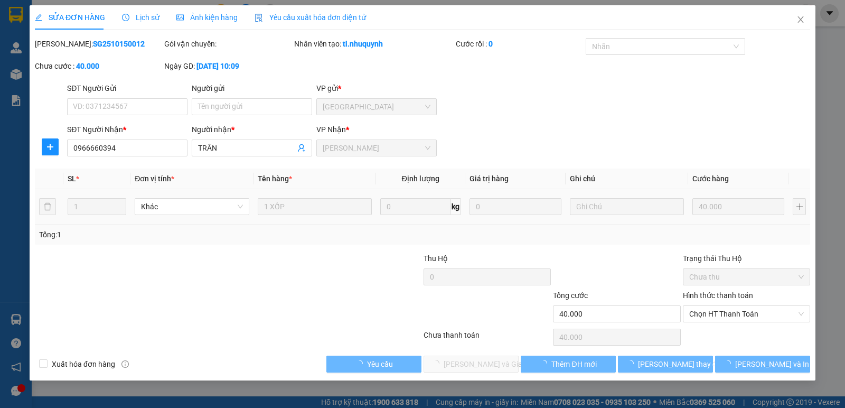
type input "0966660394"
type input "TRÂN"
type input "40.000"
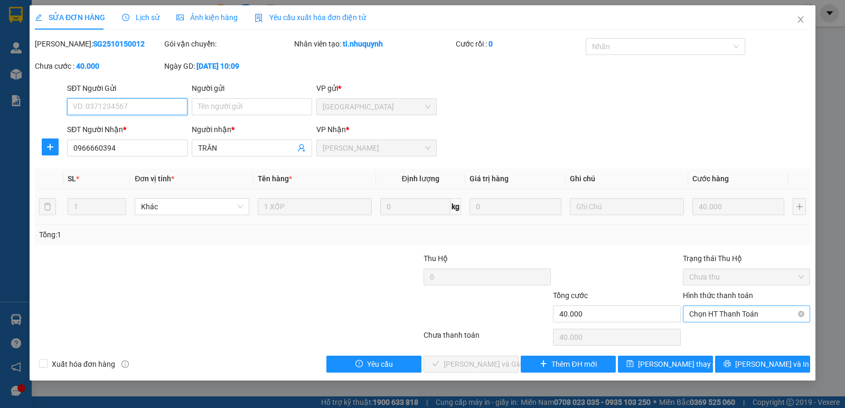
click at [730, 313] on span "Chọn HT Thanh Toán" at bounding box center [746, 314] width 115 height 16
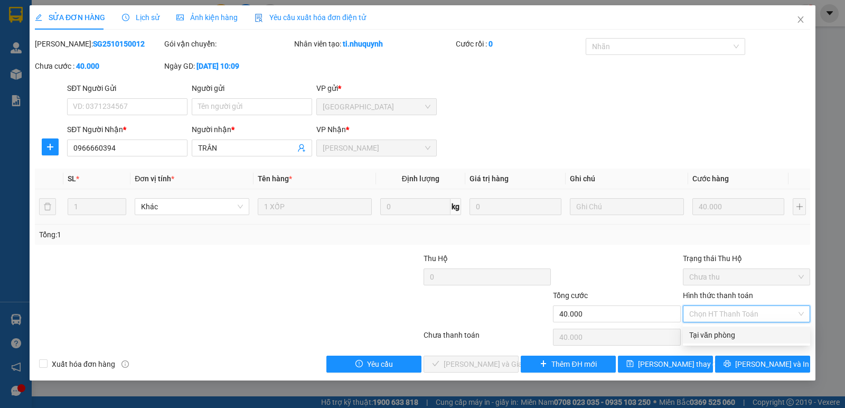
drag, startPoint x: 720, startPoint y: 336, endPoint x: 680, endPoint y: 339, distance: 40.3
click at [720, 335] on div "Tại văn phòng" at bounding box center [746, 335] width 115 height 12
type input "0"
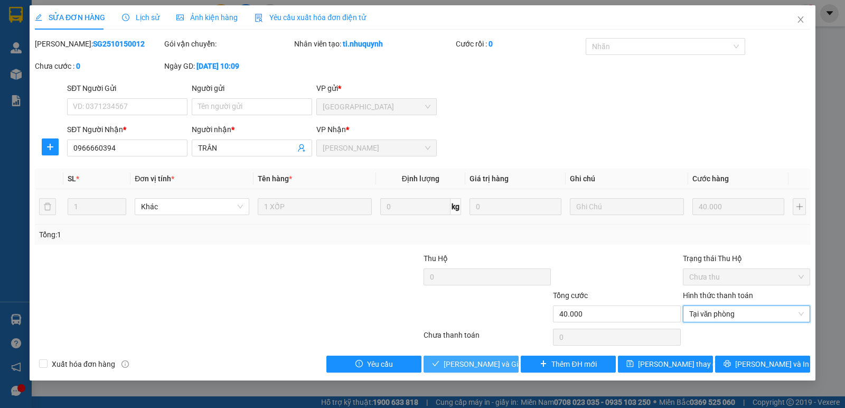
click at [476, 365] on span "[PERSON_NAME] và Giao hàng" at bounding box center [494, 364] width 101 height 12
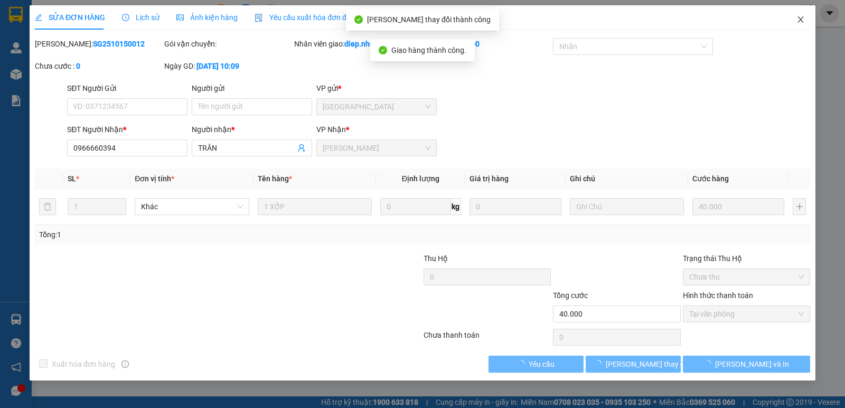
click at [804, 25] on span "Close" at bounding box center [801, 20] width 30 height 30
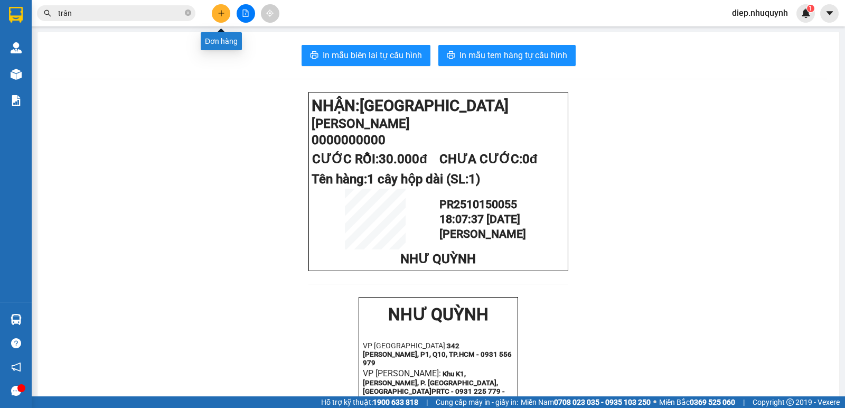
click at [222, 21] on button at bounding box center [221, 13] width 18 height 18
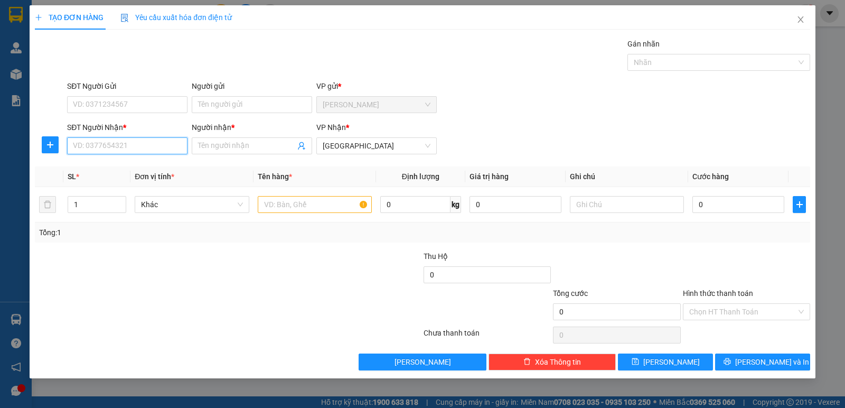
click at [142, 148] on input "SĐT Người Nhận *" at bounding box center [127, 145] width 120 height 17
type input "0941402530"
click at [147, 167] on div "0941402530 - king" at bounding box center [127, 167] width 108 height 12
type input "king"
type input "30.000"
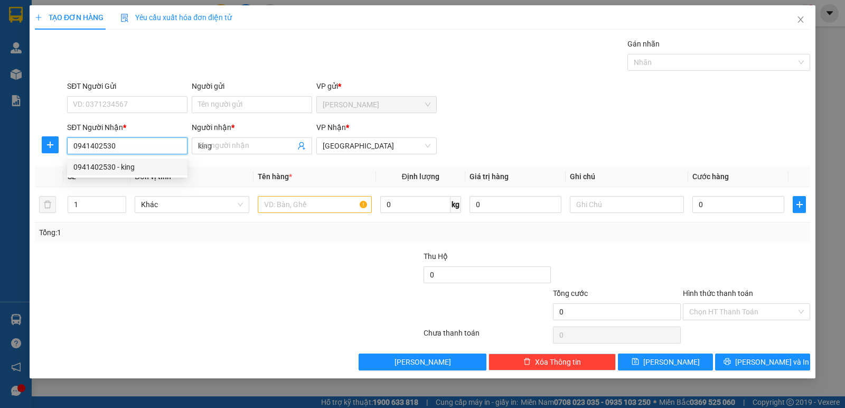
type input "30.000"
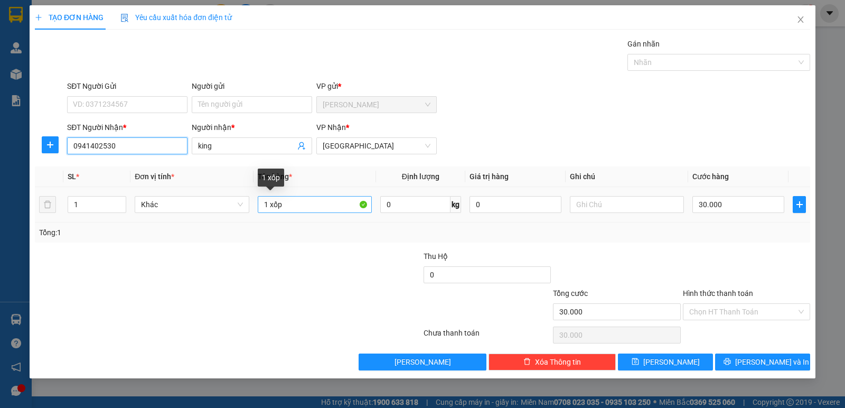
type input "0941402530"
drag, startPoint x: 268, startPoint y: 207, endPoint x: 295, endPoint y: 206, distance: 27.5
click at [295, 206] on input "1 xốp" at bounding box center [315, 204] width 114 height 17
type input "1 hs"
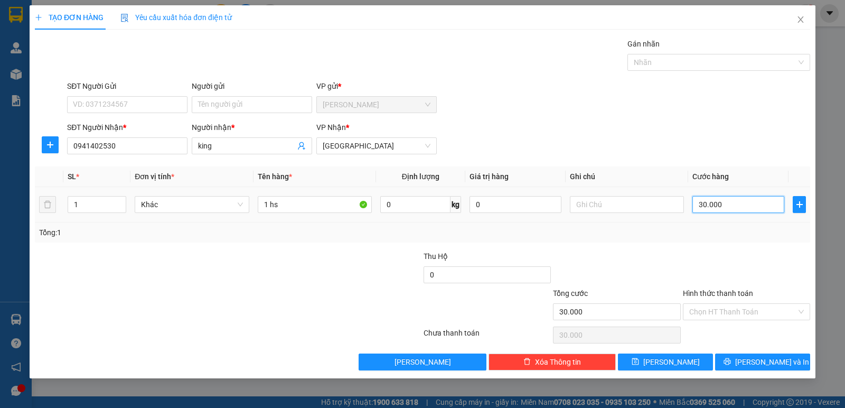
click at [716, 212] on input "30.000" at bounding box center [738, 204] width 92 height 17
type input "2"
type input "20"
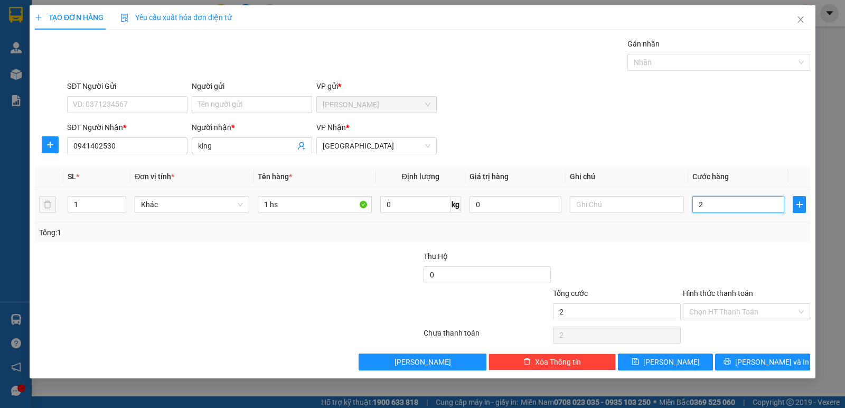
type input "20"
type input "20.000"
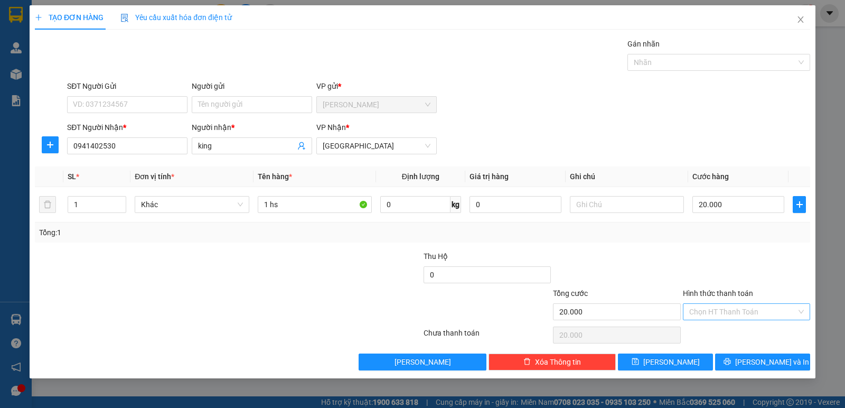
click at [738, 308] on input "Hình thức thanh toán" at bounding box center [742, 312] width 107 height 16
click at [745, 331] on div "Tại văn phòng" at bounding box center [746, 333] width 115 height 12
type input "0"
click at [757, 359] on span "[PERSON_NAME] và In" at bounding box center [772, 362] width 74 height 12
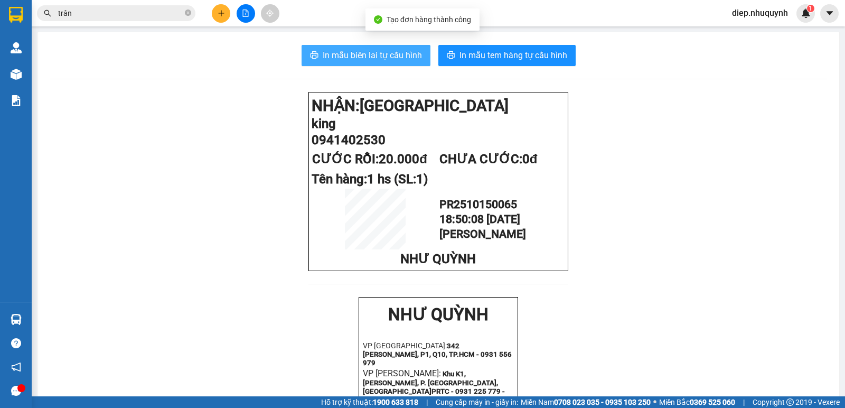
click at [346, 54] on span "In mẫu biên lai tự cấu hình" at bounding box center [372, 55] width 99 height 13
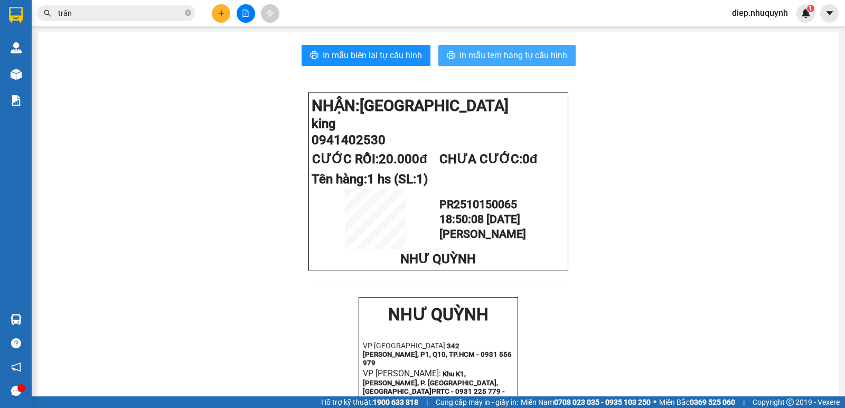
click at [481, 57] on span "In mẫu tem hàng tự cấu hình" at bounding box center [513, 55] width 108 height 13
click at [218, 16] on icon "plus" at bounding box center [221, 13] width 7 height 7
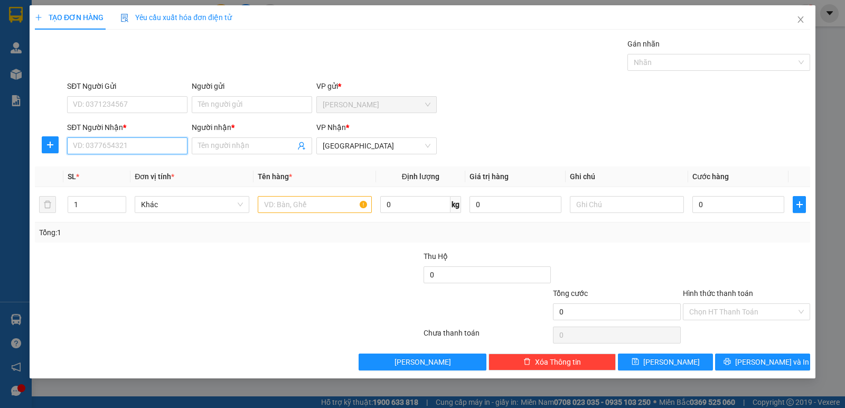
click at [144, 144] on input "SĐT Người Nhận *" at bounding box center [127, 145] width 120 height 17
type input "0973736268"
click at [148, 170] on div "0973736268 - huyền" at bounding box center [127, 167] width 108 height 12
type input "huyền"
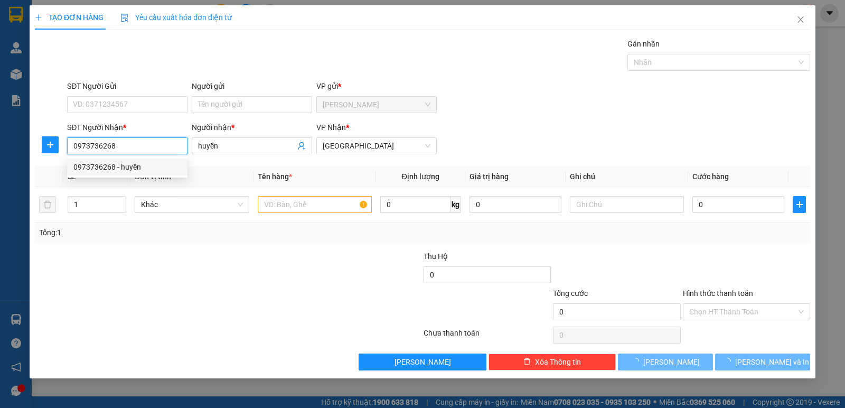
type input "120.000"
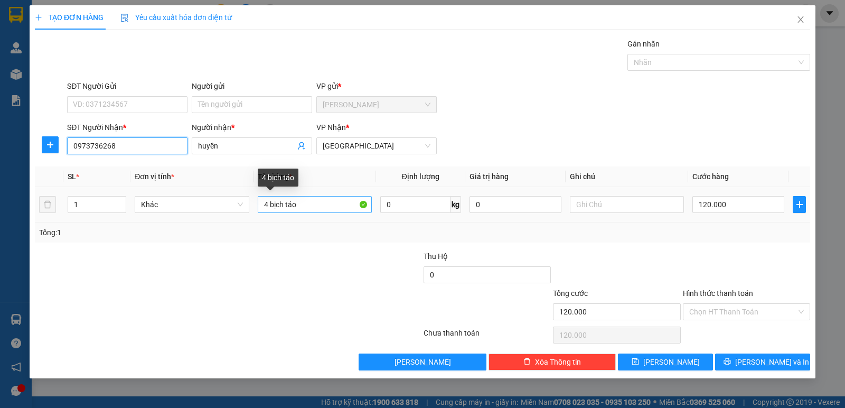
type input "0973736268"
click at [264, 208] on input "4 bịch táo" at bounding box center [315, 204] width 114 height 17
type input "3 bịch táo"
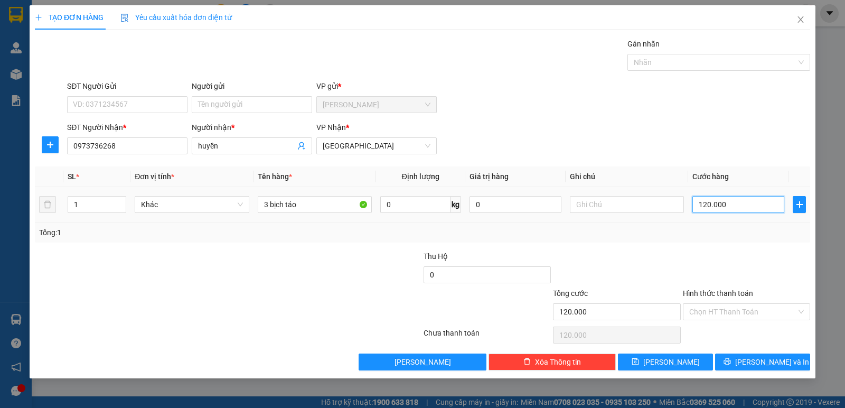
click at [736, 206] on input "120.000" at bounding box center [738, 204] width 92 height 17
type input "9"
type input "90"
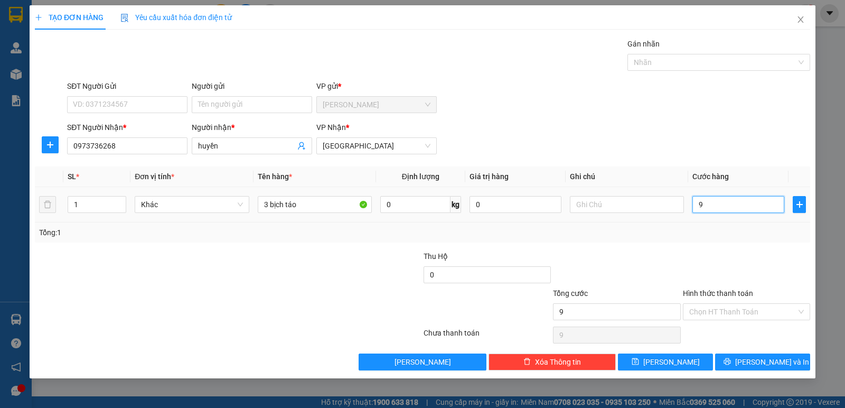
type input "90"
type input "90.000"
click at [780, 360] on span "[PERSON_NAME] và In" at bounding box center [772, 362] width 74 height 12
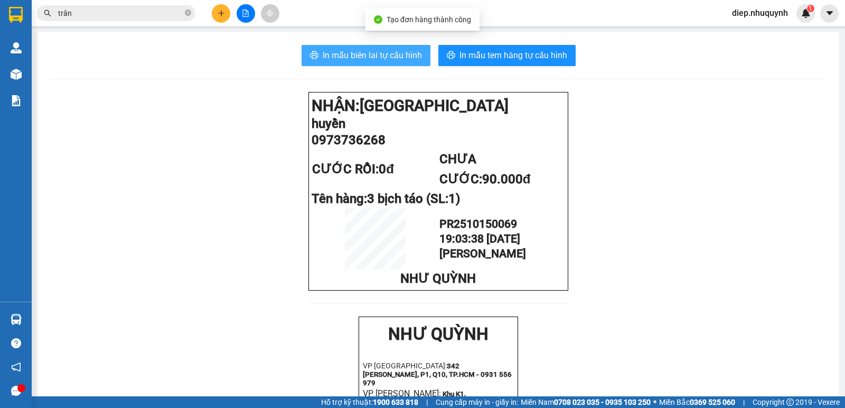
click at [349, 55] on span "In mẫu biên lai tự cấu hình" at bounding box center [372, 55] width 99 height 13
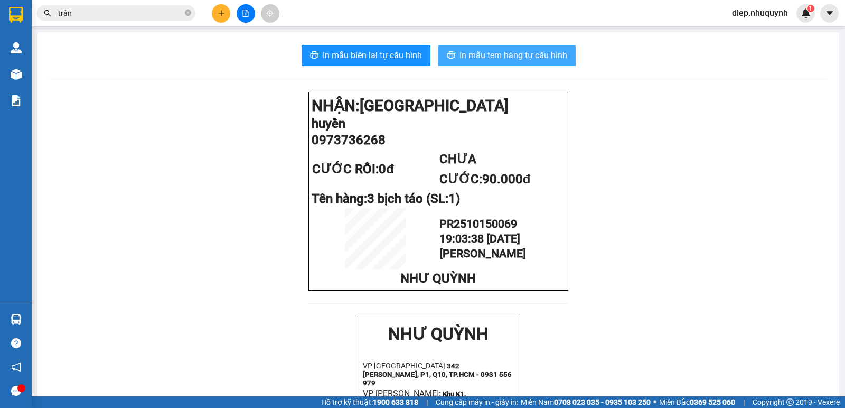
click at [552, 53] on span "In mẫu tem hàng tự cấu hình" at bounding box center [513, 55] width 108 height 13
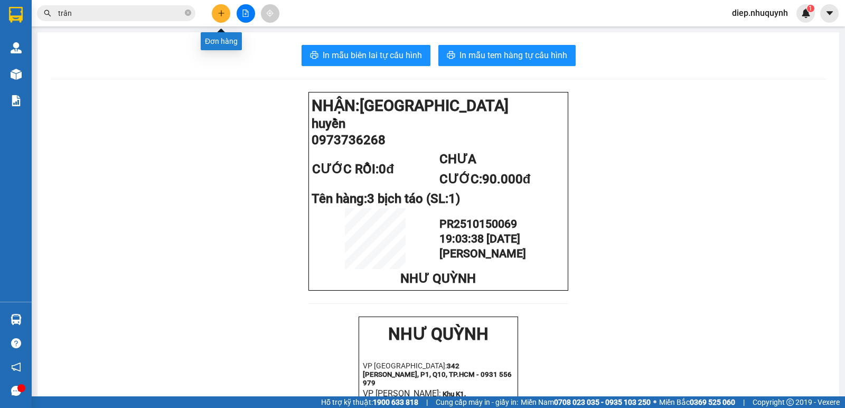
click at [220, 13] on icon "plus" at bounding box center [221, 13] width 6 height 1
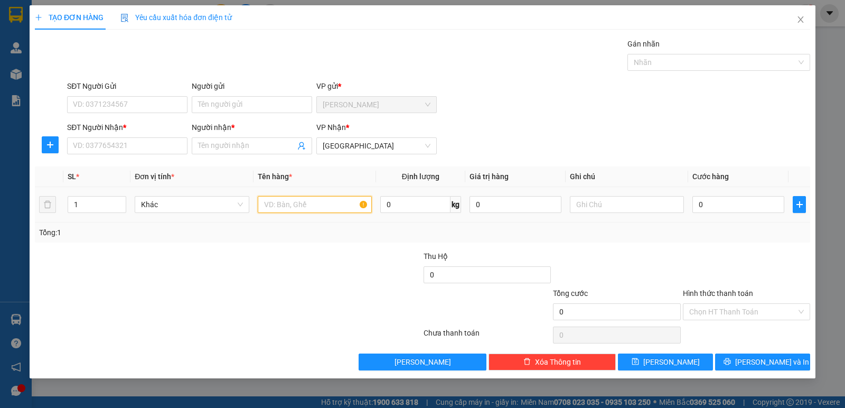
click at [291, 208] on input "text" at bounding box center [315, 204] width 114 height 17
click at [229, 148] on input "Người nhận *" at bounding box center [246, 146] width 97 height 12
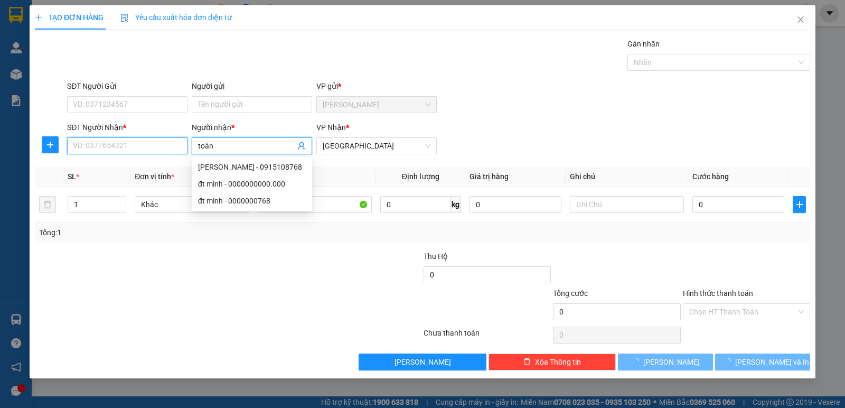
click at [111, 142] on input "SĐT Người Nhận *" at bounding box center [127, 145] width 120 height 17
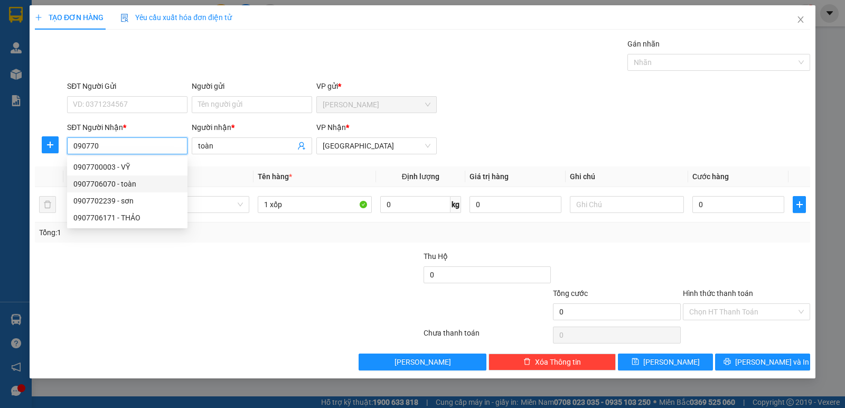
click at [117, 185] on div "0907706070 - toàn" at bounding box center [127, 184] width 108 height 12
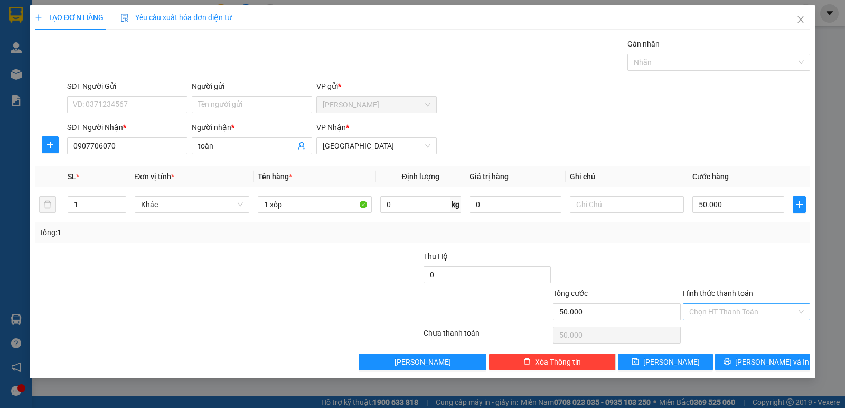
click at [742, 314] on input "Hình thức thanh toán" at bounding box center [742, 312] width 107 height 16
drag, startPoint x: 744, startPoint y: 337, endPoint x: 747, endPoint y: 343, distance: 6.9
click at [742, 337] on div "Tại văn phòng" at bounding box center [746, 333] width 115 height 12
click at [753, 359] on button "[PERSON_NAME] và In" at bounding box center [762, 361] width 95 height 17
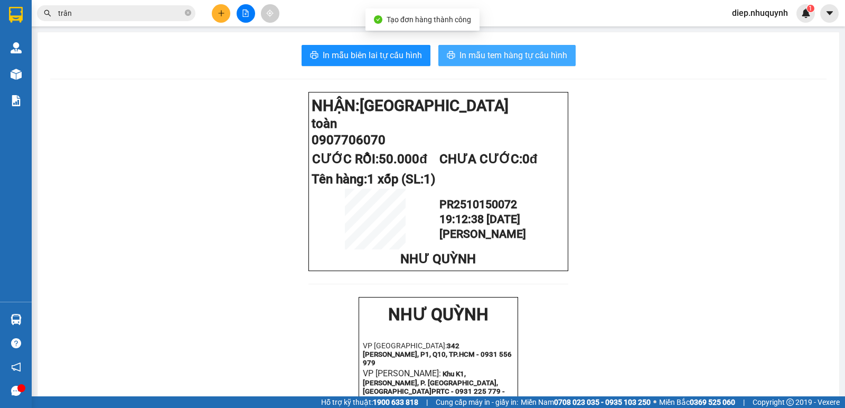
click at [481, 56] on span "In mẫu tem hàng tự cấu hình" at bounding box center [513, 55] width 108 height 13
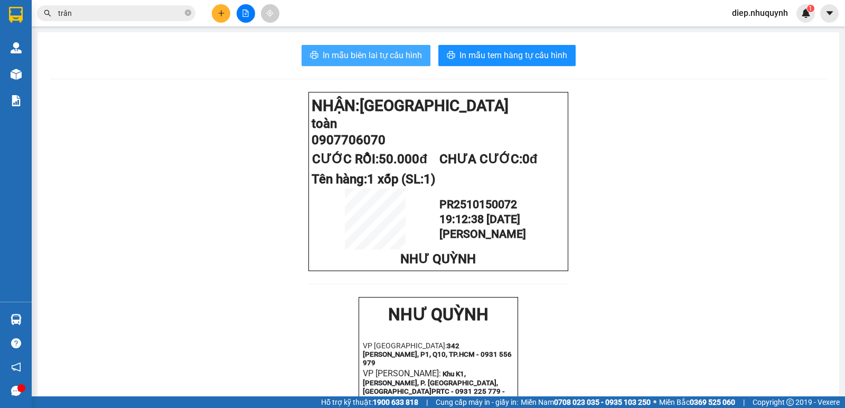
click at [362, 57] on span "In mẫu biên lai tự cấu hình" at bounding box center [372, 55] width 99 height 13
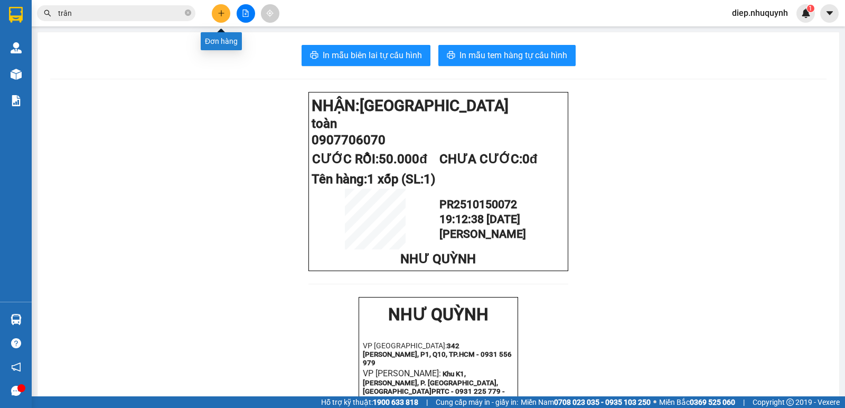
click at [222, 15] on icon "plus" at bounding box center [221, 13] width 7 height 7
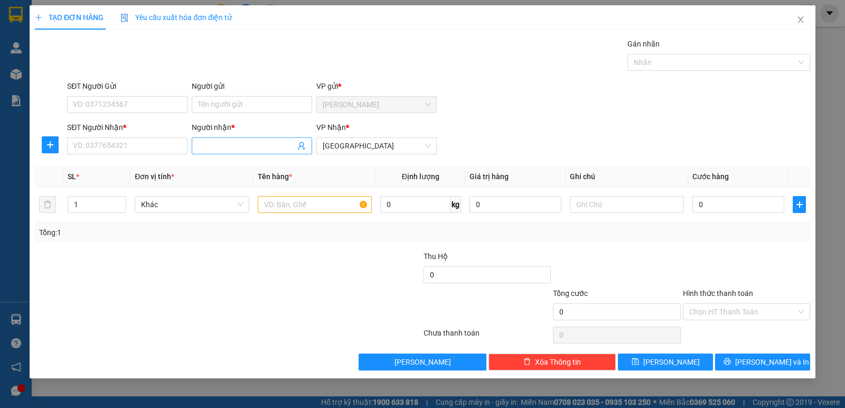
click at [216, 146] on input "Người nhận *" at bounding box center [246, 146] width 97 height 12
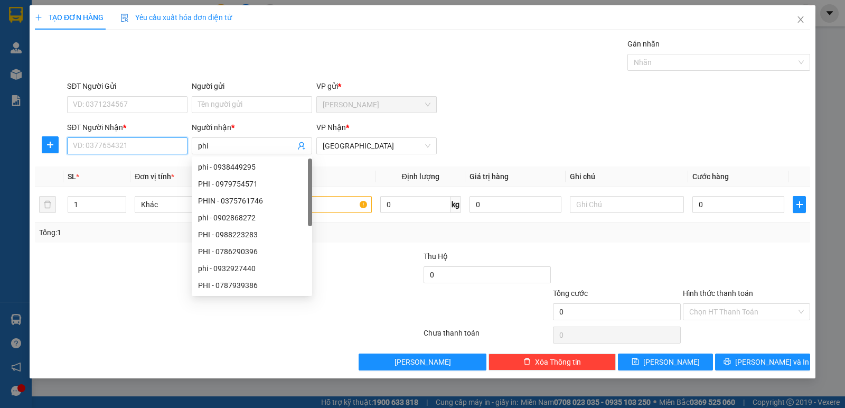
click at [137, 153] on input "SĐT Người Nhận *" at bounding box center [127, 145] width 120 height 17
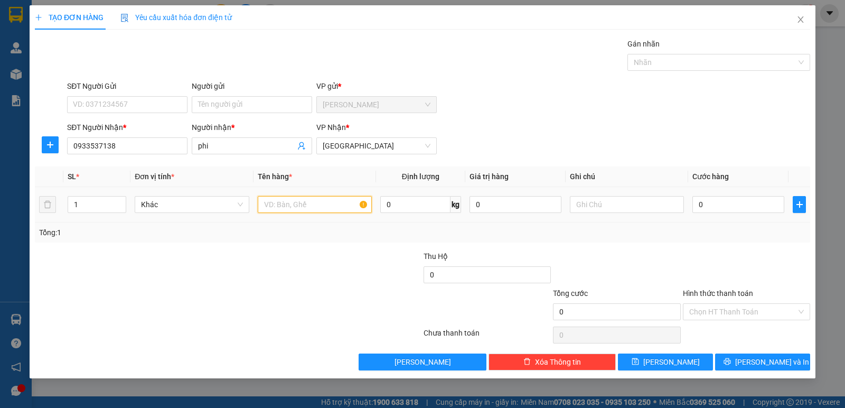
click at [305, 206] on input "text" at bounding box center [315, 204] width 114 height 17
click at [727, 204] on input "0" at bounding box center [738, 204] width 92 height 17
click at [745, 308] on input "Hình thức thanh toán" at bounding box center [742, 312] width 107 height 16
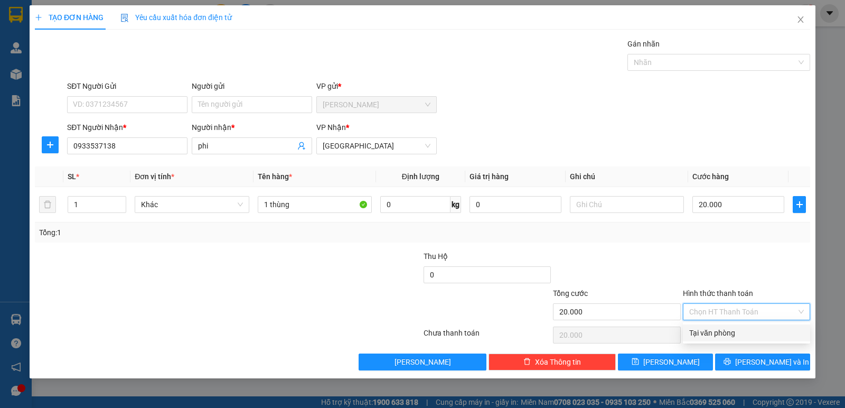
click at [739, 331] on div "Tại văn phòng" at bounding box center [746, 333] width 115 height 12
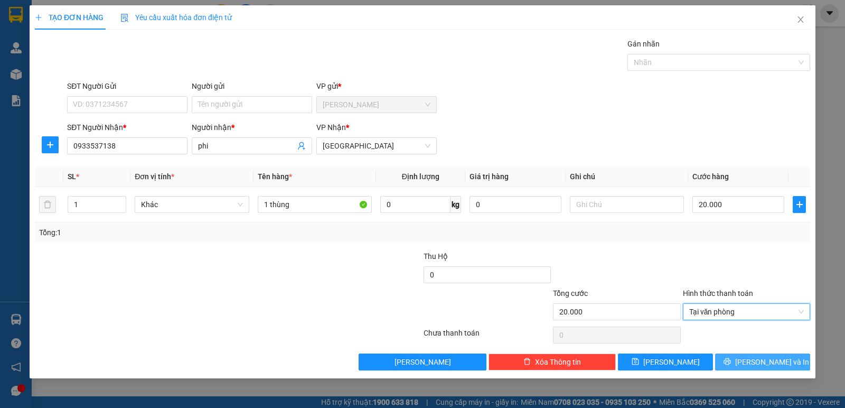
click at [745, 357] on button "[PERSON_NAME] và In" at bounding box center [762, 361] width 95 height 17
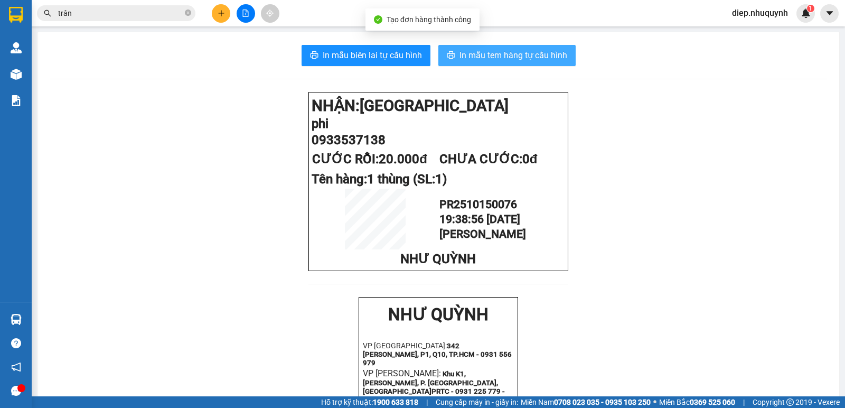
click at [529, 63] on button "In mẫu tem hàng tự cấu hình" at bounding box center [506, 55] width 137 height 21
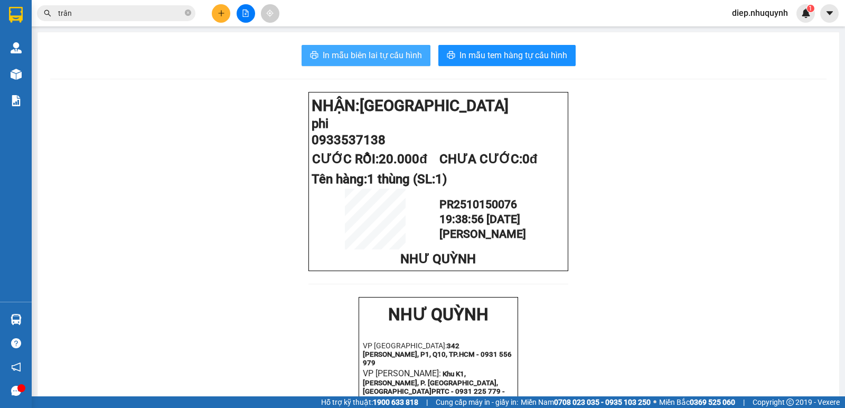
click at [407, 62] on button "In mẫu biên lai tự cấu hình" at bounding box center [366, 55] width 129 height 21
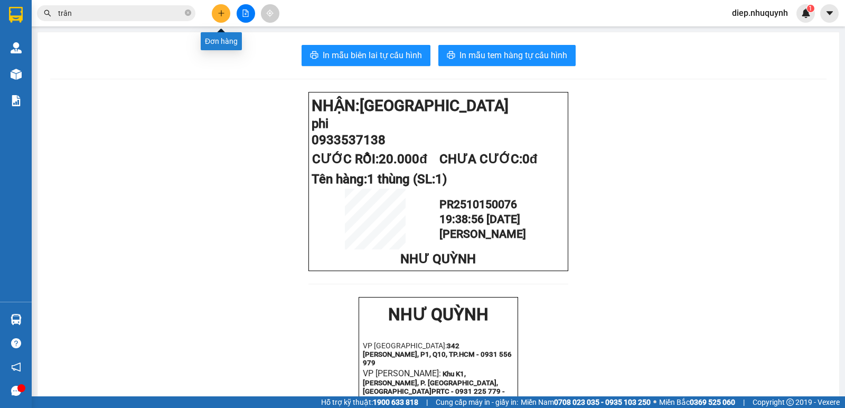
click at [220, 14] on icon "plus" at bounding box center [221, 13] width 7 height 7
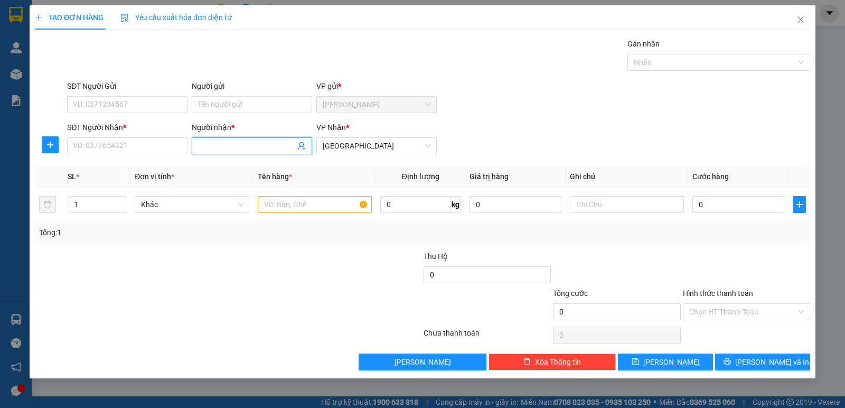
click at [220, 144] on input "Người nhận *" at bounding box center [246, 146] width 97 height 12
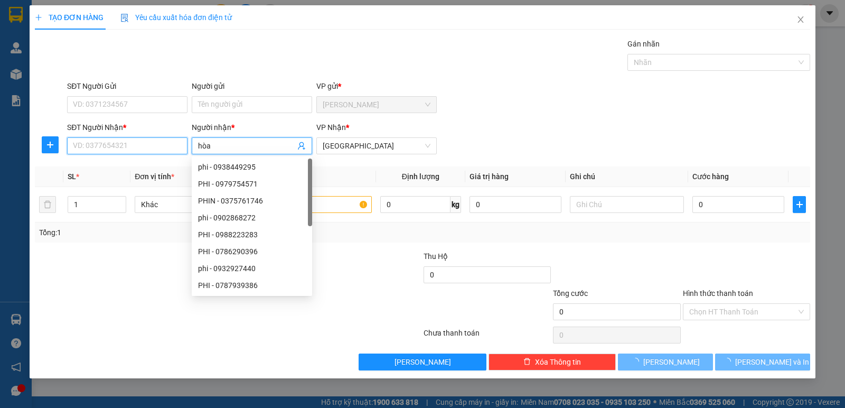
click at [136, 153] on input "SĐT Người Nhận *" at bounding box center [127, 145] width 120 height 17
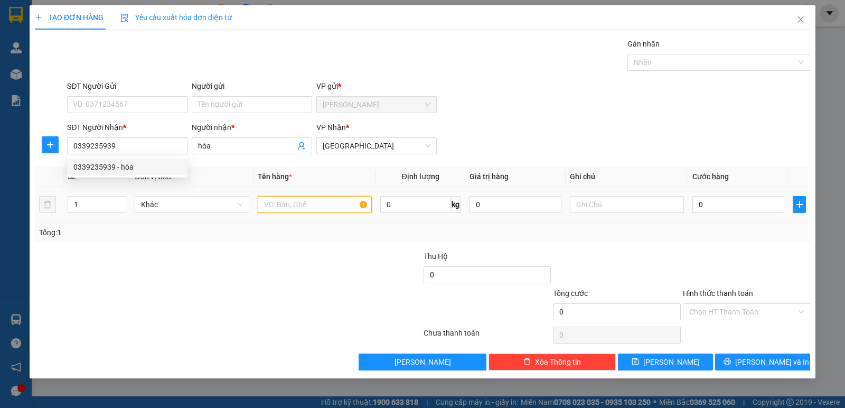
click at [305, 201] on input "text" at bounding box center [315, 204] width 114 height 17
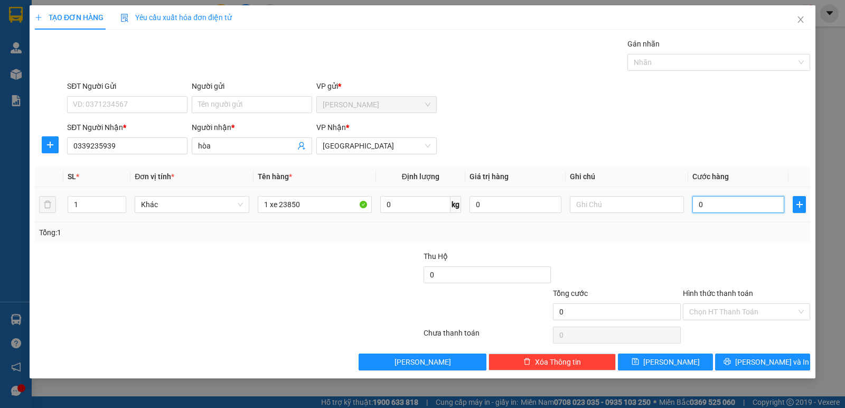
click at [732, 205] on input "0" at bounding box center [738, 204] width 92 height 17
click at [717, 315] on input "Hình thức thanh toán" at bounding box center [742, 312] width 107 height 16
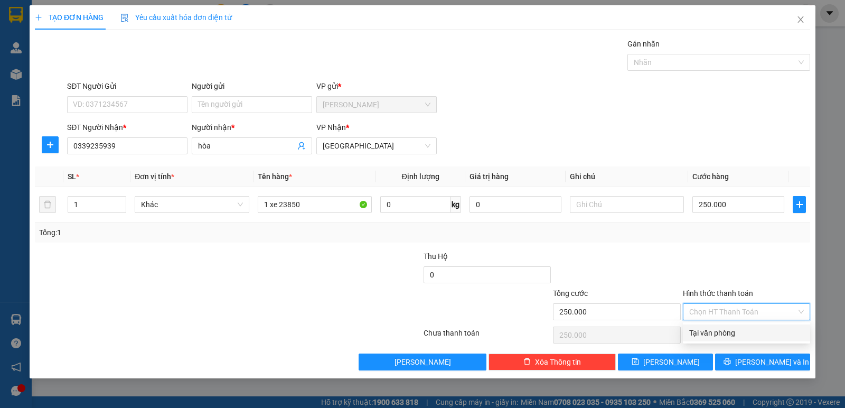
click at [722, 333] on div "Tại văn phòng" at bounding box center [746, 333] width 115 height 12
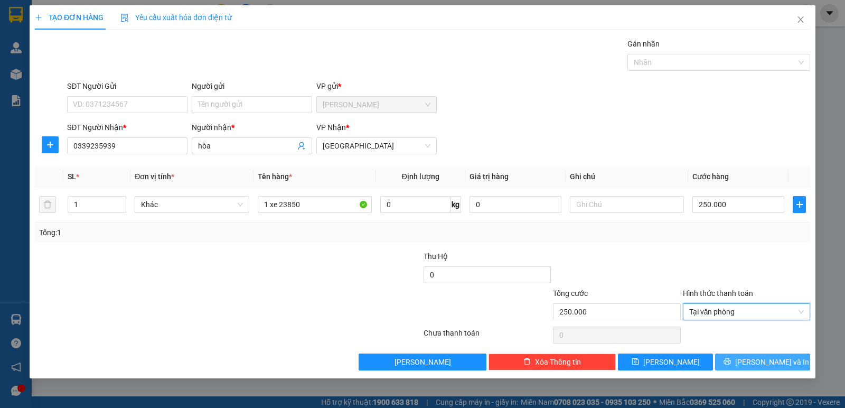
click at [754, 364] on span "[PERSON_NAME] và In" at bounding box center [772, 362] width 74 height 12
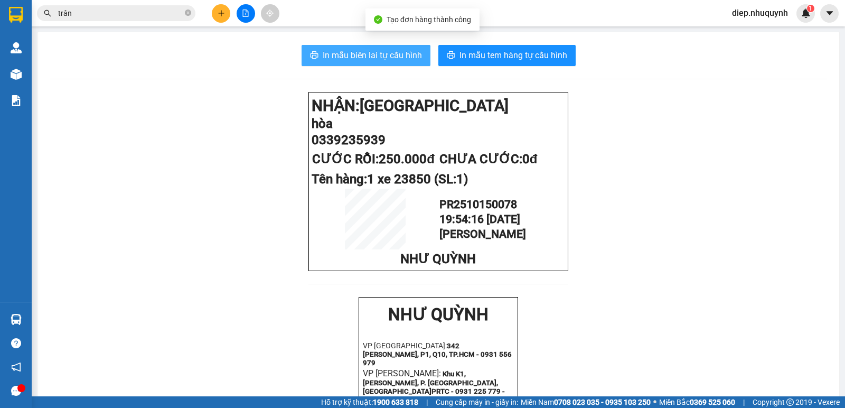
click at [379, 50] on span "In mẫu biên lai tự cấu hình" at bounding box center [372, 55] width 99 height 13
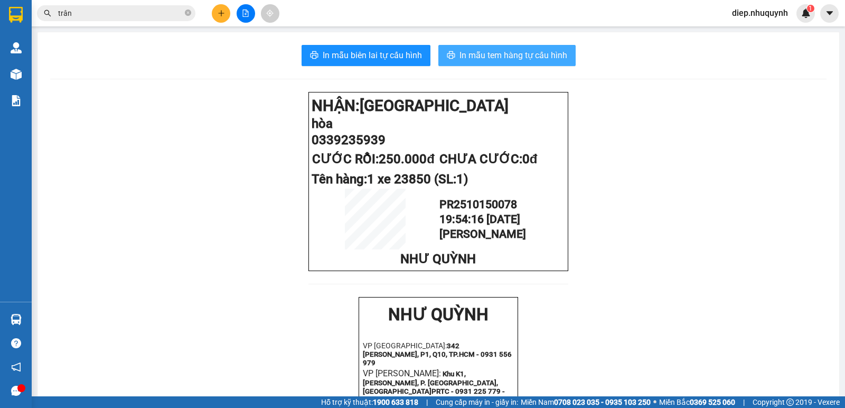
click at [477, 58] on span "In mẫu tem hàng tự cấu hình" at bounding box center [513, 55] width 108 height 13
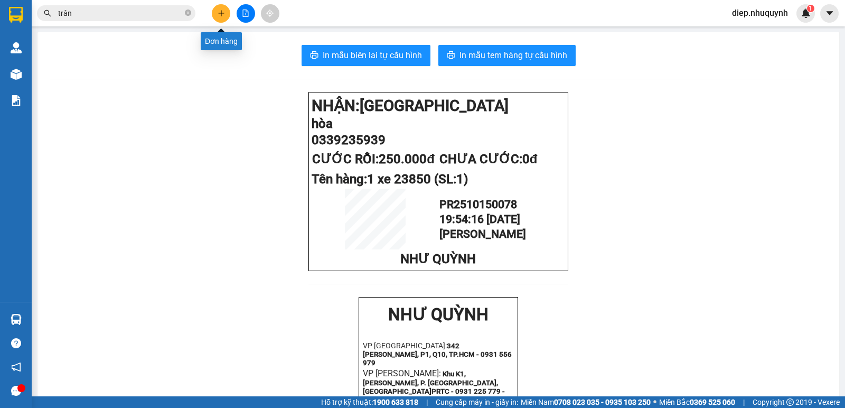
click at [222, 11] on icon "plus" at bounding box center [221, 13] width 7 height 7
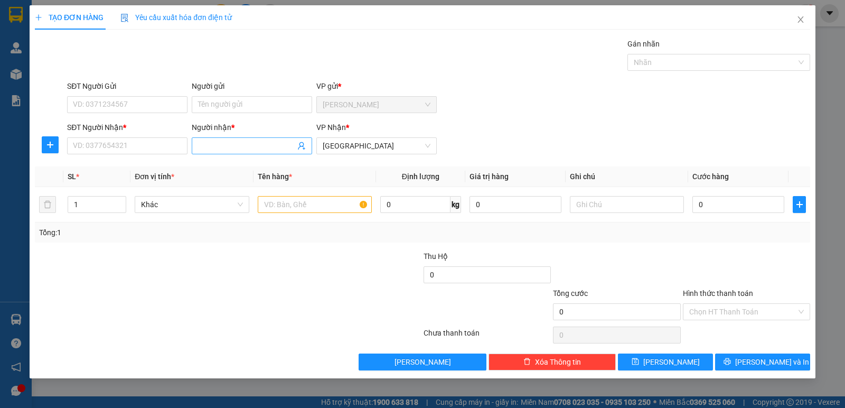
click at [223, 146] on input "Người nhận *" at bounding box center [246, 146] width 97 height 12
click at [144, 160] on div "Transit Pickup Surcharge Ids Transit Deliver Surcharge Ids Transit Deliver Surc…" at bounding box center [422, 204] width 775 height 332
click at [142, 141] on input "SĐT Người Nhận *" at bounding box center [127, 145] width 120 height 17
click at [286, 209] on input "text" at bounding box center [315, 204] width 114 height 17
click at [712, 203] on input "0" at bounding box center [738, 204] width 92 height 17
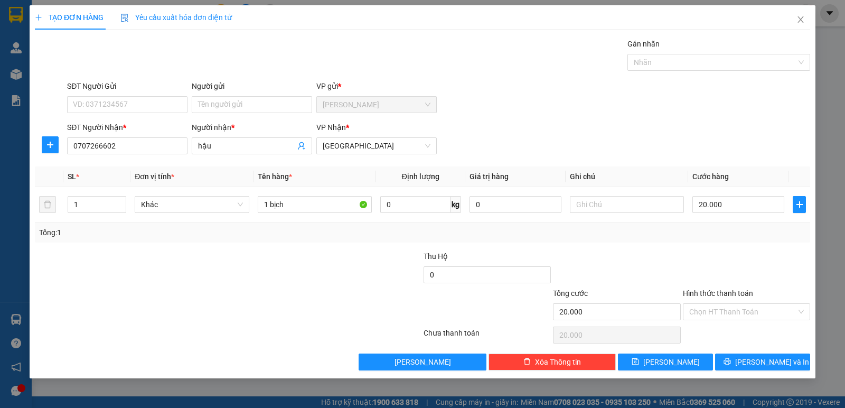
drag, startPoint x: 761, startPoint y: 310, endPoint x: 760, endPoint y: 321, distance: 10.6
click at [760, 311] on input "Hình thức thanh toán" at bounding box center [742, 312] width 107 height 16
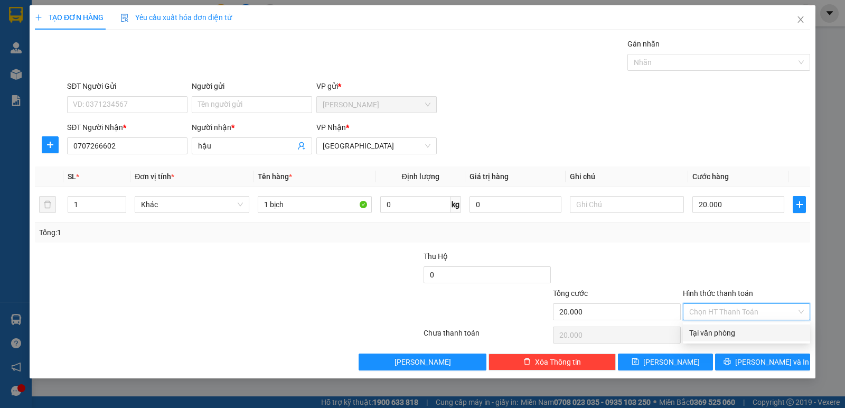
click at [760, 326] on div "Tại văn phòng" at bounding box center [746, 332] width 127 height 17
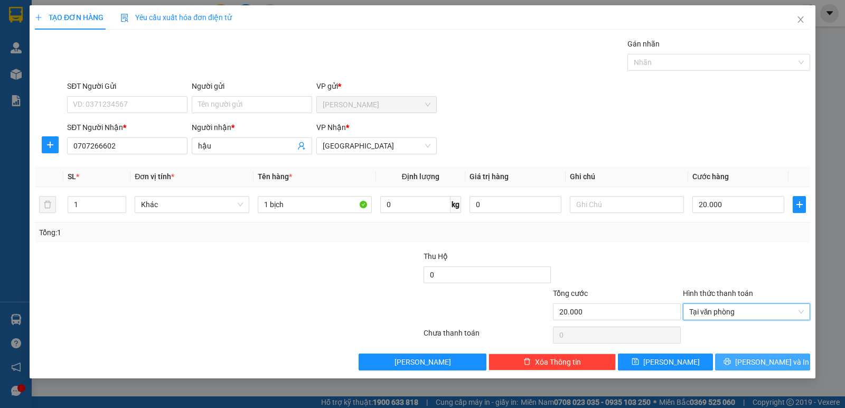
click at [758, 358] on span "[PERSON_NAME] và In" at bounding box center [772, 362] width 74 height 12
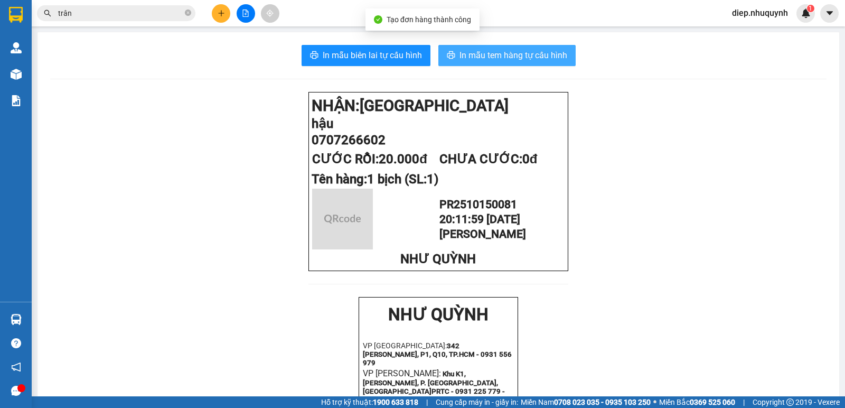
click at [504, 63] on button "In mẫu tem hàng tự cấu hình" at bounding box center [506, 55] width 137 height 21
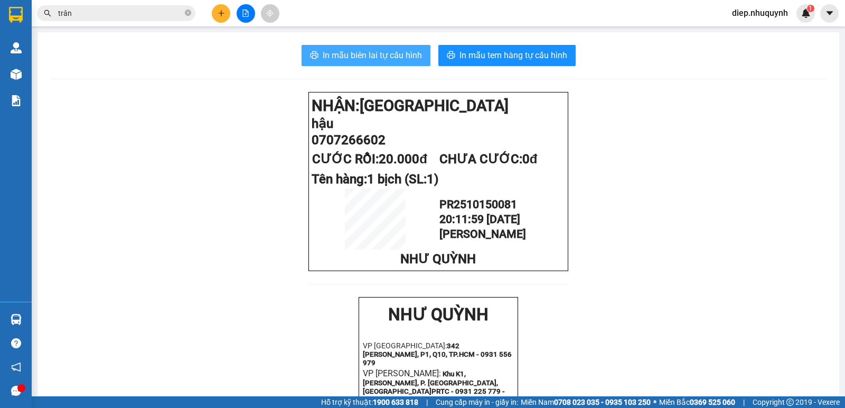
click at [398, 48] on button "In mẫu biên lai tự cấu hình" at bounding box center [366, 55] width 129 height 21
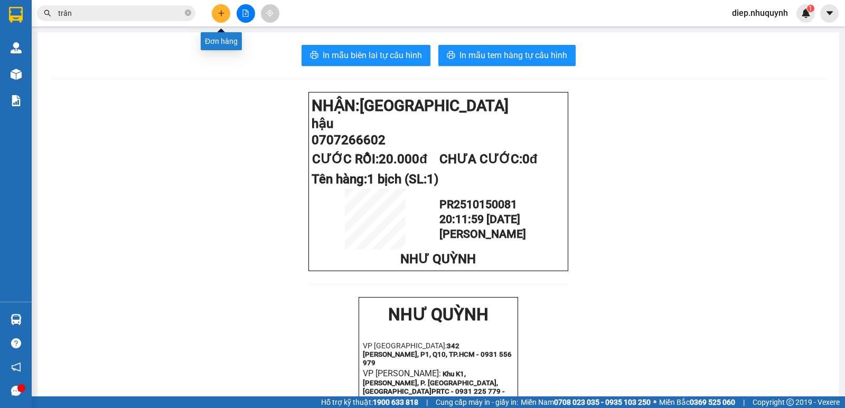
click at [222, 19] on button at bounding box center [221, 13] width 18 height 18
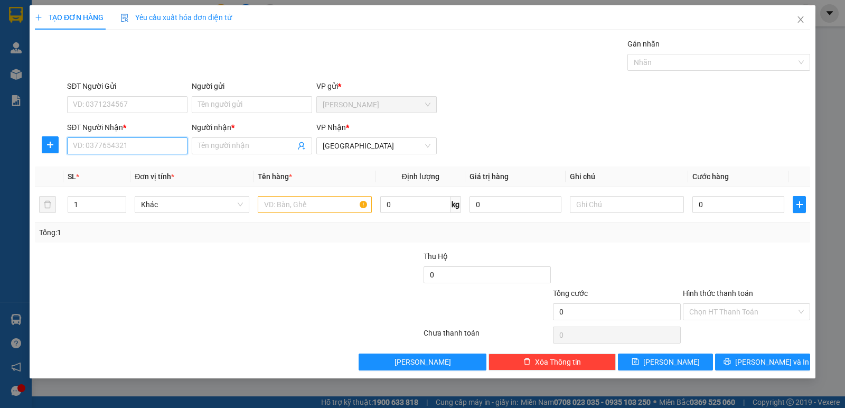
click at [141, 147] on input "SĐT Người Nhận *" at bounding box center [127, 145] width 120 height 17
click at [117, 173] on div "00000000732 - vy" at bounding box center [127, 166] width 120 height 17
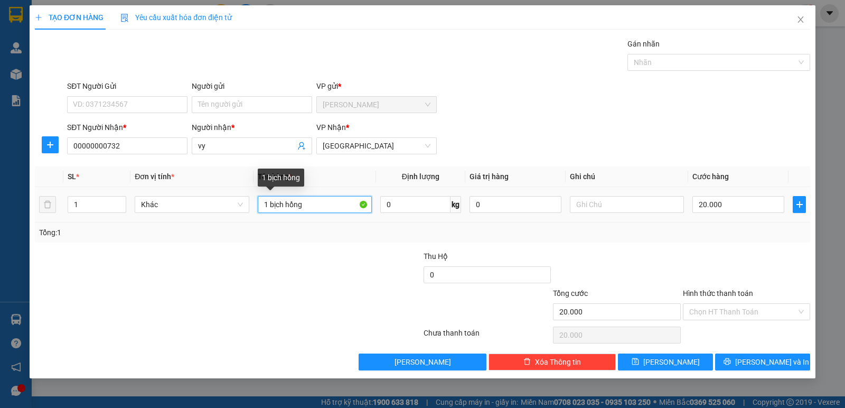
drag, startPoint x: 270, startPoint y: 207, endPoint x: 319, endPoint y: 212, distance: 49.3
click at [319, 212] on input "1 bịch hồng" at bounding box center [315, 204] width 114 height 17
click at [723, 211] on input "20.000" at bounding box center [738, 204] width 92 height 17
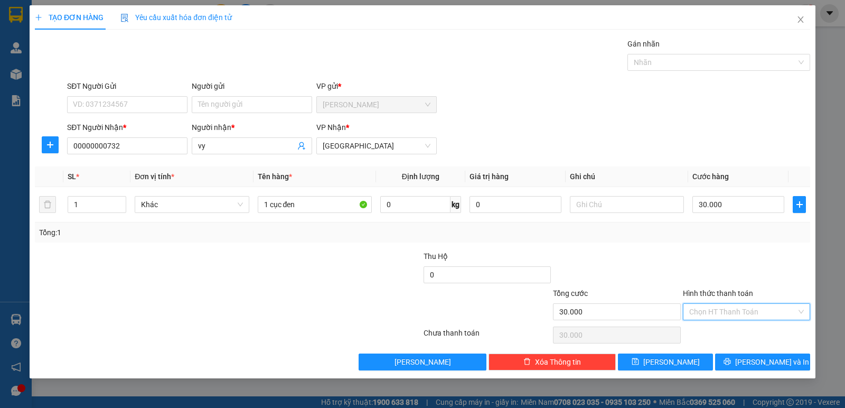
click at [721, 317] on input "Hình thức thanh toán" at bounding box center [742, 312] width 107 height 16
click at [720, 330] on div "Tại văn phòng" at bounding box center [746, 333] width 115 height 12
click at [731, 364] on icon "printer" at bounding box center [726, 361] width 7 height 7
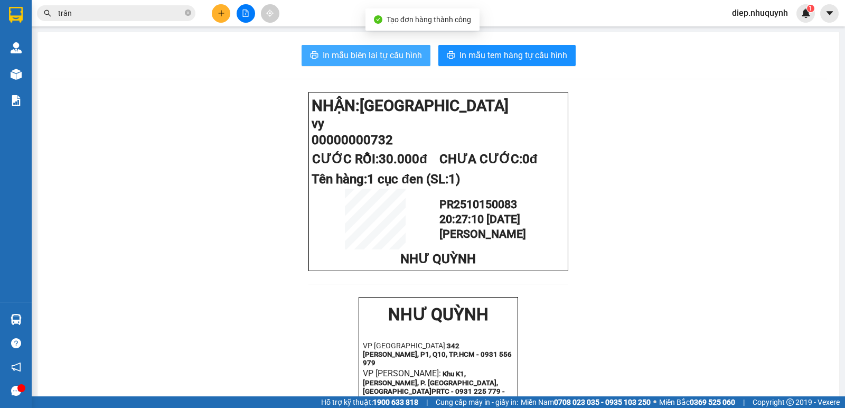
click at [384, 61] on span "In mẫu biên lai tự cấu hình" at bounding box center [372, 55] width 99 height 13
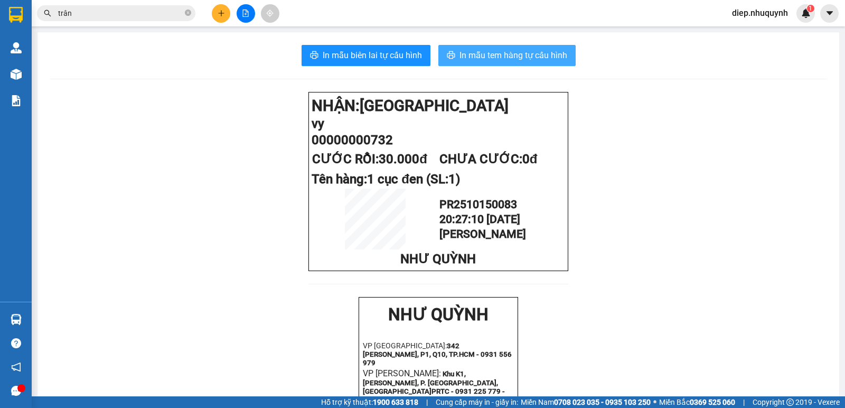
click at [505, 56] on span "In mẫu tem hàng tự cấu hình" at bounding box center [513, 55] width 108 height 13
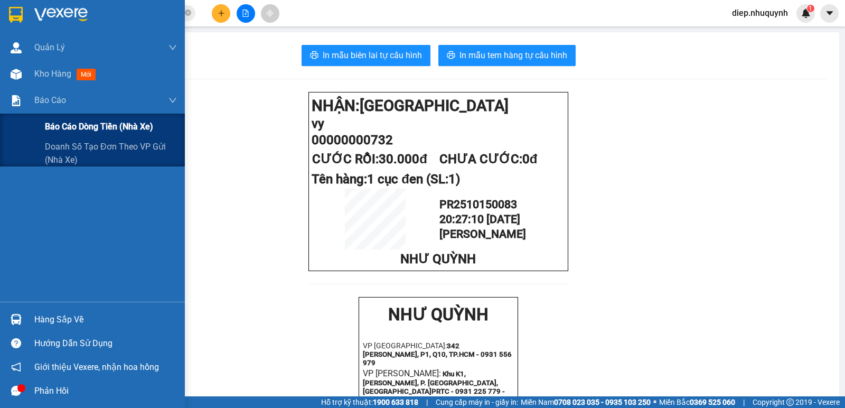
click at [70, 123] on span "Báo cáo dòng tiền (nhà xe)" at bounding box center [99, 126] width 108 height 13
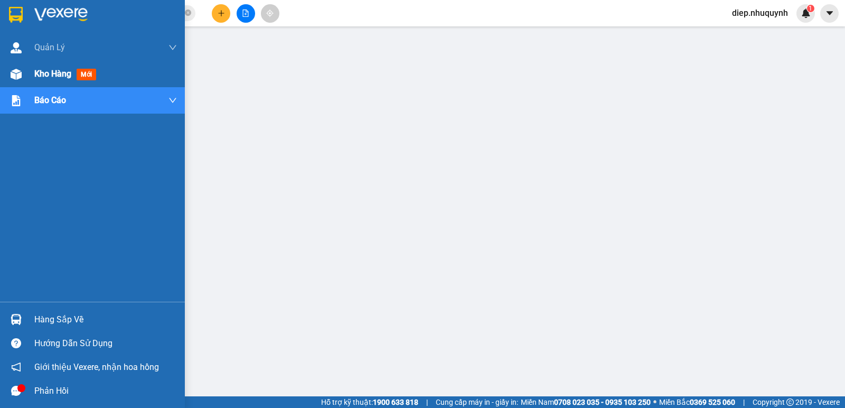
click at [40, 76] on span "Kho hàng" at bounding box center [52, 74] width 37 height 10
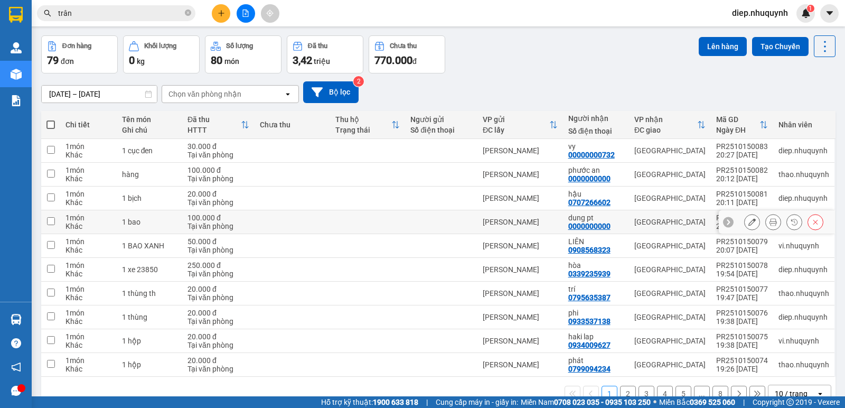
scroll to position [62, 0]
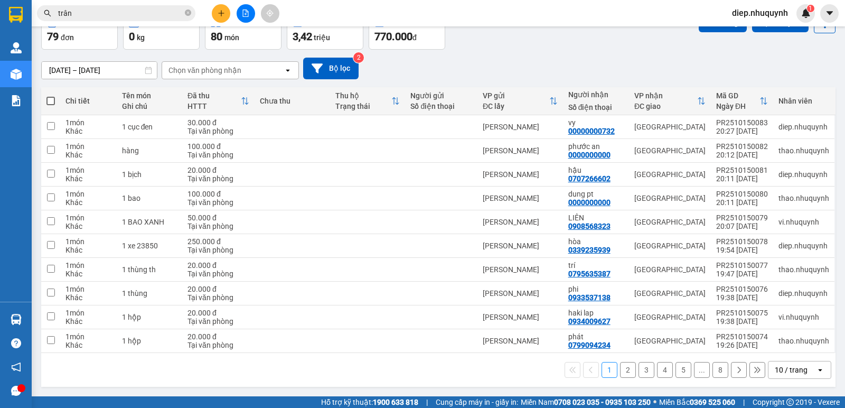
click at [620, 369] on button "2" at bounding box center [628, 370] width 16 height 16
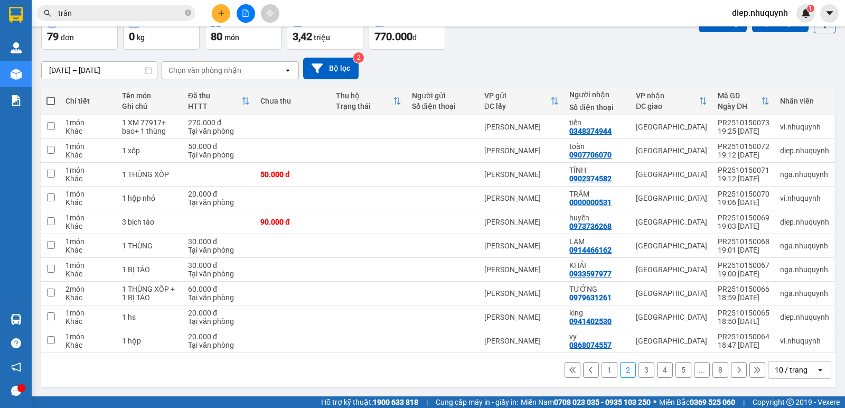
click at [638, 366] on button "3" at bounding box center [646, 370] width 16 height 16
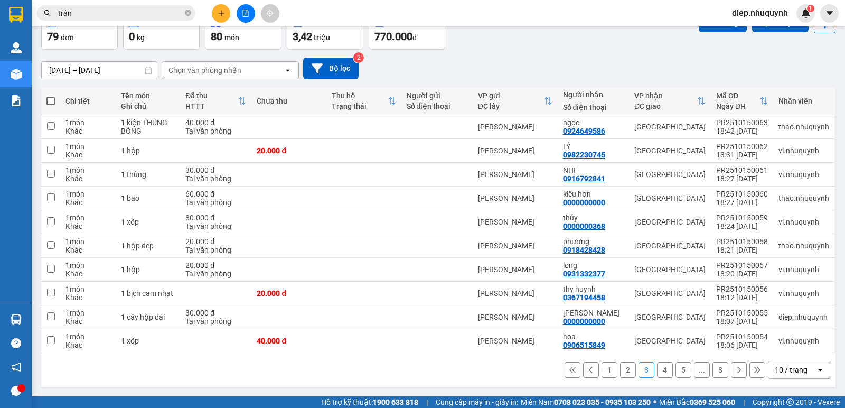
click at [657, 371] on button "4" at bounding box center [665, 370] width 16 height 16
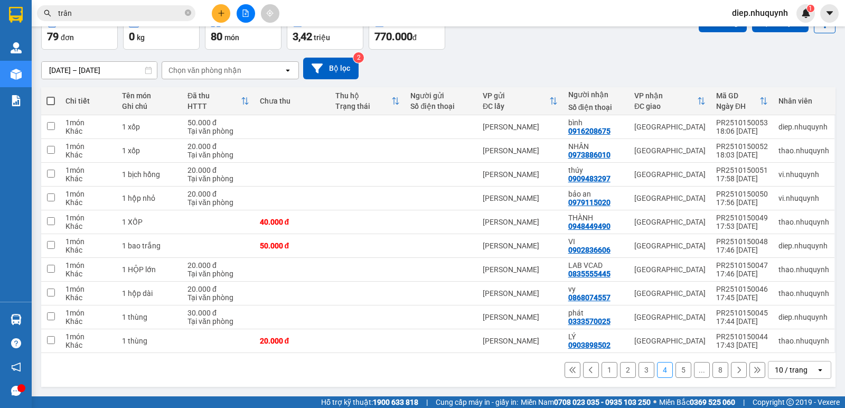
click at [675, 374] on button "5" at bounding box center [683, 370] width 16 height 16
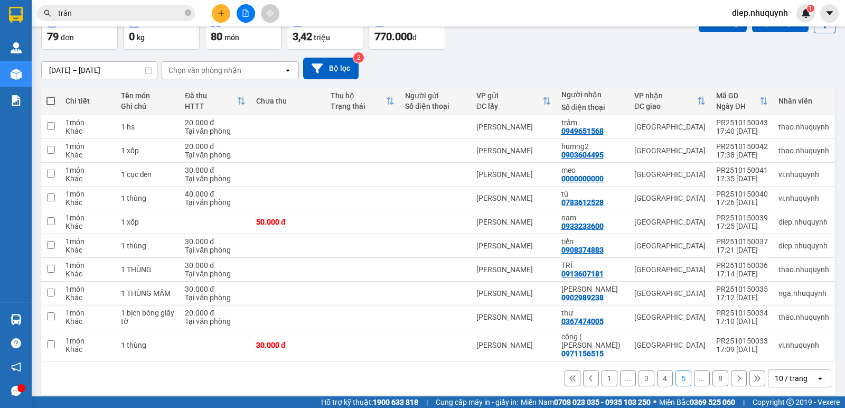
click at [714, 373] on button "8" at bounding box center [720, 378] width 16 height 16
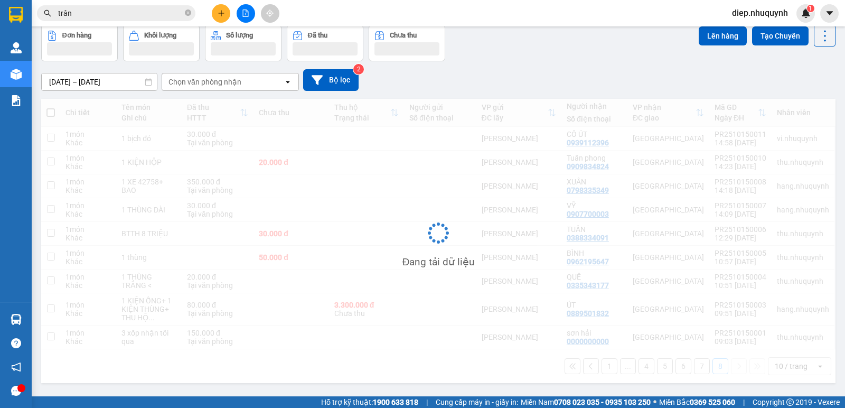
scroll to position [49, 0]
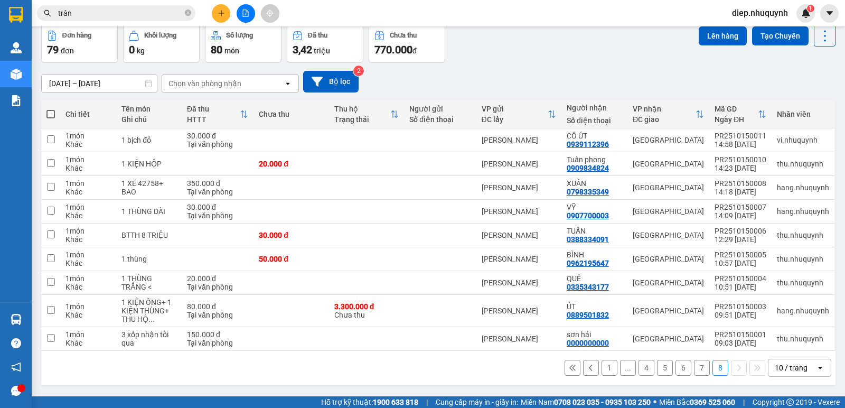
click at [694, 369] on button "7" at bounding box center [702, 368] width 16 height 16
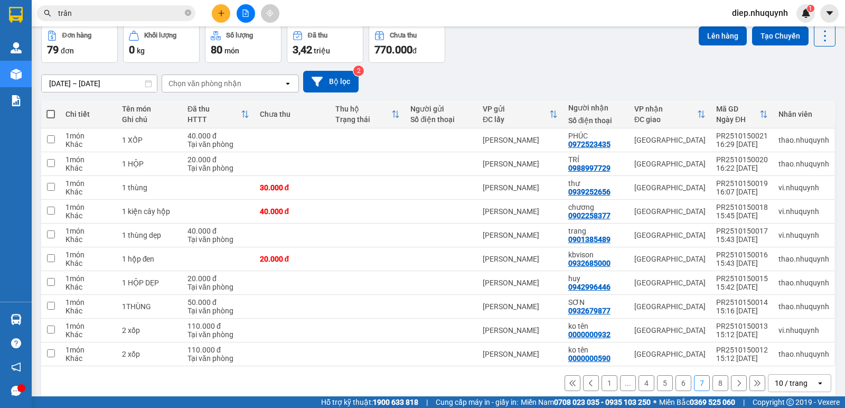
click at [675, 389] on button "6" at bounding box center [683, 383] width 16 height 16
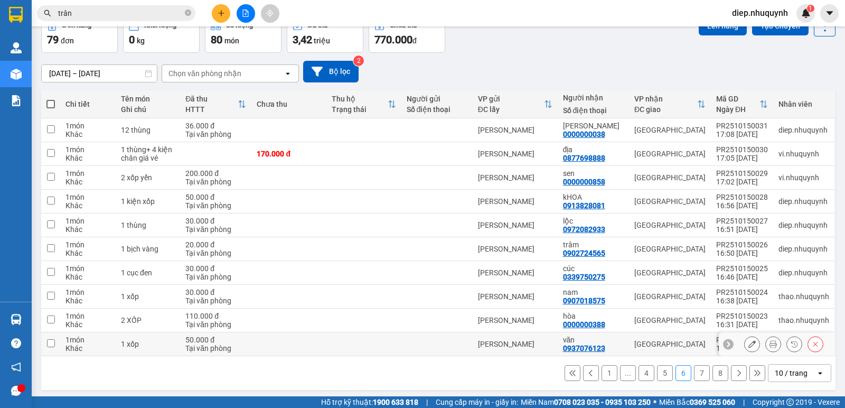
scroll to position [62, 0]
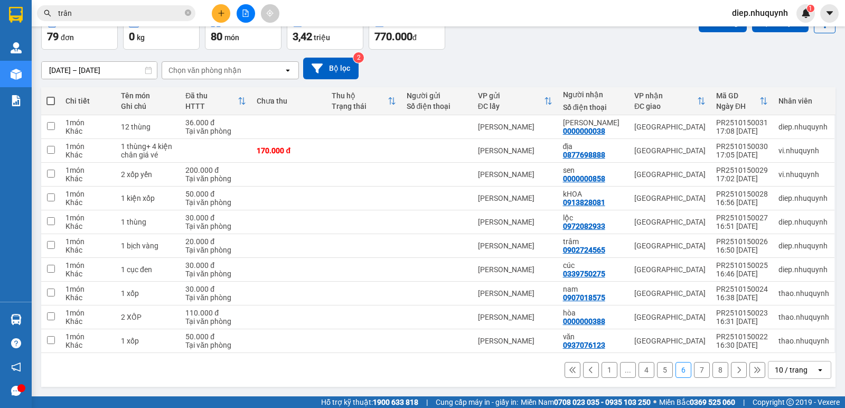
click at [657, 372] on button "5" at bounding box center [665, 370] width 16 height 16
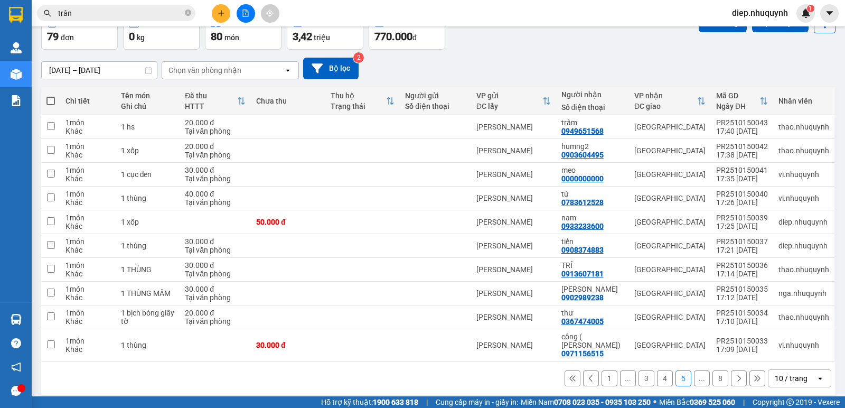
drag, startPoint x: 655, startPoint y: 371, endPoint x: 561, endPoint y: 342, distance: 98.5
click at [657, 371] on button "4" at bounding box center [665, 378] width 16 height 16
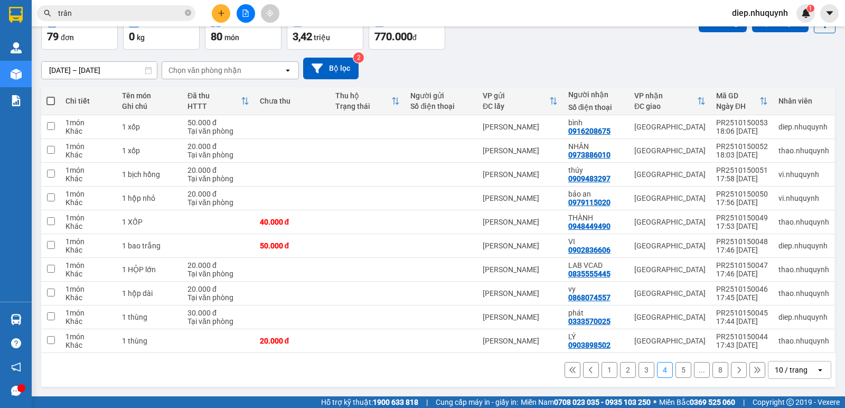
click at [643, 369] on button "3" at bounding box center [646, 370] width 16 height 16
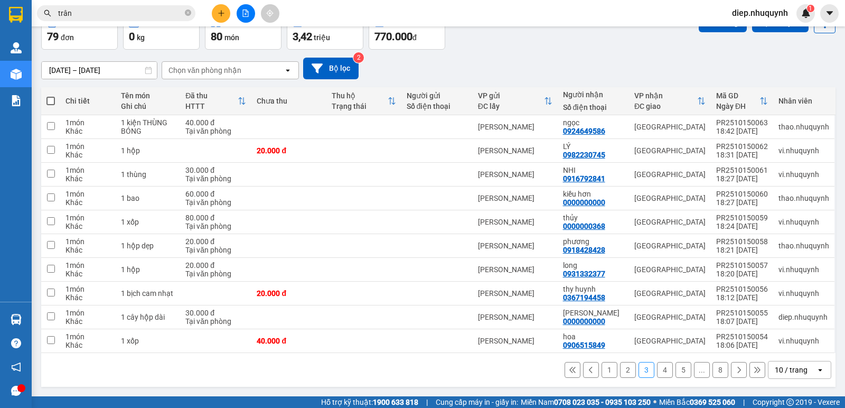
click at [625, 375] on button "2" at bounding box center [628, 370] width 16 height 16
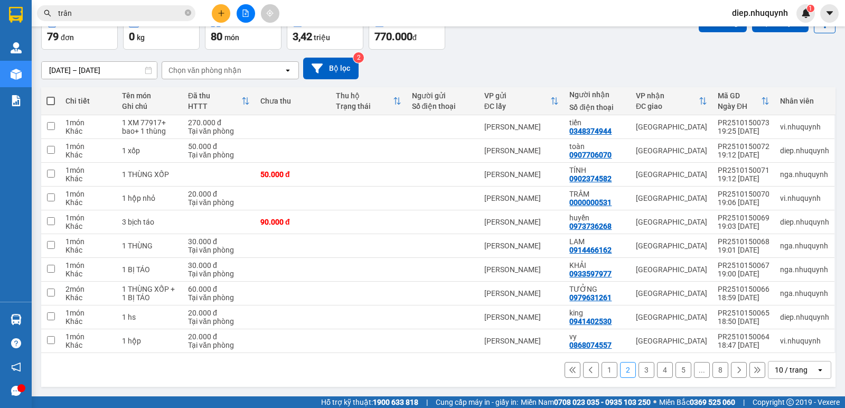
click at [602, 369] on button "1" at bounding box center [609, 370] width 16 height 16
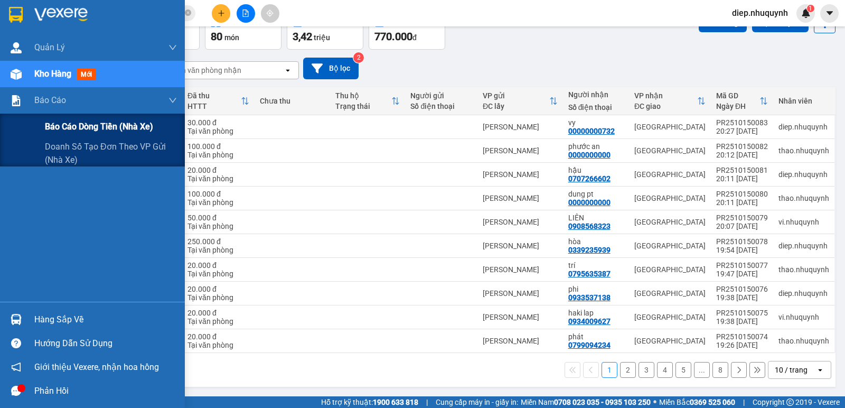
click at [53, 127] on span "Báo cáo dòng tiền (nhà xe)" at bounding box center [99, 126] width 108 height 13
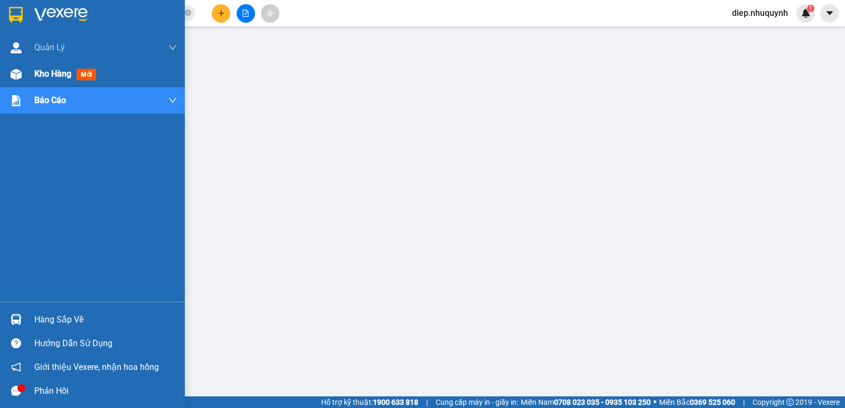
click at [45, 76] on span "Kho hàng" at bounding box center [52, 74] width 37 height 10
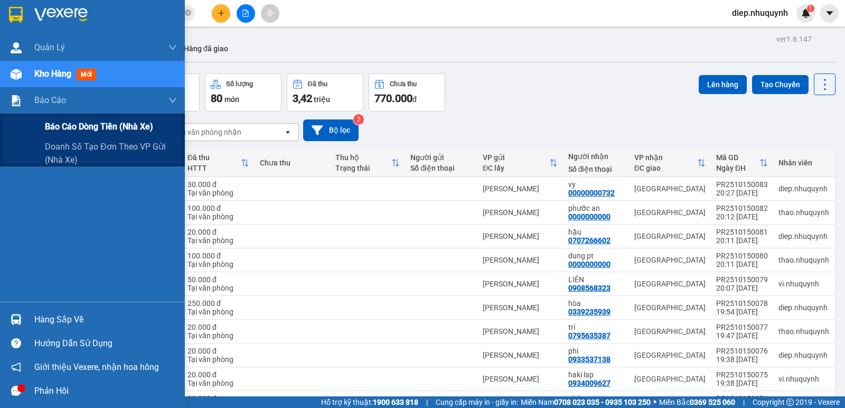
click at [77, 122] on span "Báo cáo dòng tiền (nhà xe)" at bounding box center [99, 126] width 108 height 13
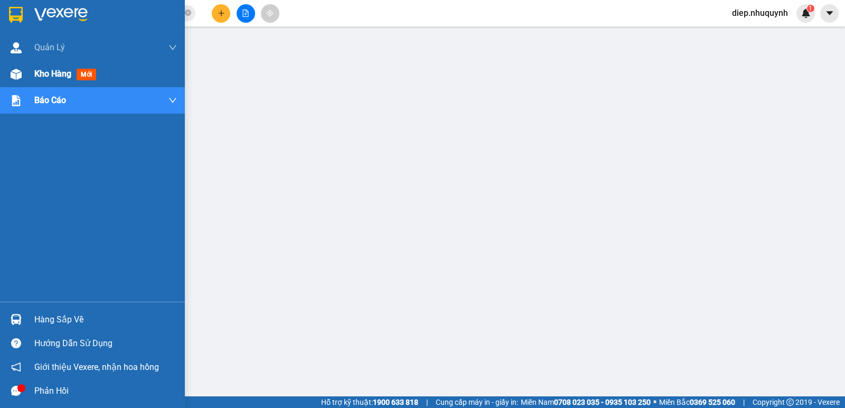
click at [47, 78] on span "Kho hàng" at bounding box center [52, 74] width 37 height 10
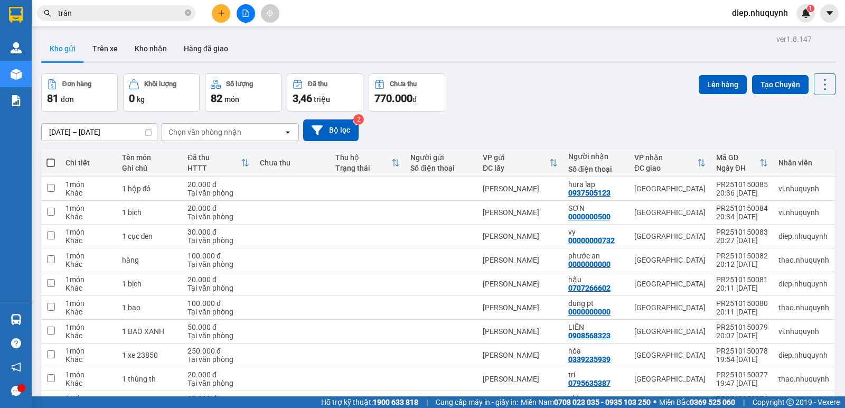
click at [242, 22] on button at bounding box center [246, 13] width 18 height 18
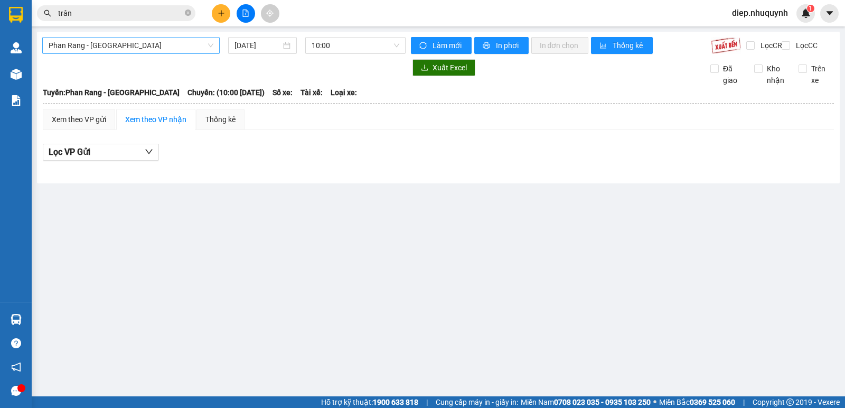
click at [107, 47] on span "Phan Rang - [GEOGRAPHIC_DATA]" at bounding box center [131, 45] width 165 height 16
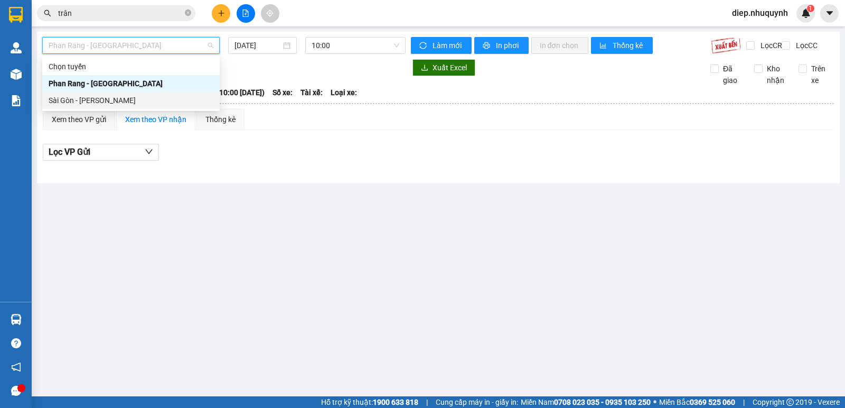
click at [88, 107] on div "Sài Gòn - [PERSON_NAME]" at bounding box center [130, 100] width 177 height 17
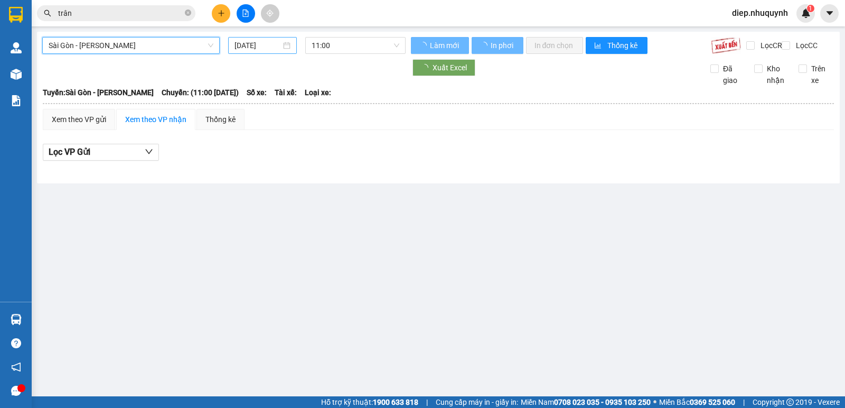
click at [249, 49] on input "[DATE]" at bounding box center [257, 46] width 47 height 12
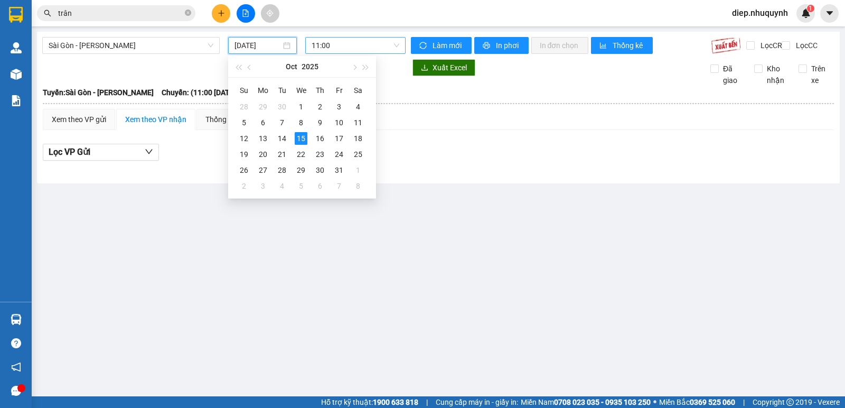
click at [346, 52] on span "11:00" at bounding box center [355, 45] width 87 height 16
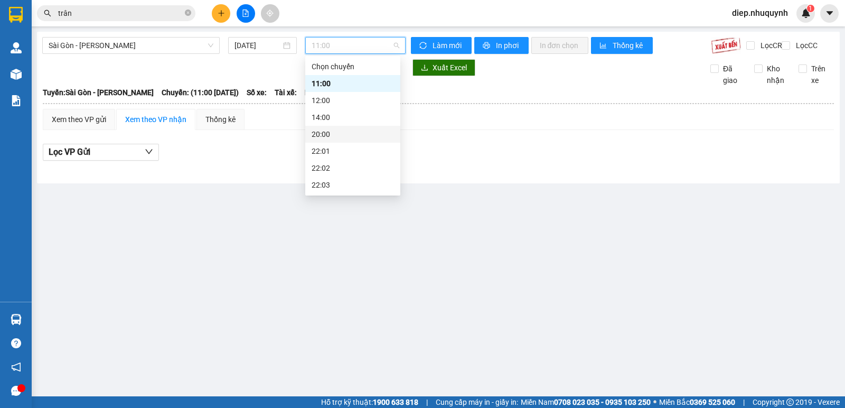
click at [335, 147] on div "22:01" at bounding box center [353, 151] width 82 height 12
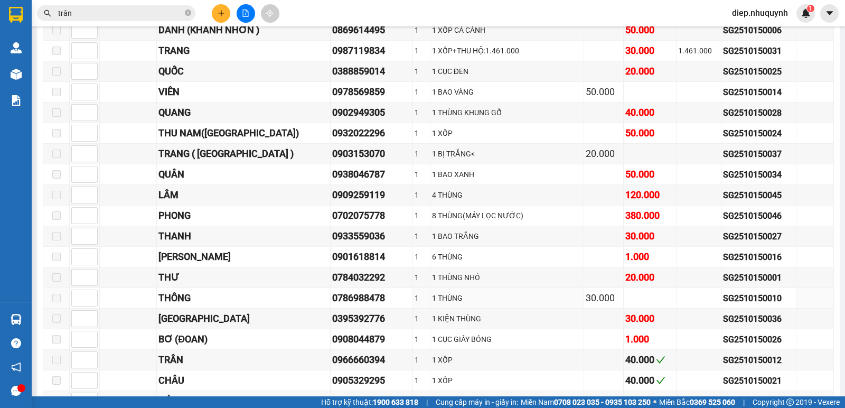
scroll to position [548, 0]
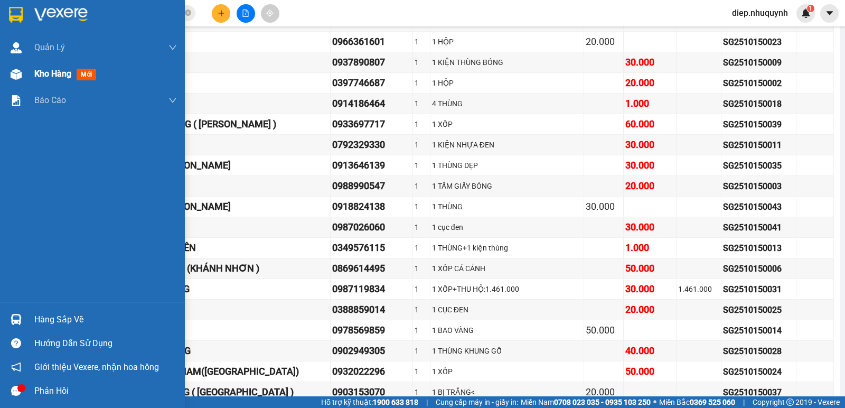
click at [55, 77] on span "Kho hàng" at bounding box center [52, 74] width 37 height 10
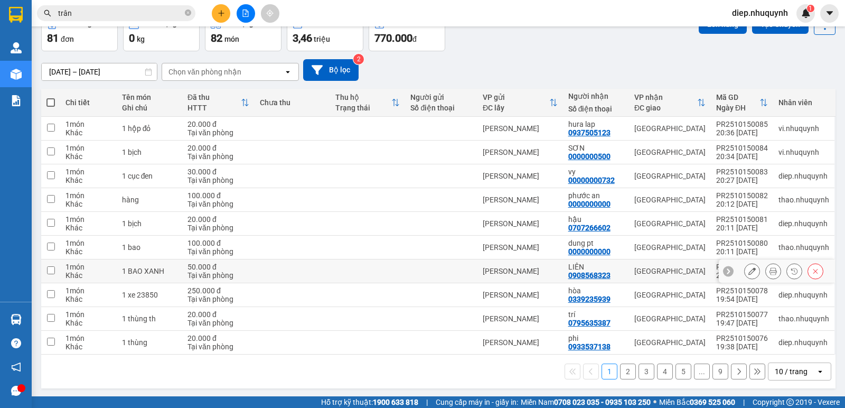
scroll to position [62, 0]
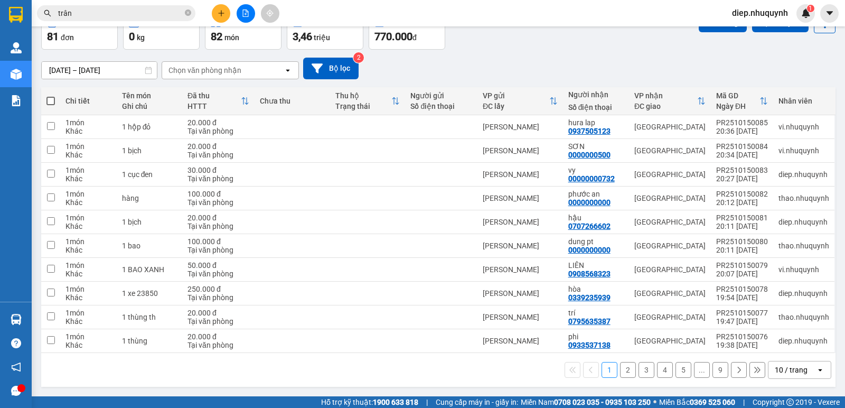
click at [716, 373] on button "9" at bounding box center [720, 370] width 16 height 16
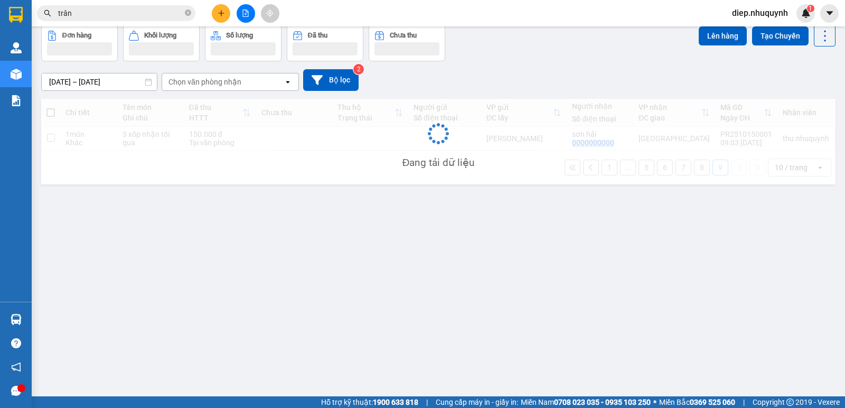
scroll to position [49, 0]
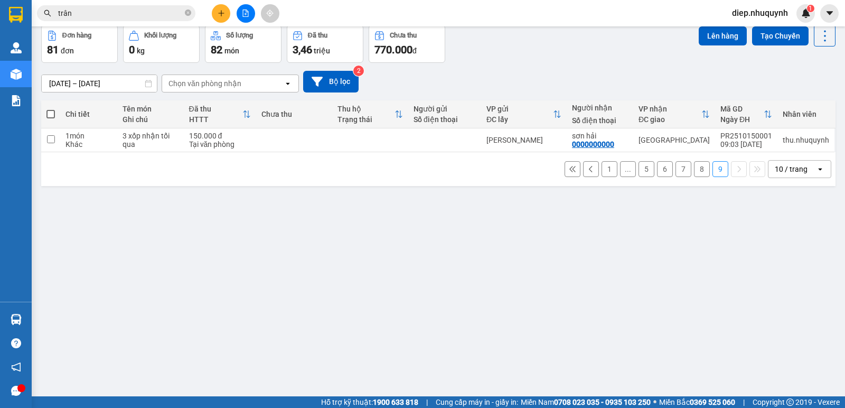
click at [694, 171] on button "8" at bounding box center [702, 169] width 16 height 16
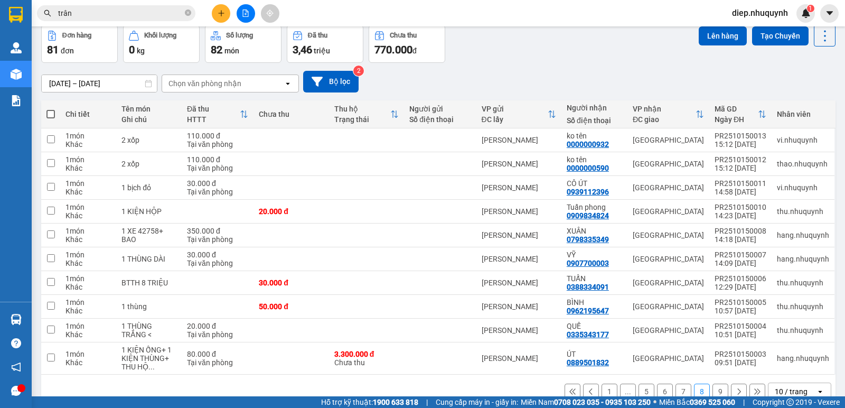
click at [678, 391] on button "7" at bounding box center [683, 391] width 16 height 16
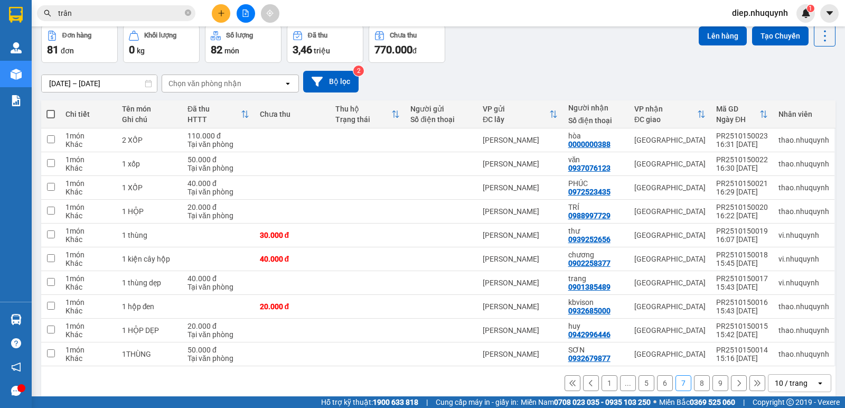
click at [661, 386] on button "6" at bounding box center [665, 383] width 16 height 16
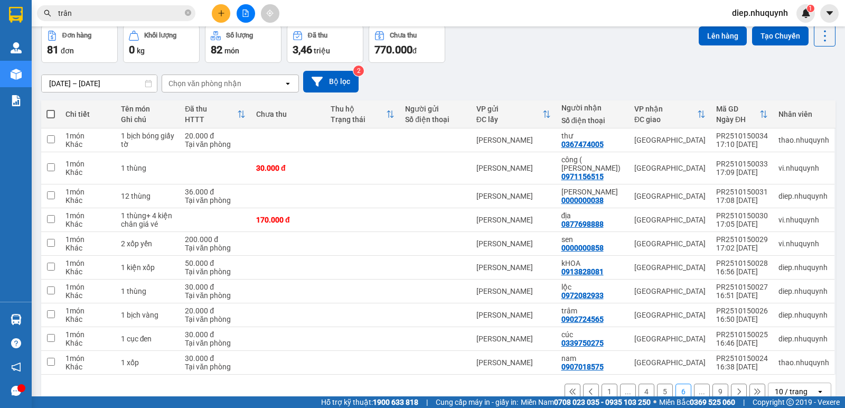
click at [657, 386] on button "5" at bounding box center [665, 391] width 16 height 16
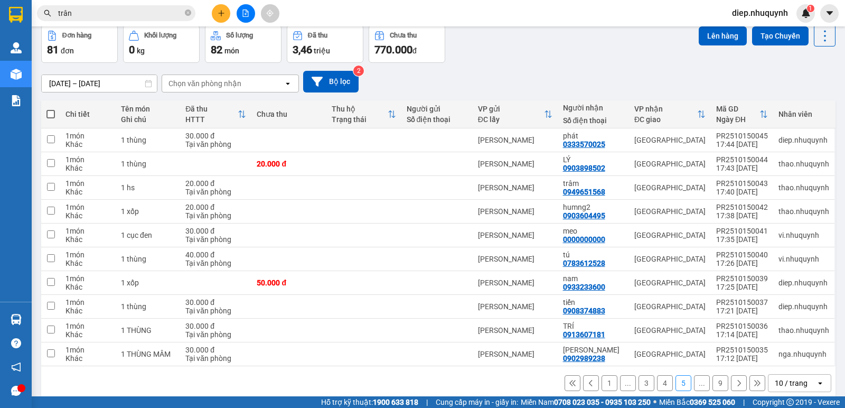
click at [657, 386] on button "4" at bounding box center [665, 383] width 16 height 16
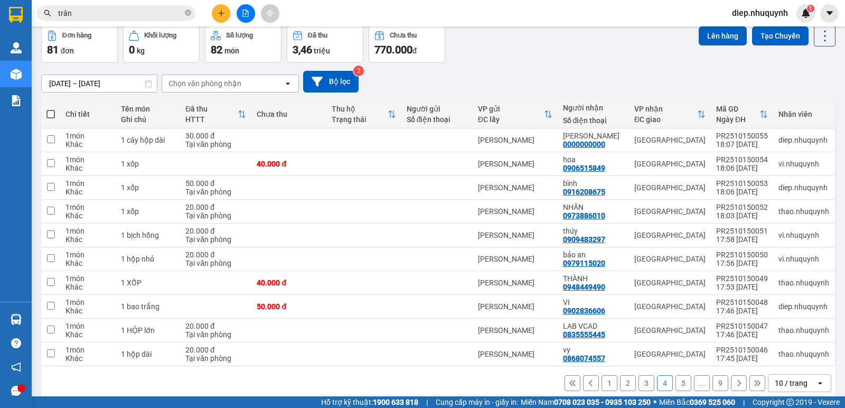
click at [713, 386] on button "9" at bounding box center [720, 383] width 16 height 16
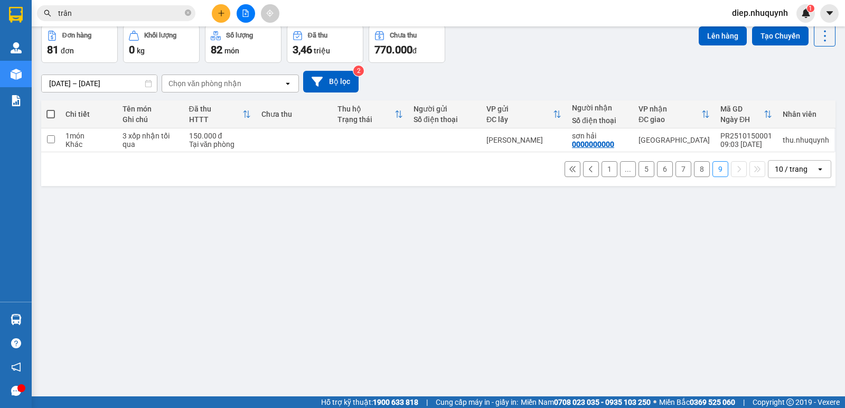
click at [699, 171] on button "8" at bounding box center [702, 169] width 16 height 16
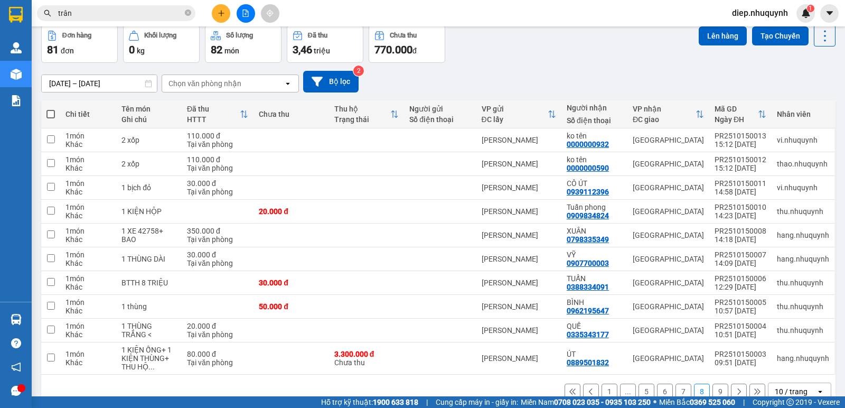
click at [676, 389] on button "7" at bounding box center [683, 391] width 16 height 16
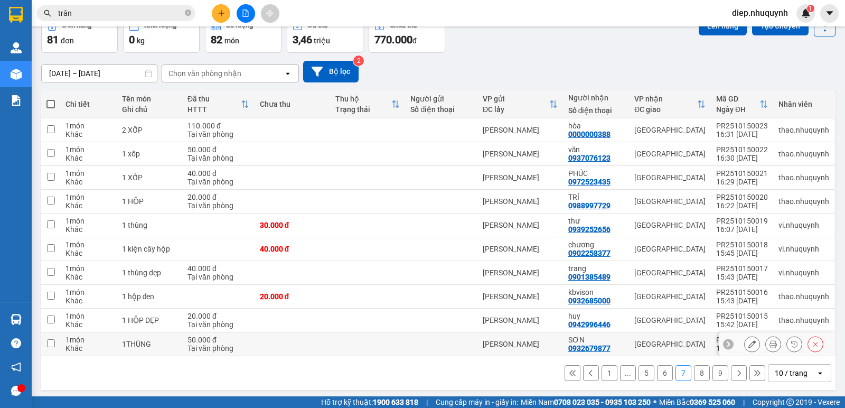
scroll to position [62, 0]
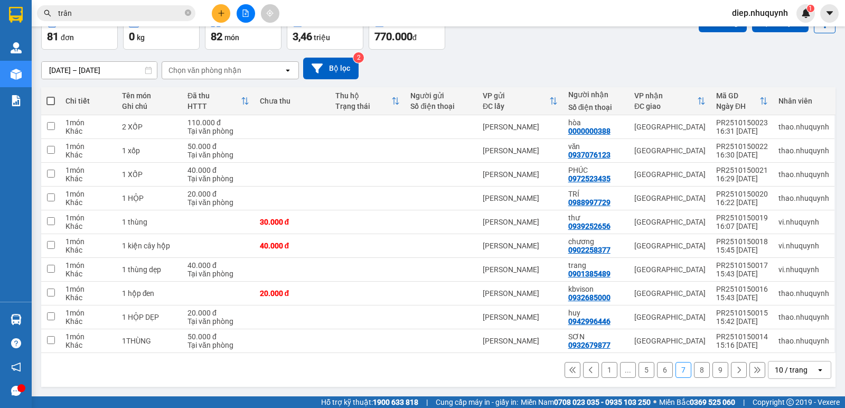
click at [659, 371] on button "6" at bounding box center [665, 370] width 16 height 16
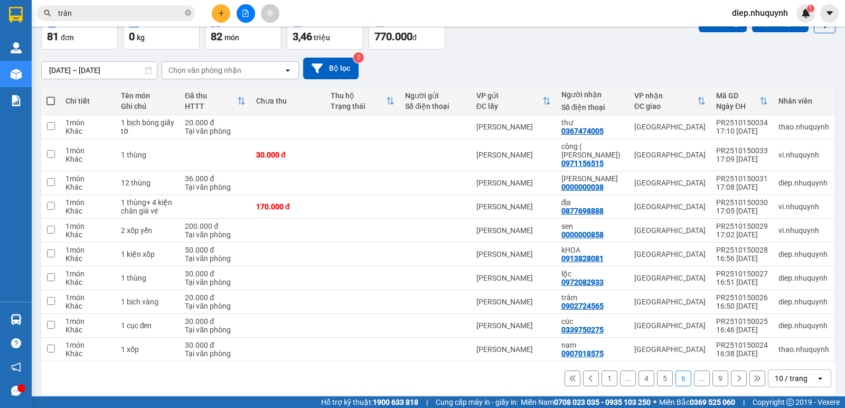
click at [657, 371] on button "5" at bounding box center [665, 378] width 16 height 16
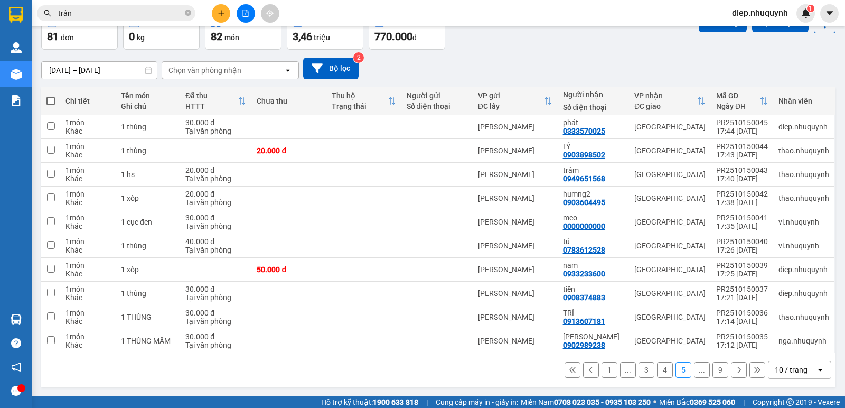
click at [657, 372] on button "4" at bounding box center [665, 370] width 16 height 16
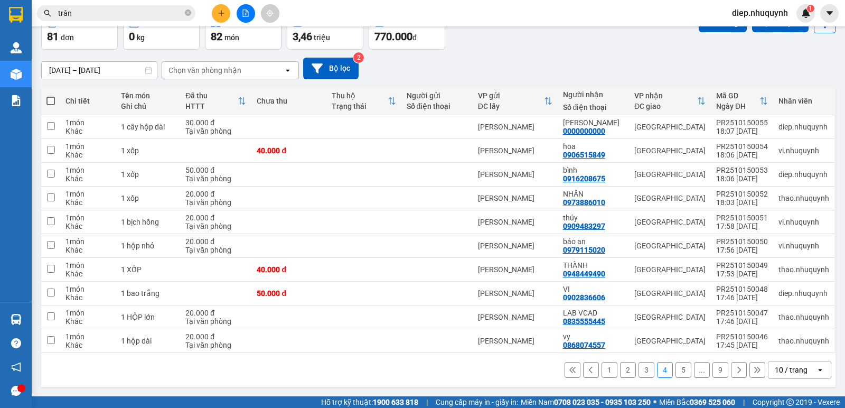
click at [641, 367] on button "3" at bounding box center [646, 370] width 16 height 16
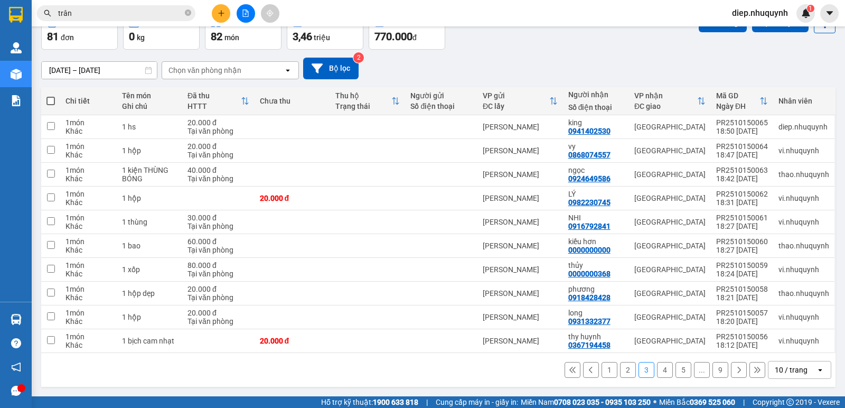
click at [622, 369] on button "2" at bounding box center [628, 370] width 16 height 16
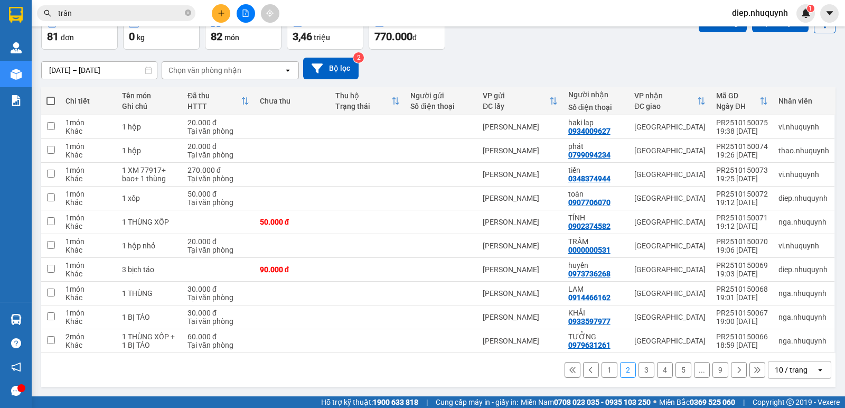
click at [601, 370] on button "1" at bounding box center [609, 370] width 16 height 16
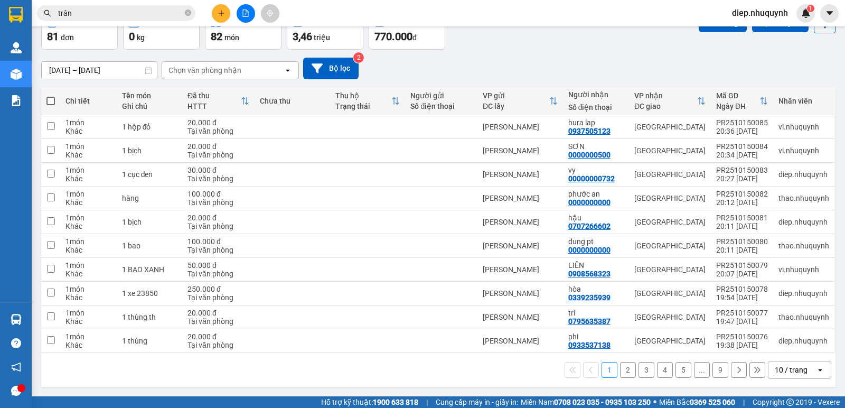
click at [620, 369] on button "2" at bounding box center [628, 370] width 16 height 16
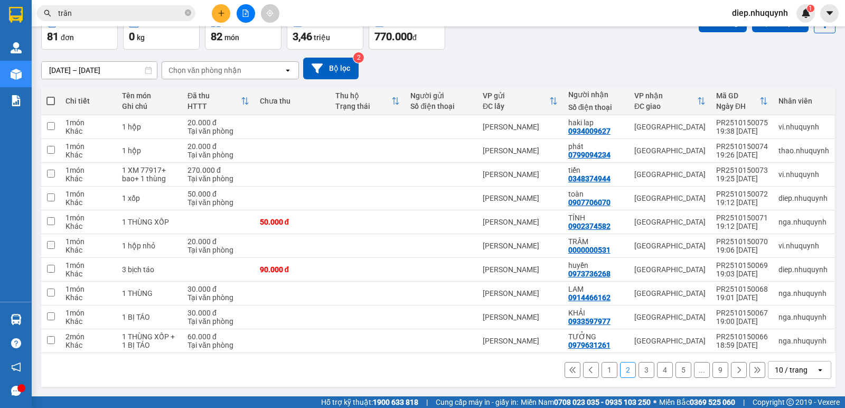
click at [638, 373] on button "3" at bounding box center [646, 370] width 16 height 16
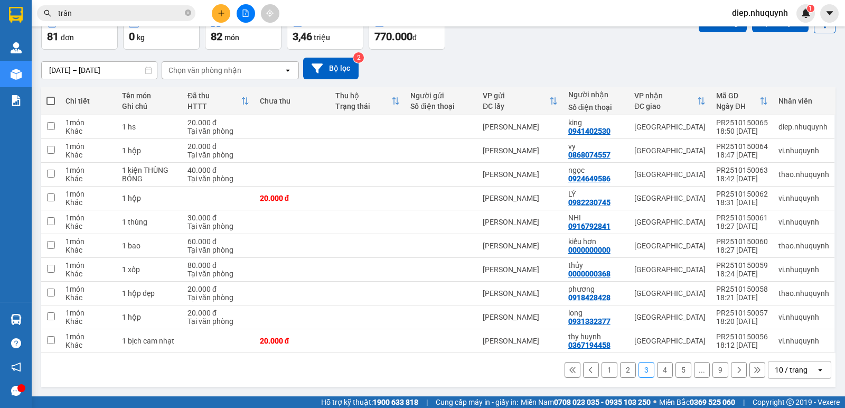
click at [657, 369] on button "4" at bounding box center [665, 370] width 16 height 16
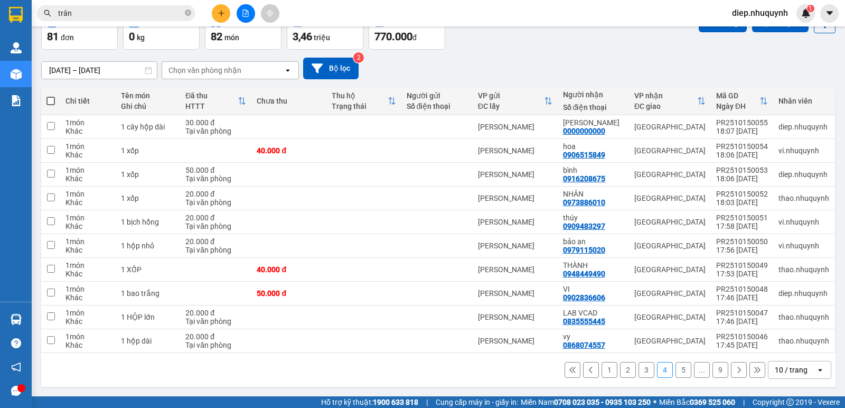
click at [677, 368] on button "5" at bounding box center [683, 370] width 16 height 16
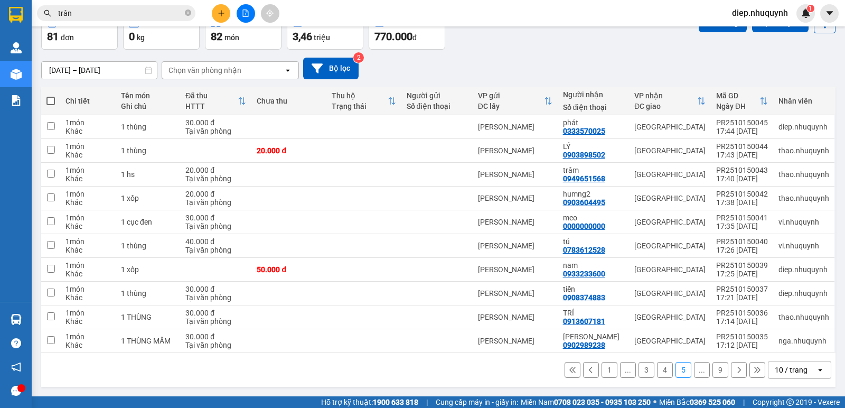
click at [712, 371] on button "9" at bounding box center [720, 370] width 16 height 16
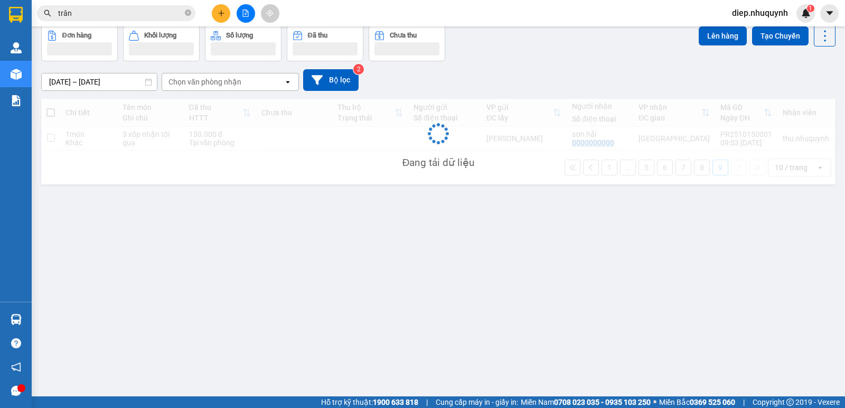
scroll to position [49, 0]
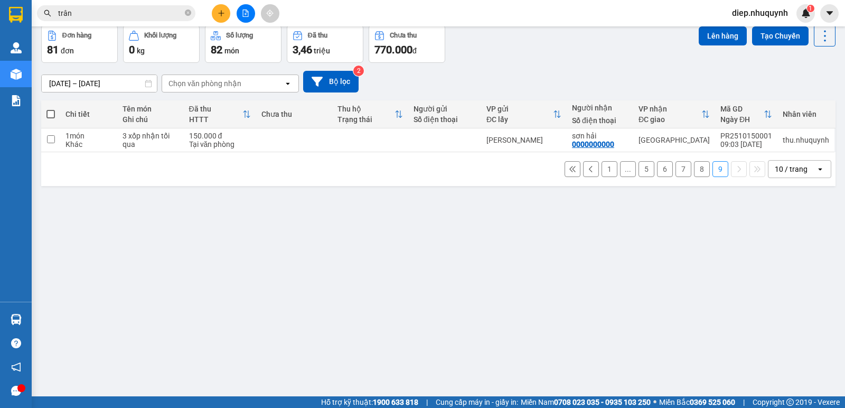
click at [766, 14] on span "diep.nhuquynh" at bounding box center [759, 12] width 73 height 13
click at [768, 31] on span "Đăng xuất" at bounding box center [764, 33] width 52 height 12
